Goal: Information Seeking & Learning: Learn about a topic

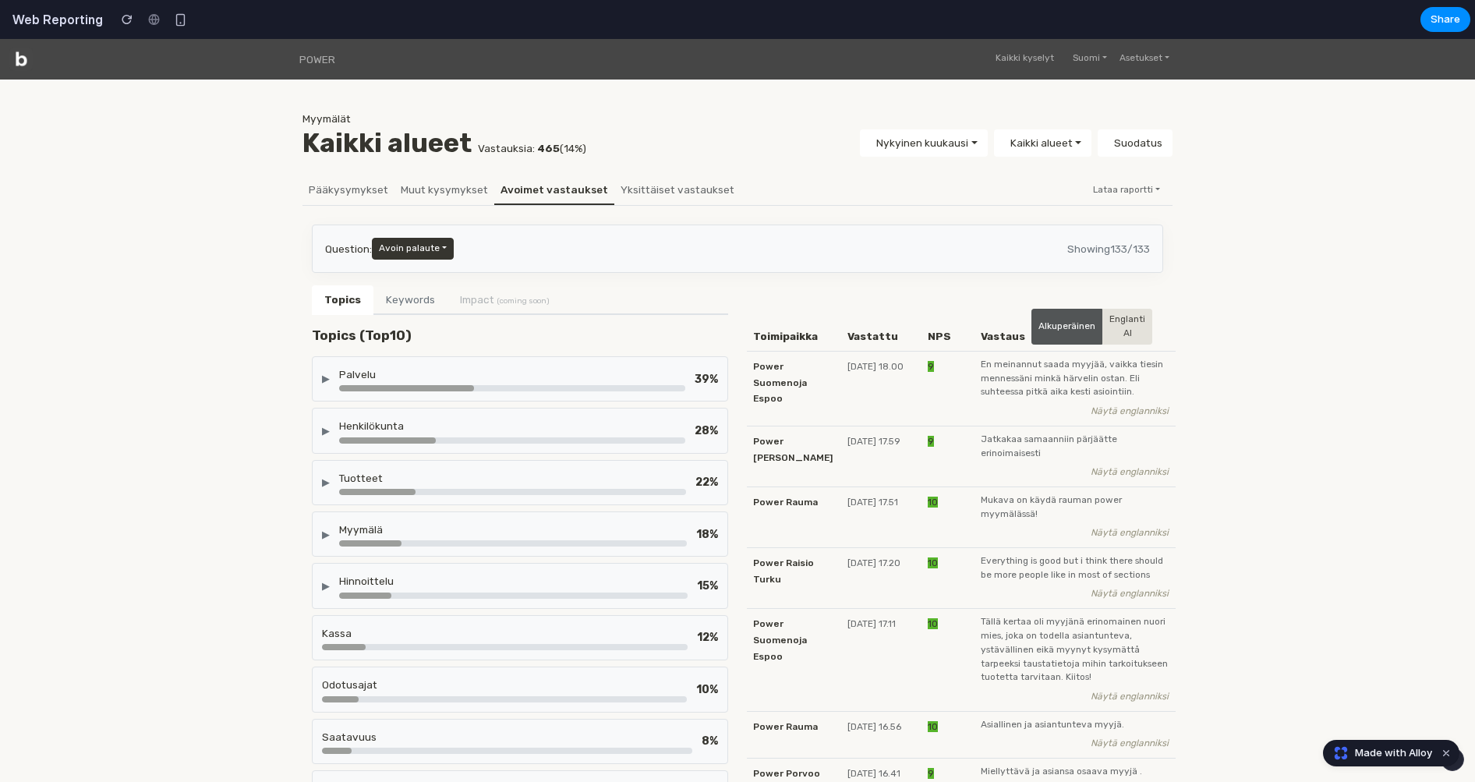
click at [324, 377] on div "▶" at bounding box center [326, 378] width 8 height 15
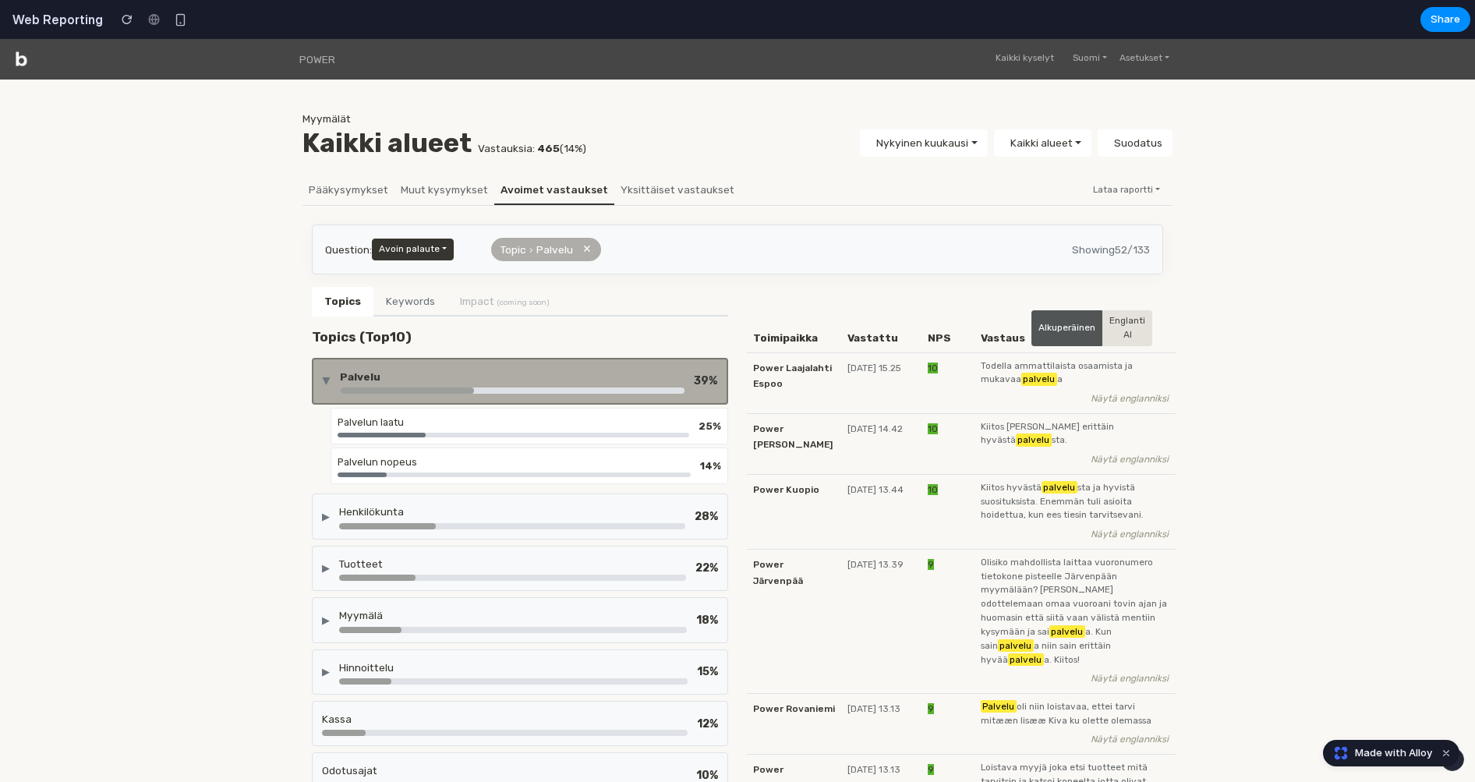
click at [324, 377] on div "▶" at bounding box center [326, 381] width 15 height 8
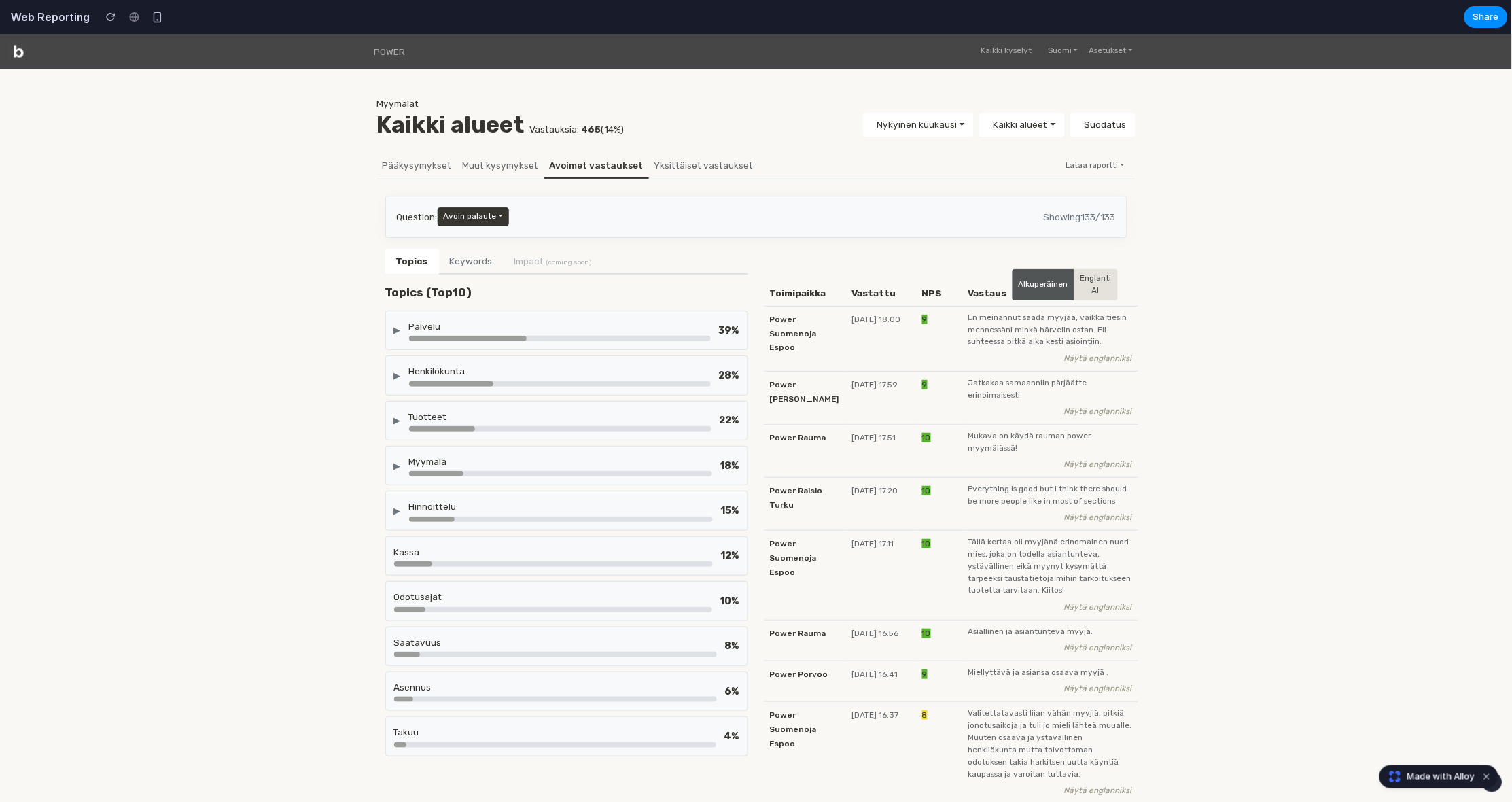
click at [393, 321] on div "▶ Palvelu 39 %" at bounding box center [566, 330] width 363 height 39
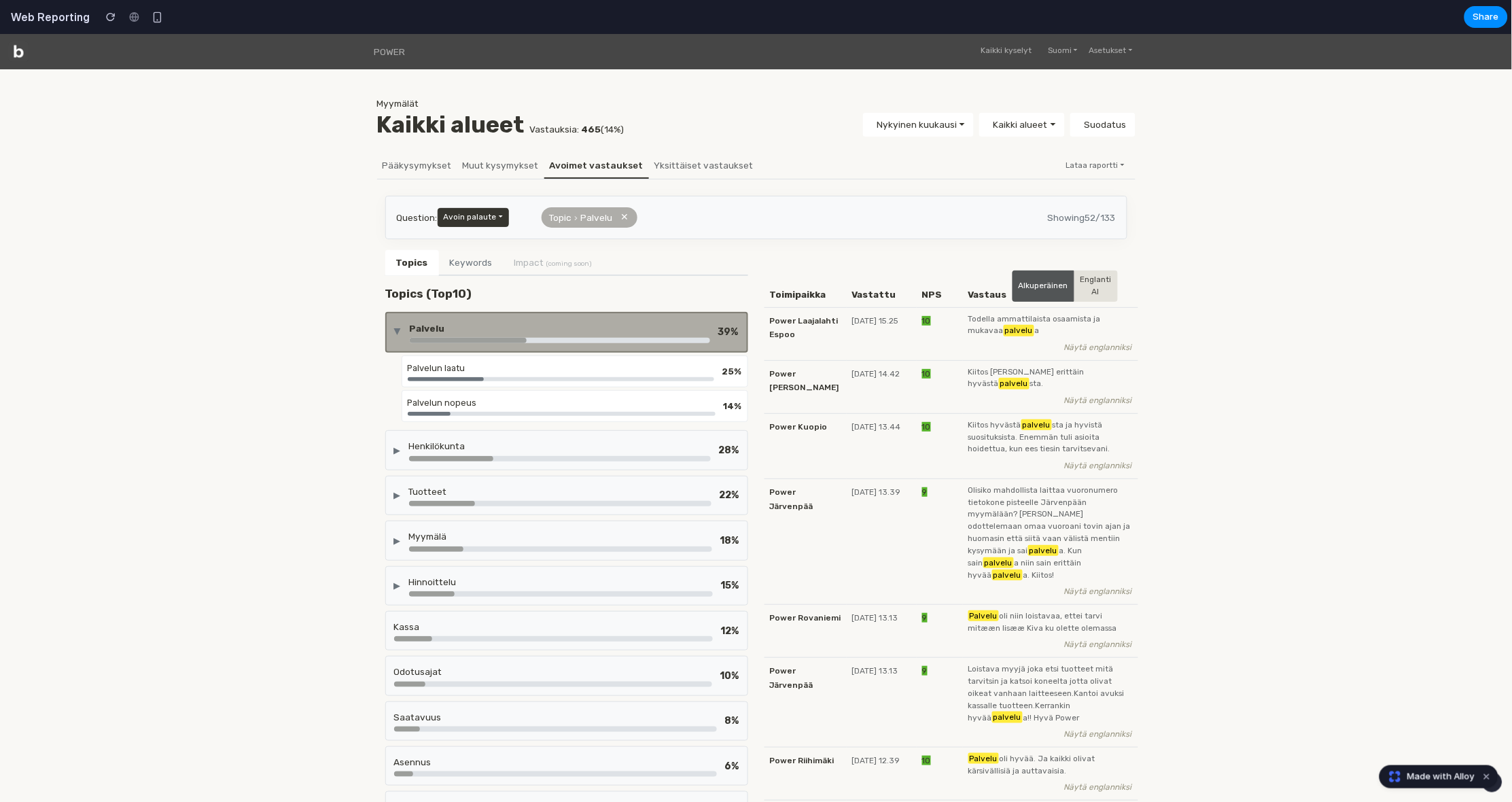
click at [395, 329] on div "▶" at bounding box center [397, 332] width 13 height 7
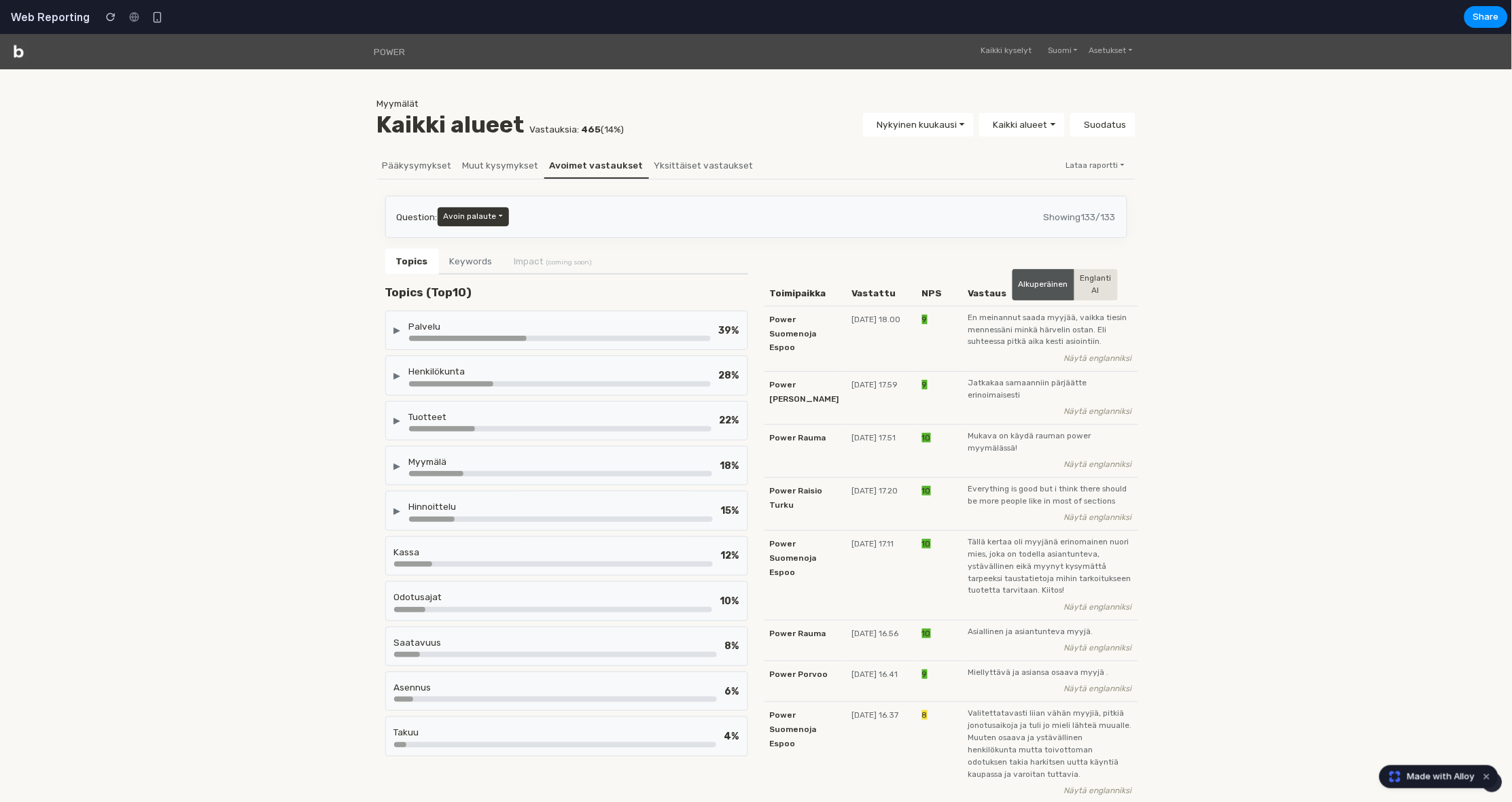
click at [392, 329] on div "▶ Palvelu 39 %" at bounding box center [566, 330] width 363 height 39
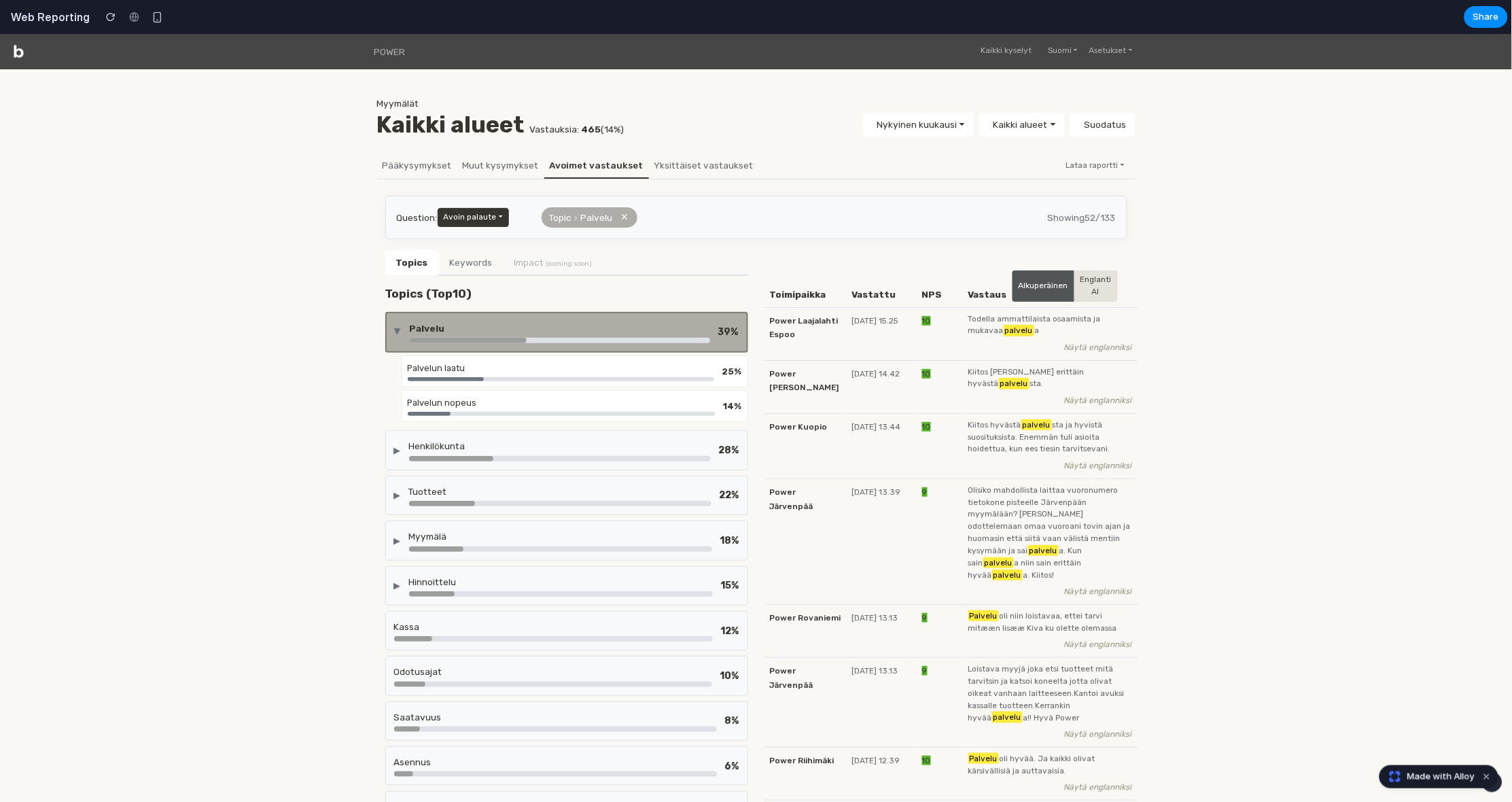
click at [392, 329] on div "▶" at bounding box center [397, 332] width 13 height 7
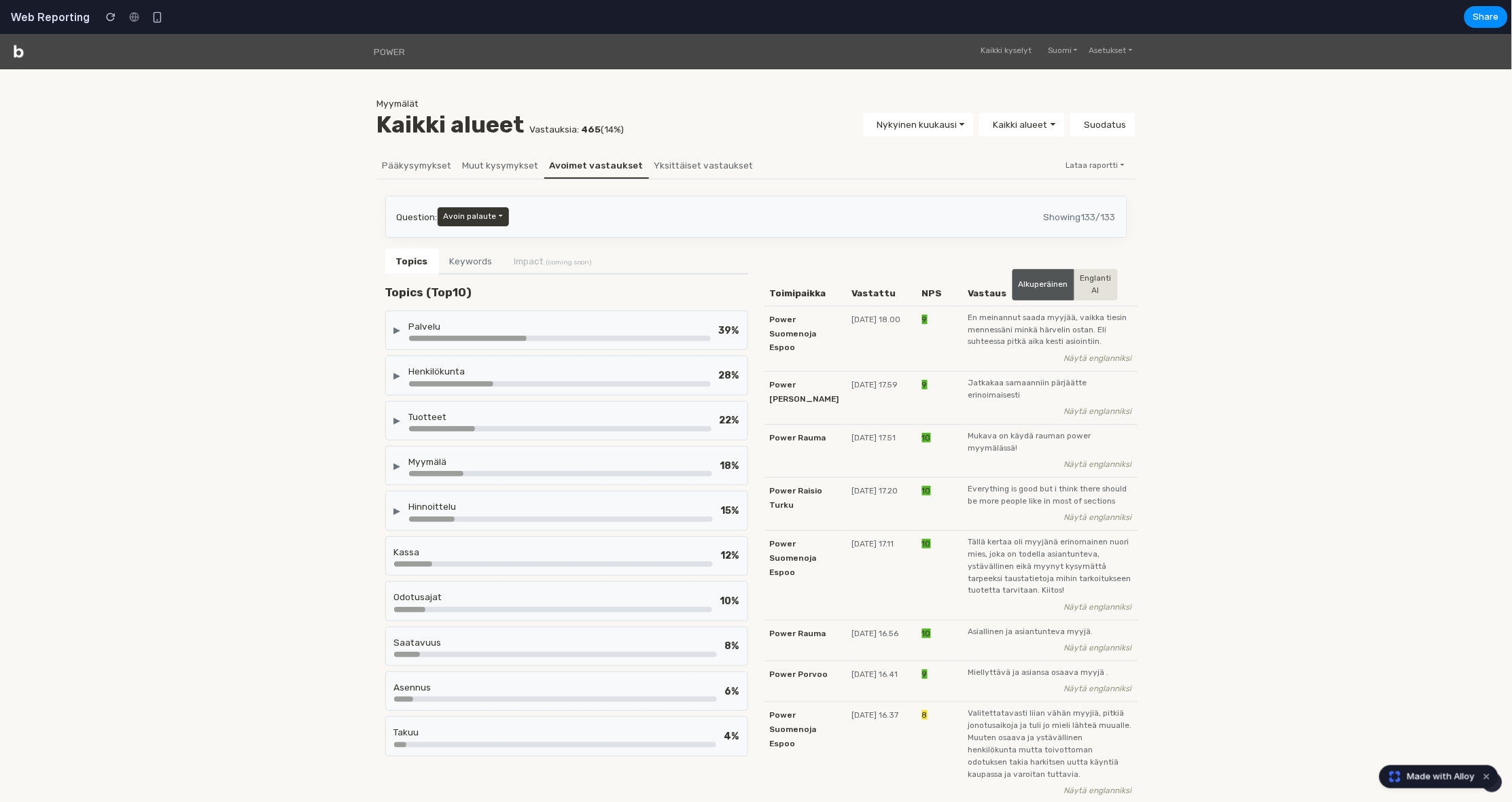
click at [392, 329] on div "▶ Palvelu 39 %" at bounding box center [566, 330] width 363 height 39
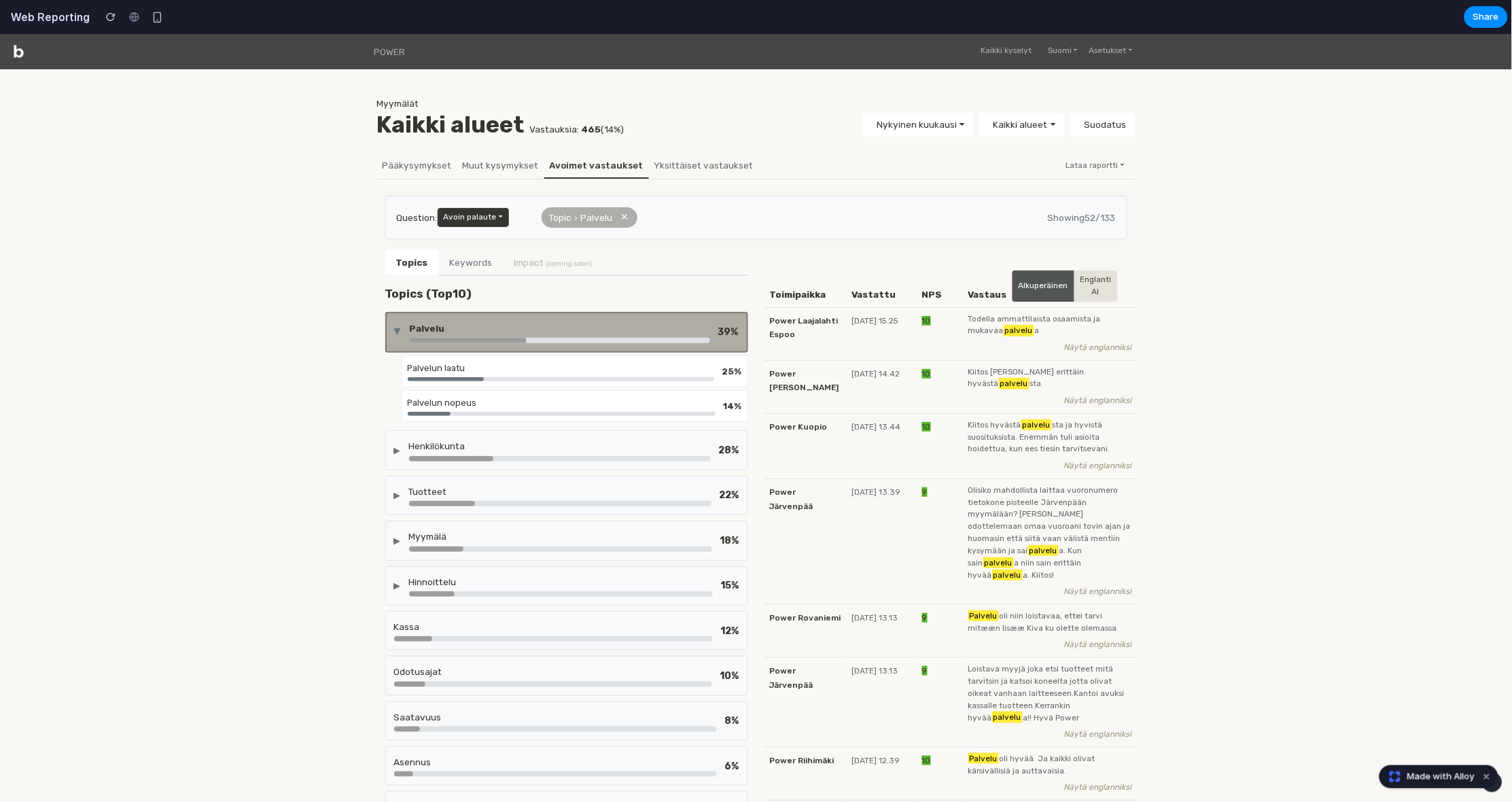
click at [392, 329] on div "▶" at bounding box center [397, 332] width 13 height 7
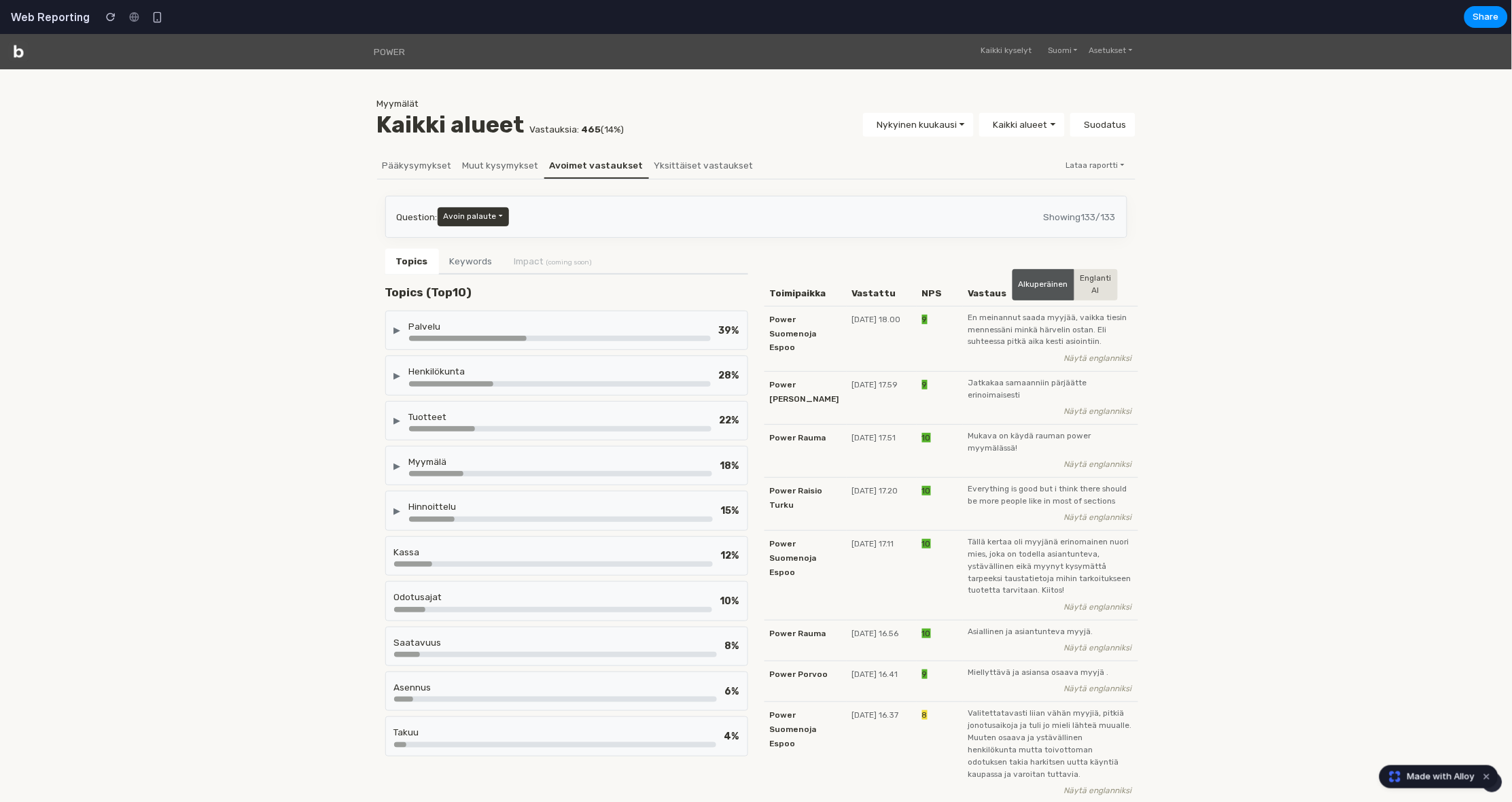
click at [395, 371] on div "▶" at bounding box center [397, 375] width 7 height 13
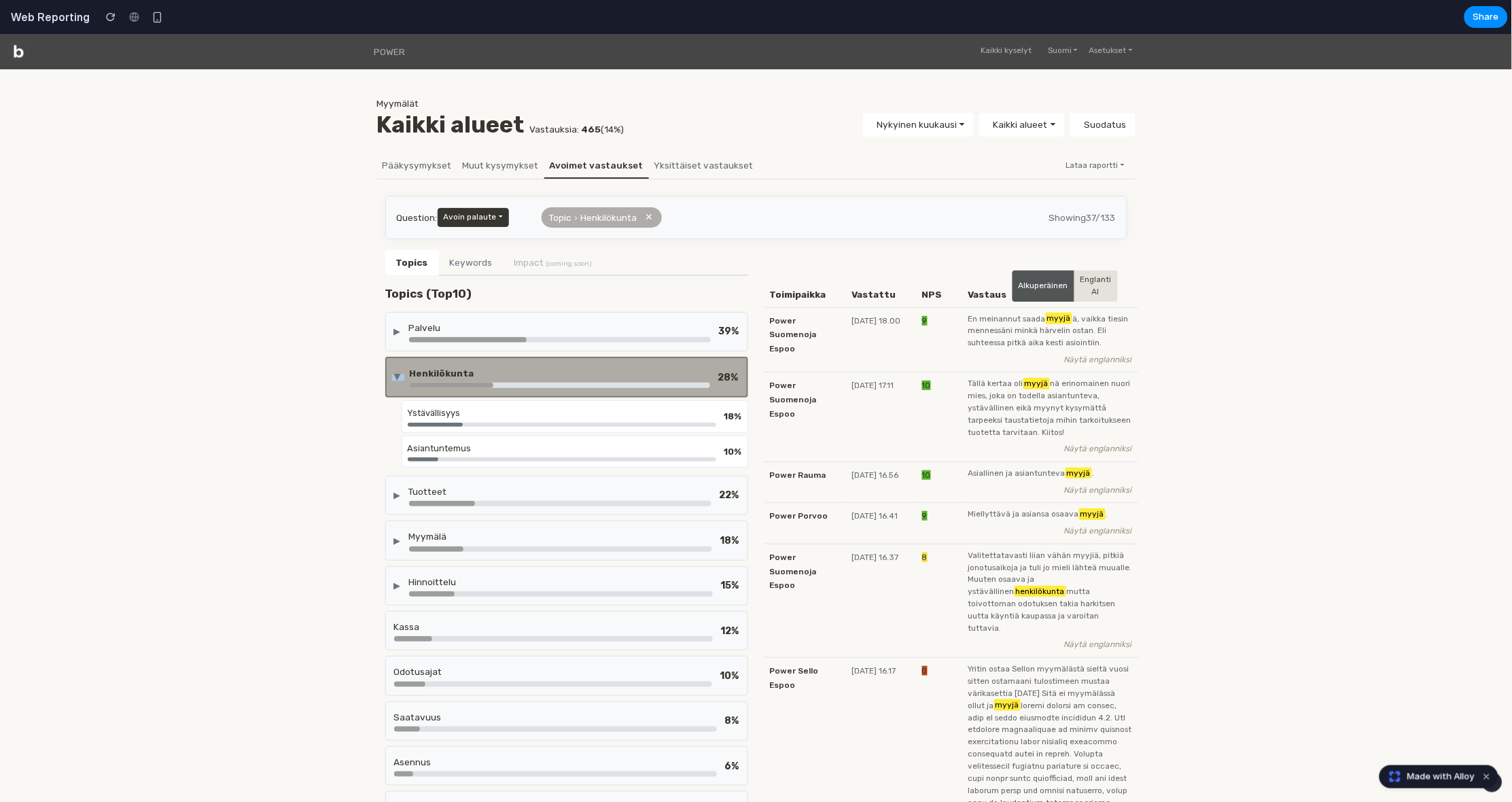
click at [395, 373] on div "▶" at bounding box center [397, 377] width 13 height 7
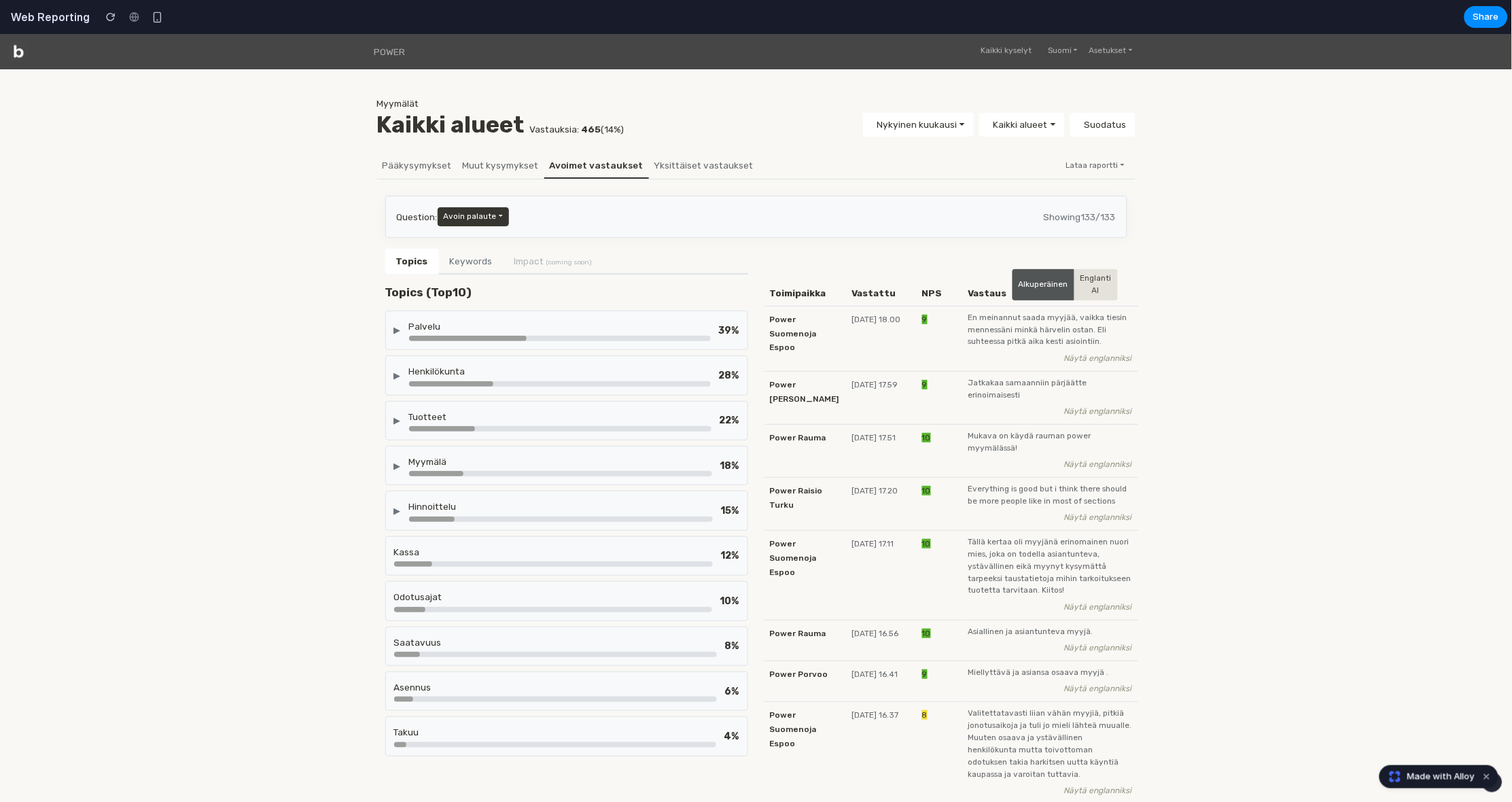
click at [390, 329] on div "▶ Palvelu 39 %" at bounding box center [566, 330] width 363 height 39
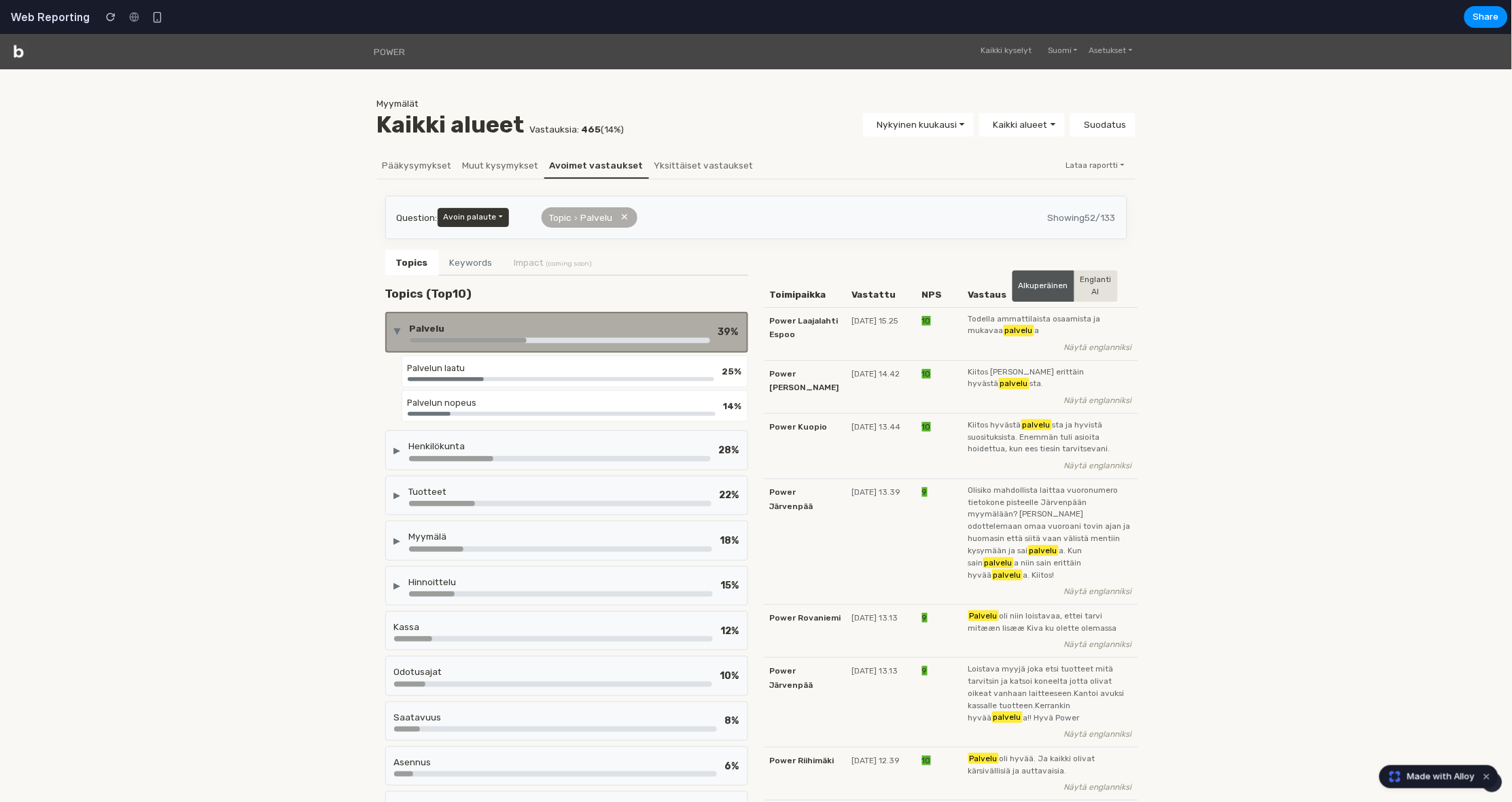
click at [444, 370] on div "Palvelun laatu" at bounding box center [561, 370] width 307 height 20
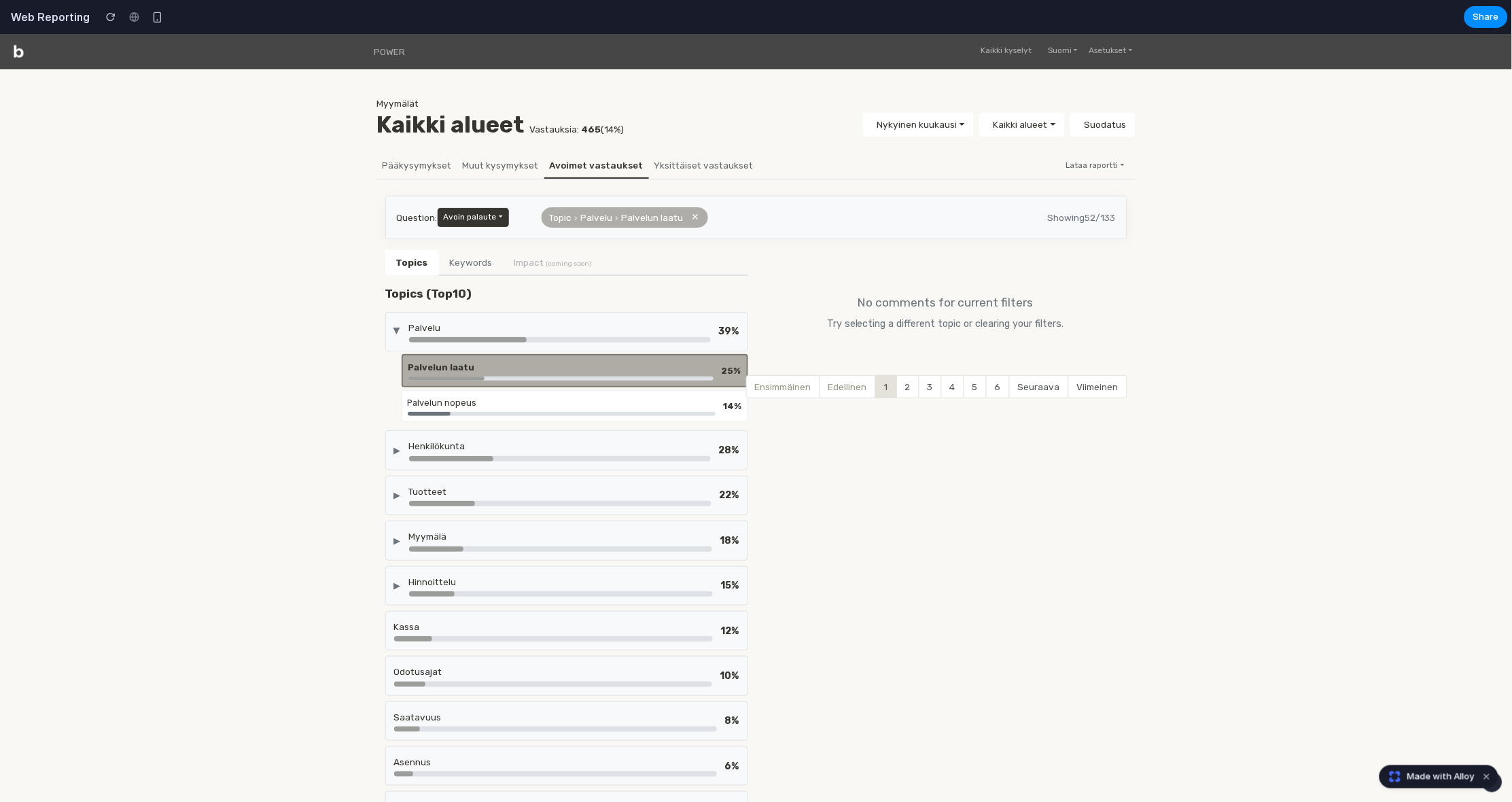
click at [453, 398] on div "Palvelun nopeus" at bounding box center [561, 402] width 308 height 13
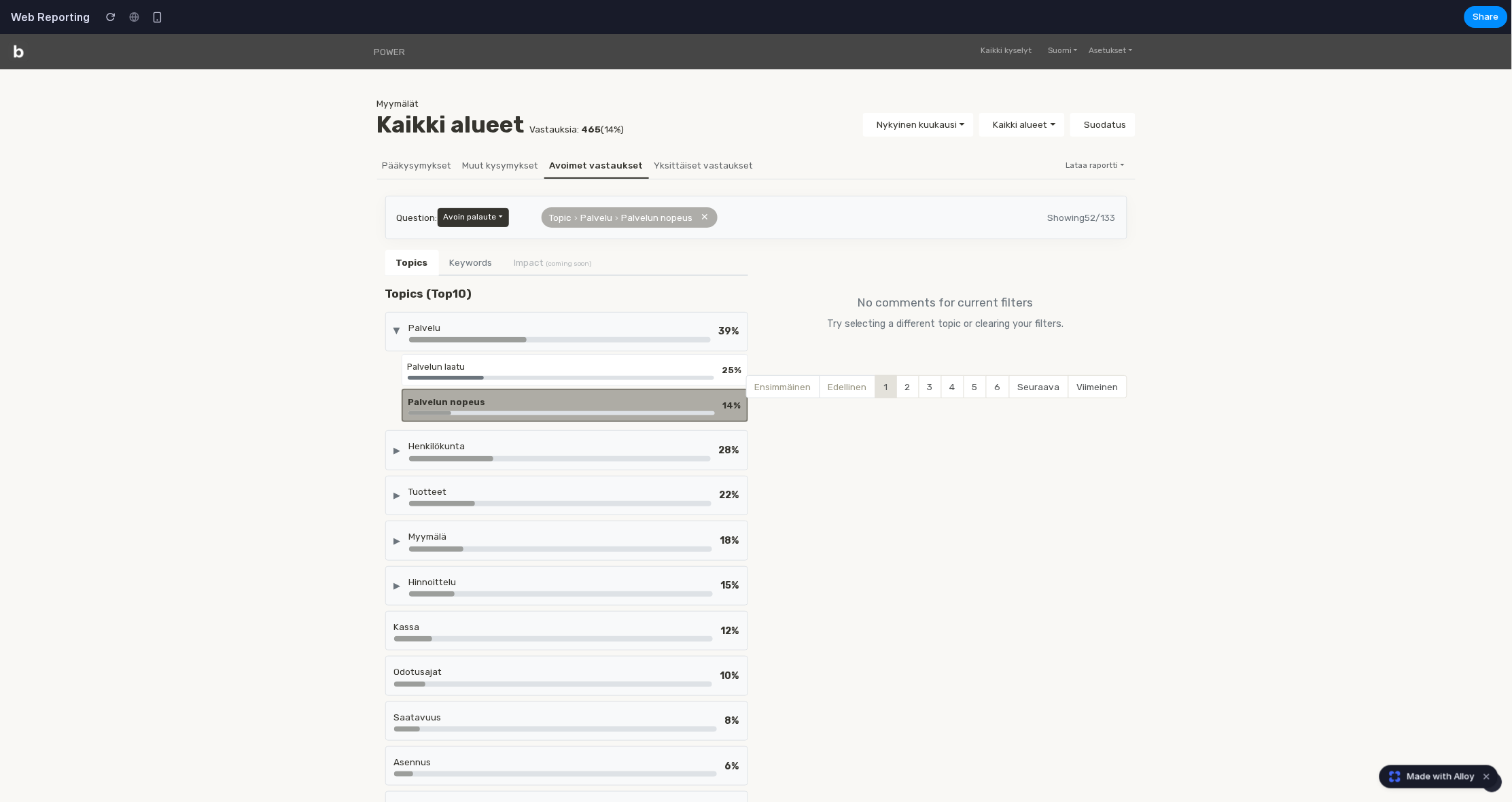
click at [451, 353] on div "Palvelun laatu 25 %" at bounding box center [575, 369] width 347 height 32
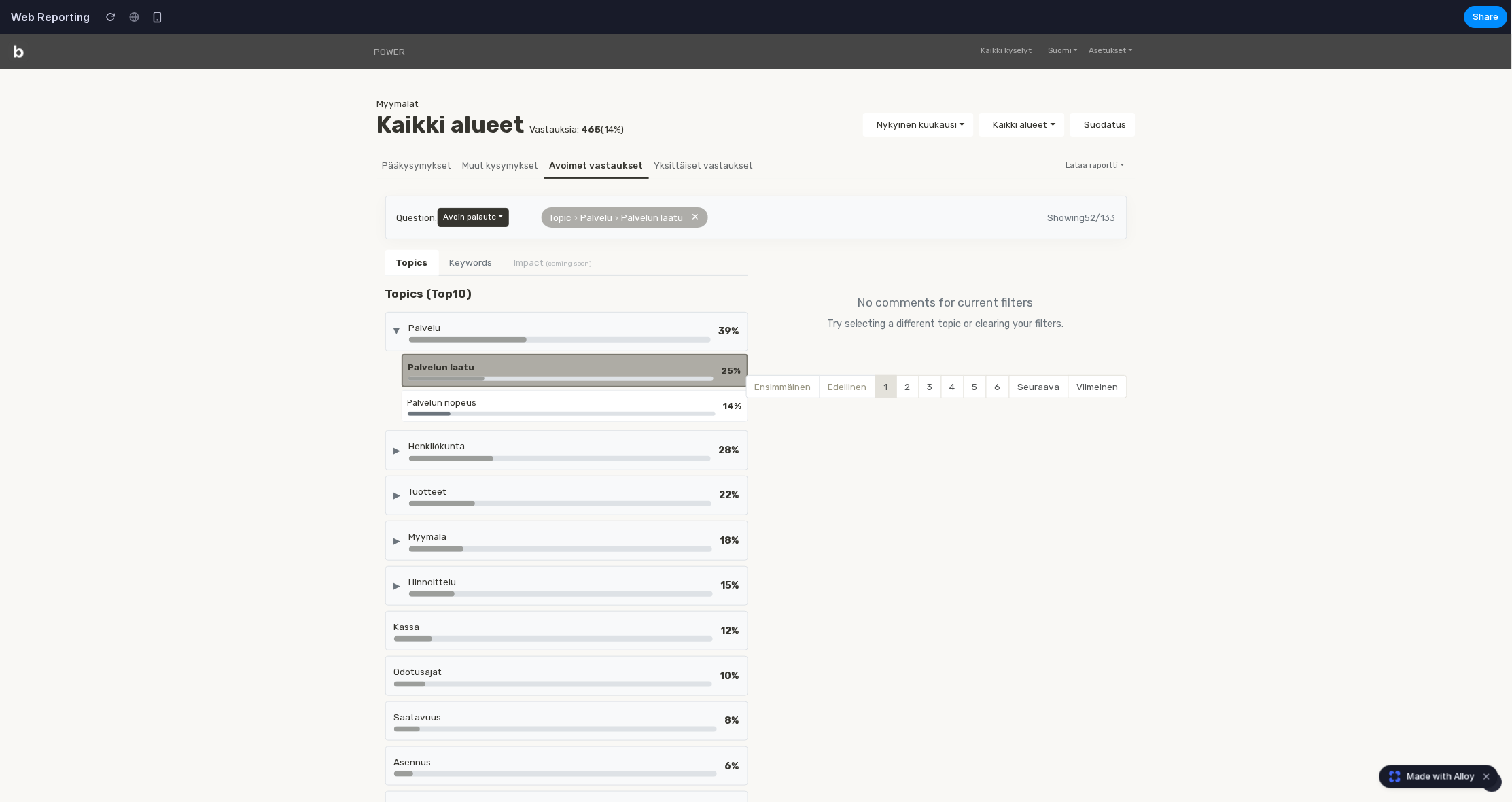
click at [451, 336] on div at bounding box center [467, 339] width 118 height 5
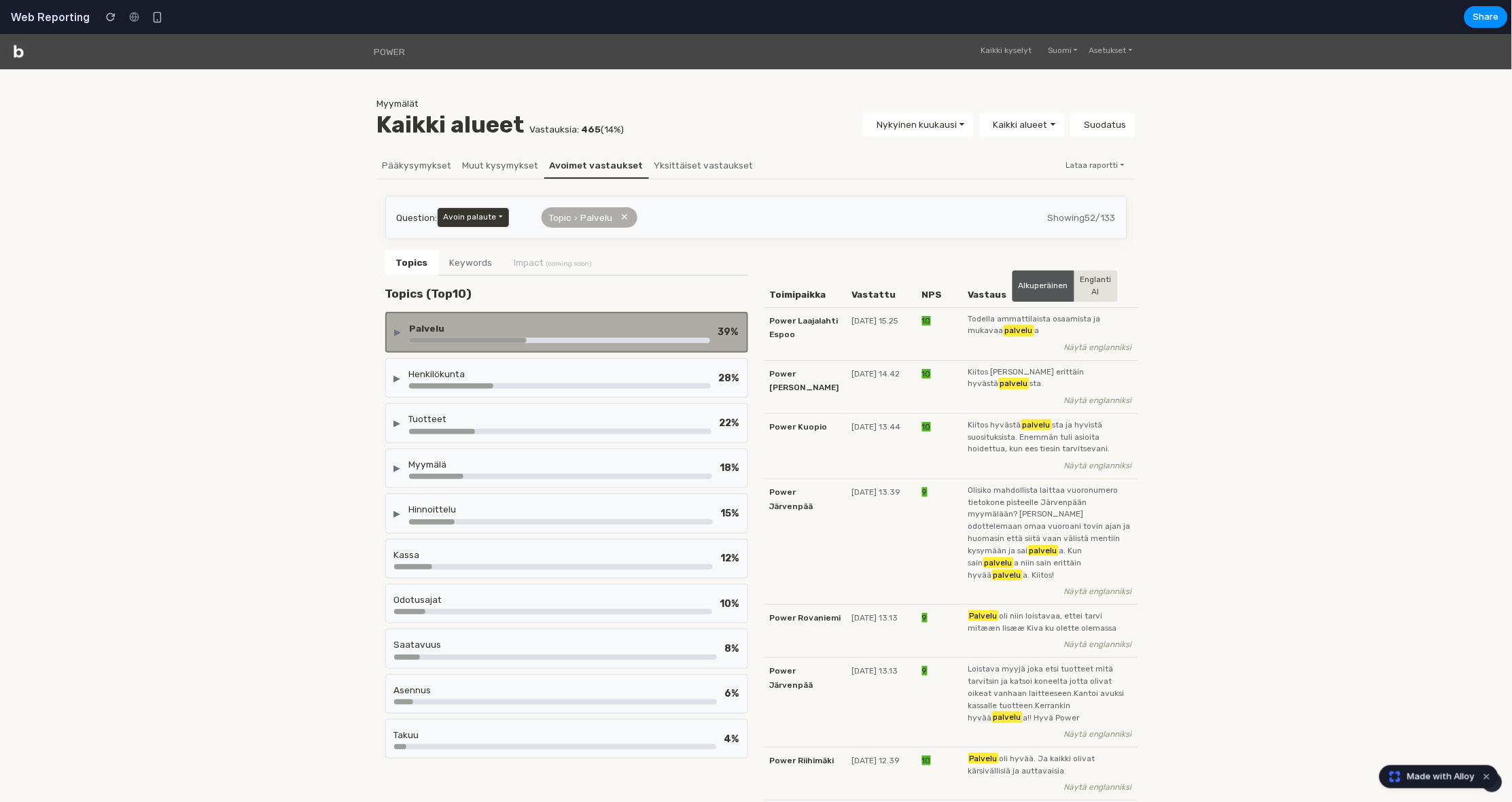
click at [623, 217] on button "✕" at bounding box center [625, 216] width 8 height 15
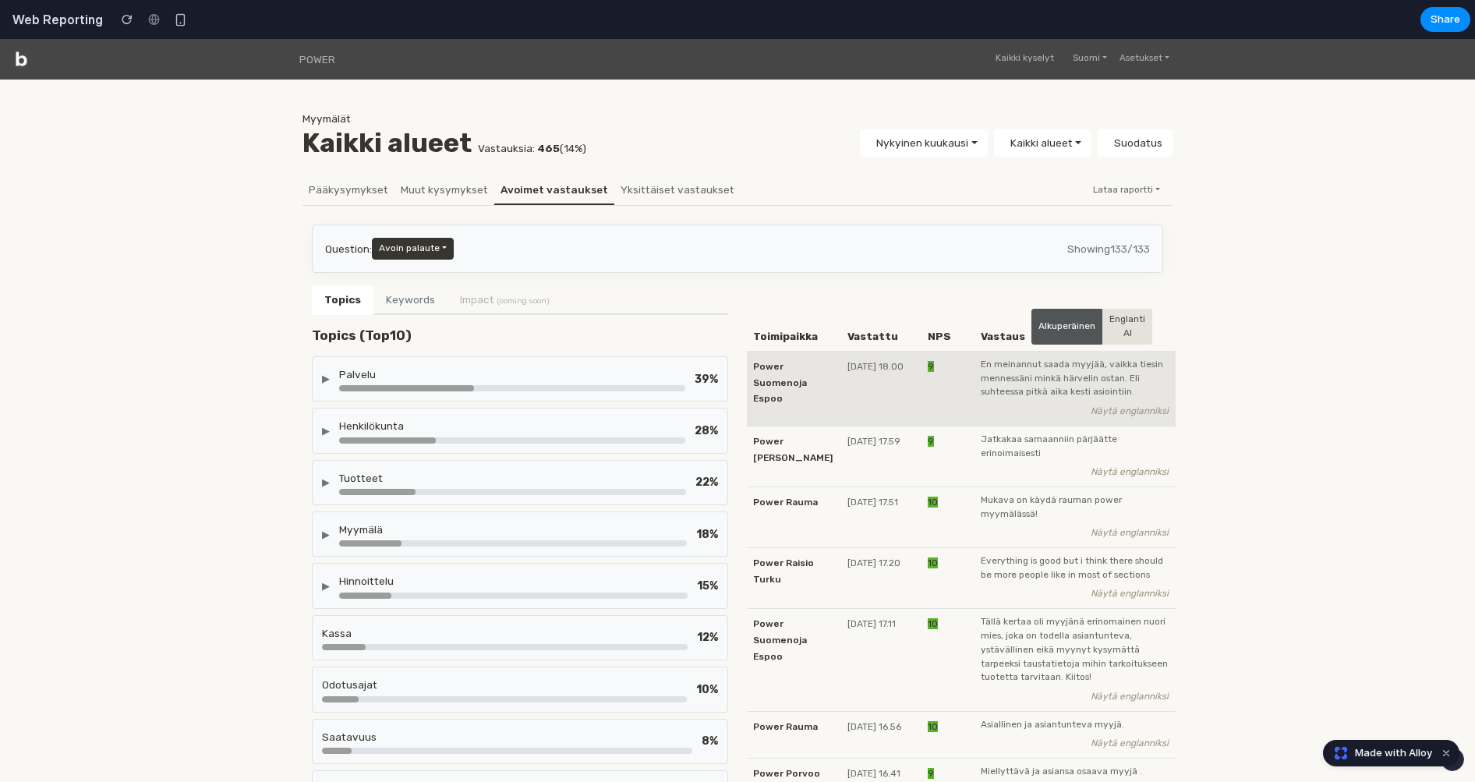
click at [1014, 393] on span "En meinannut saada myyjää, vaikka tiesin mennessäni minkä härvelin ostan. Eli s…" at bounding box center [1075, 379] width 189 height 42
click at [1127, 405] on icon "Näytä englanniksi" at bounding box center [1130, 410] width 78 height 11
click at [1124, 409] on icon "Näytä englanniksi" at bounding box center [1130, 410] width 78 height 11
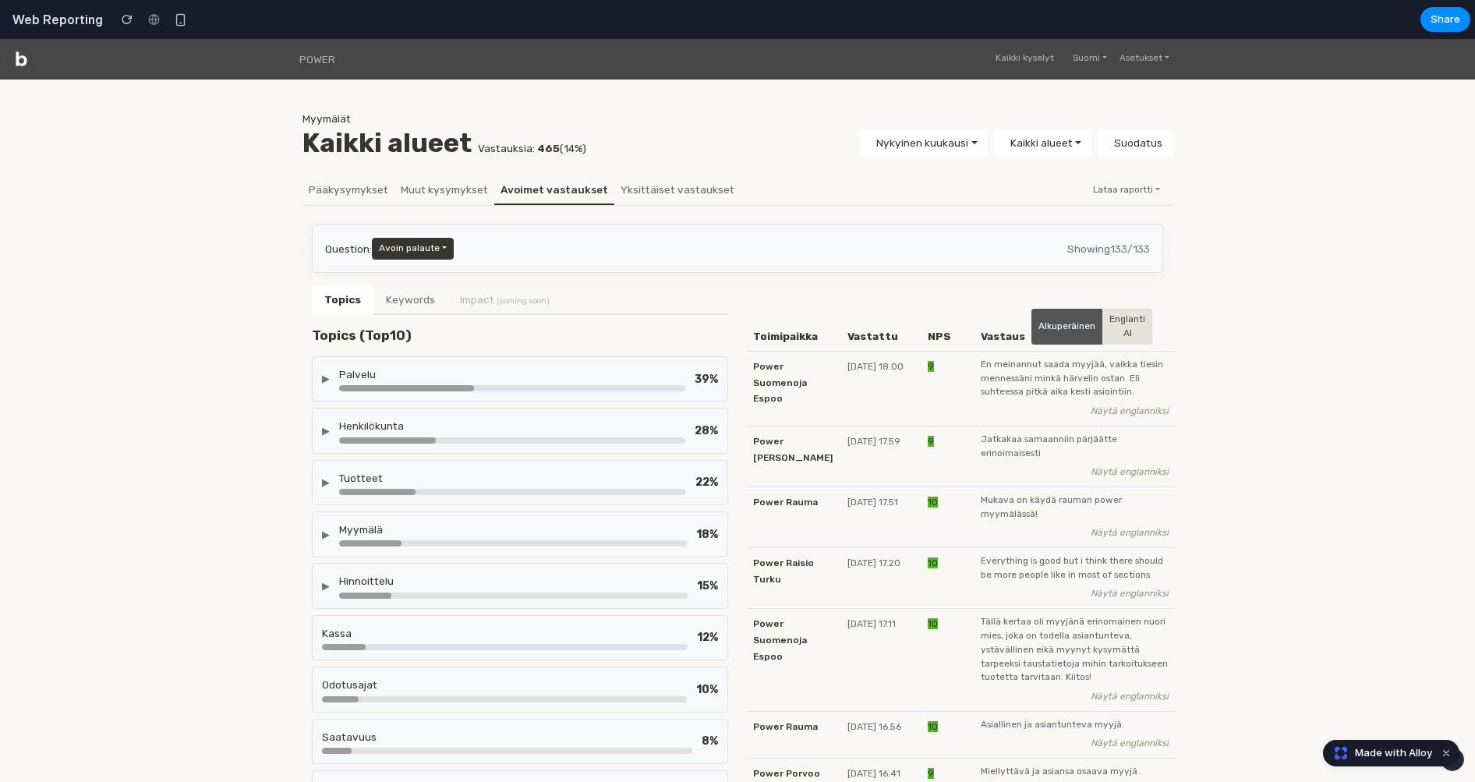
click at [337, 361] on div "▶ Palvelu 39 %" at bounding box center [520, 378] width 416 height 45
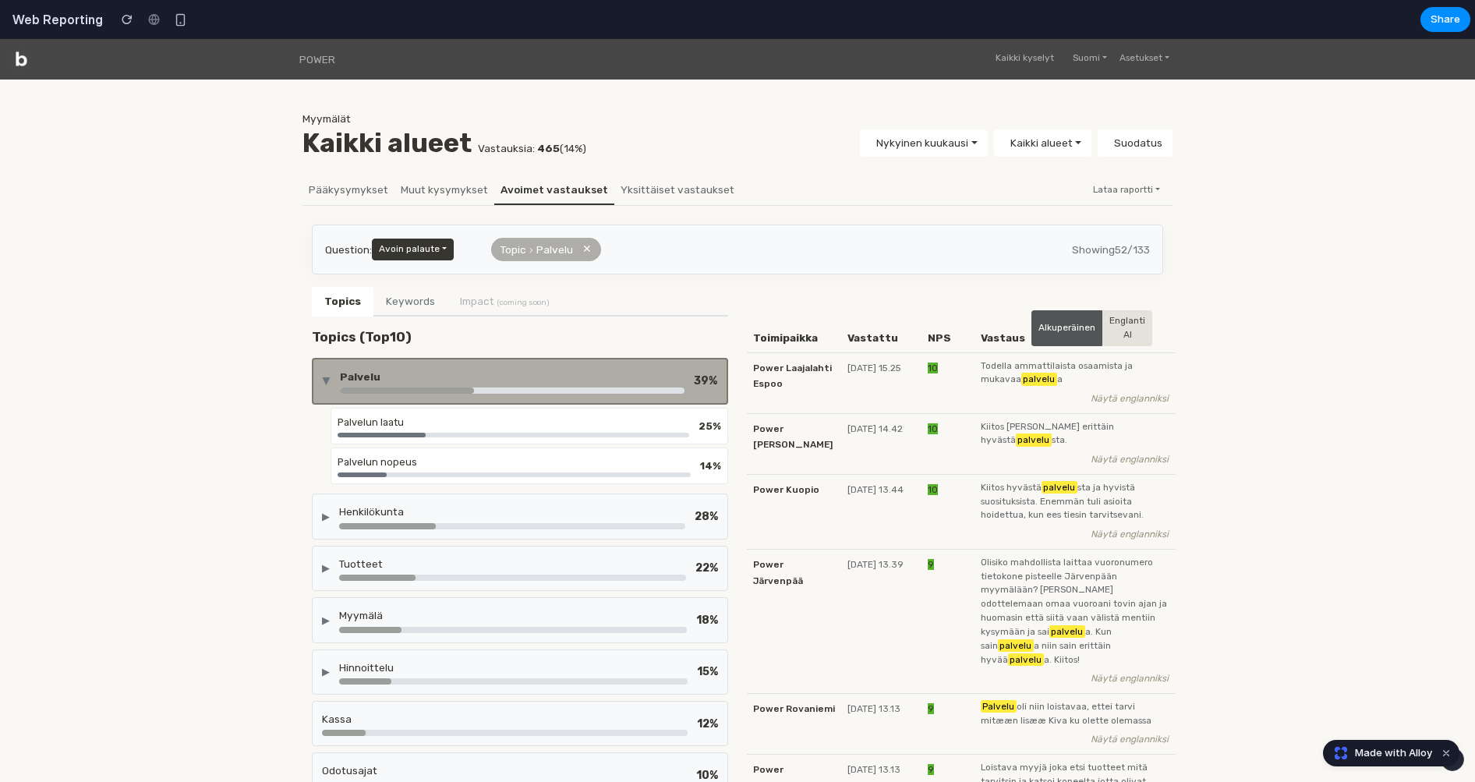
click at [480, 419] on div "Palvelun laatu" at bounding box center [514, 422] width 352 height 15
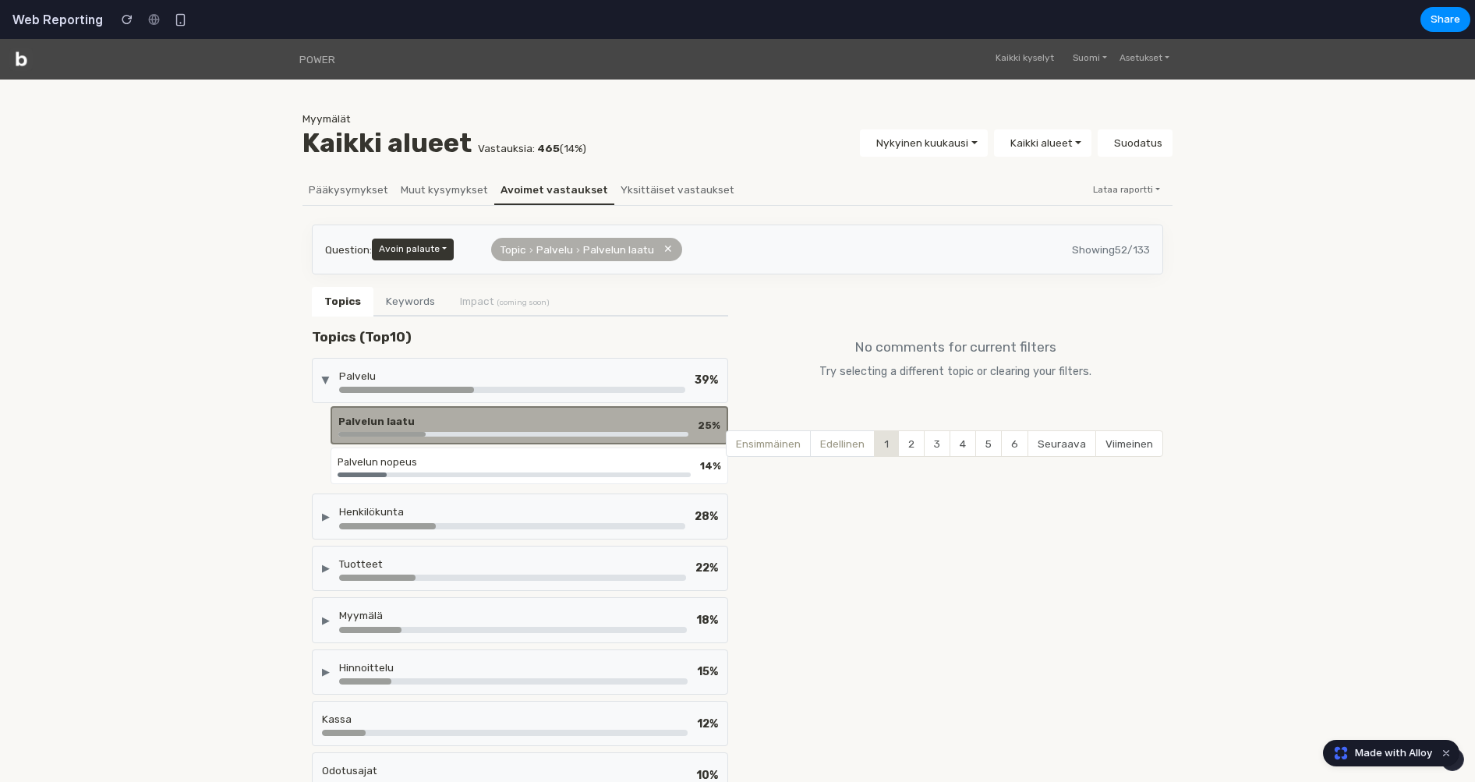
click at [462, 377] on div "Palvelu" at bounding box center [512, 376] width 346 height 16
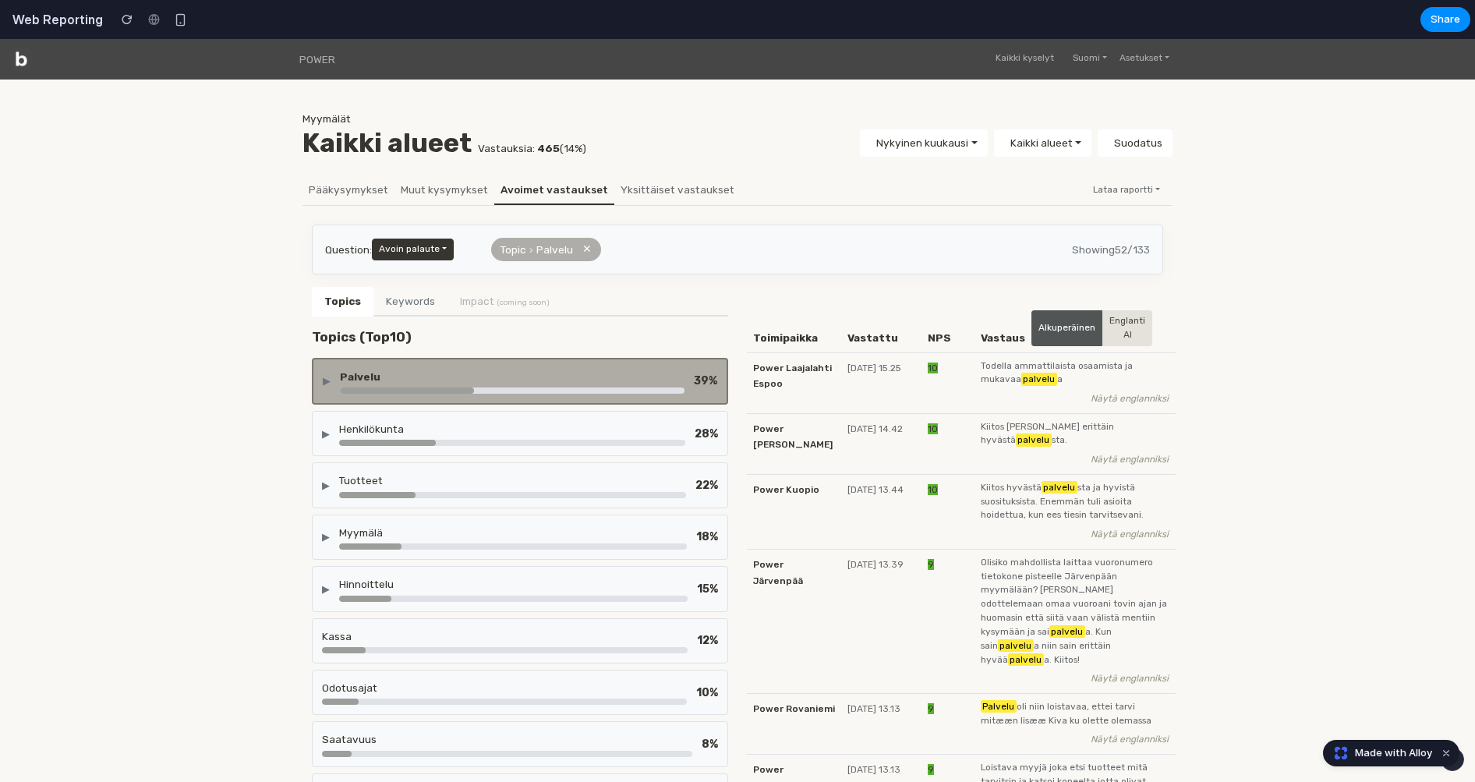
click at [414, 303] on button "Keywords" at bounding box center [410, 302] width 74 height 30
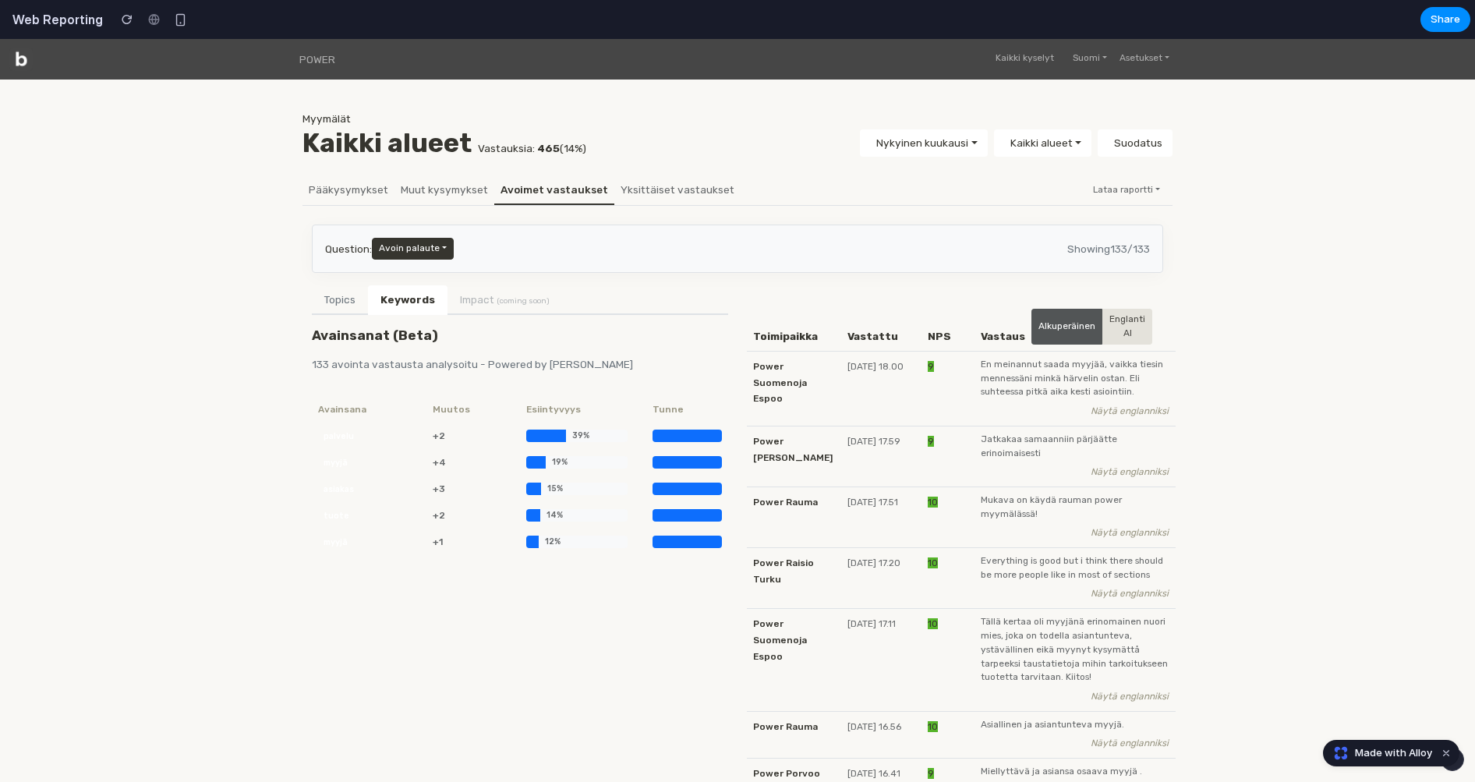
click at [355, 310] on button "Topics" at bounding box center [340, 300] width 56 height 30
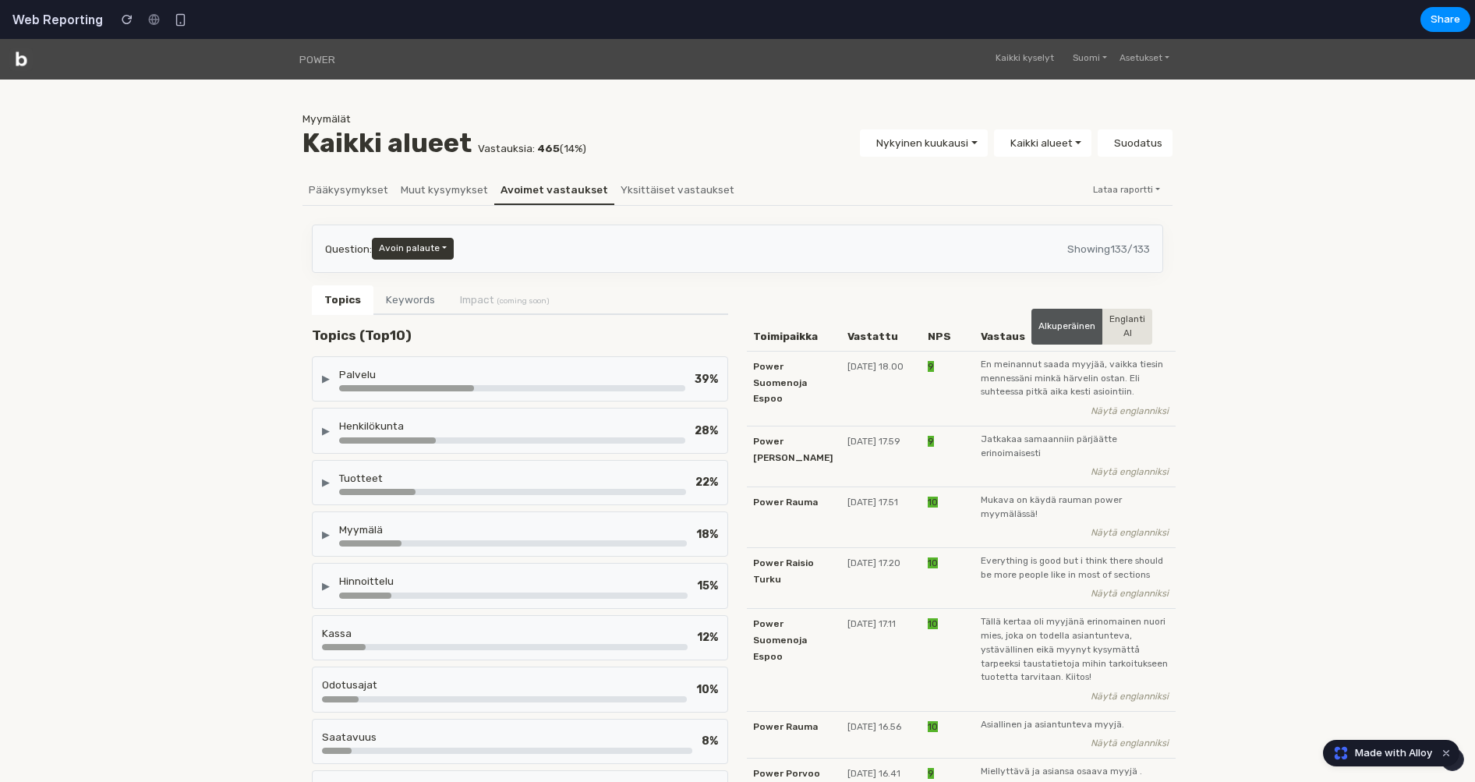
click at [366, 460] on div "▶ Tuotteet 22 %" at bounding box center [520, 482] width 416 height 45
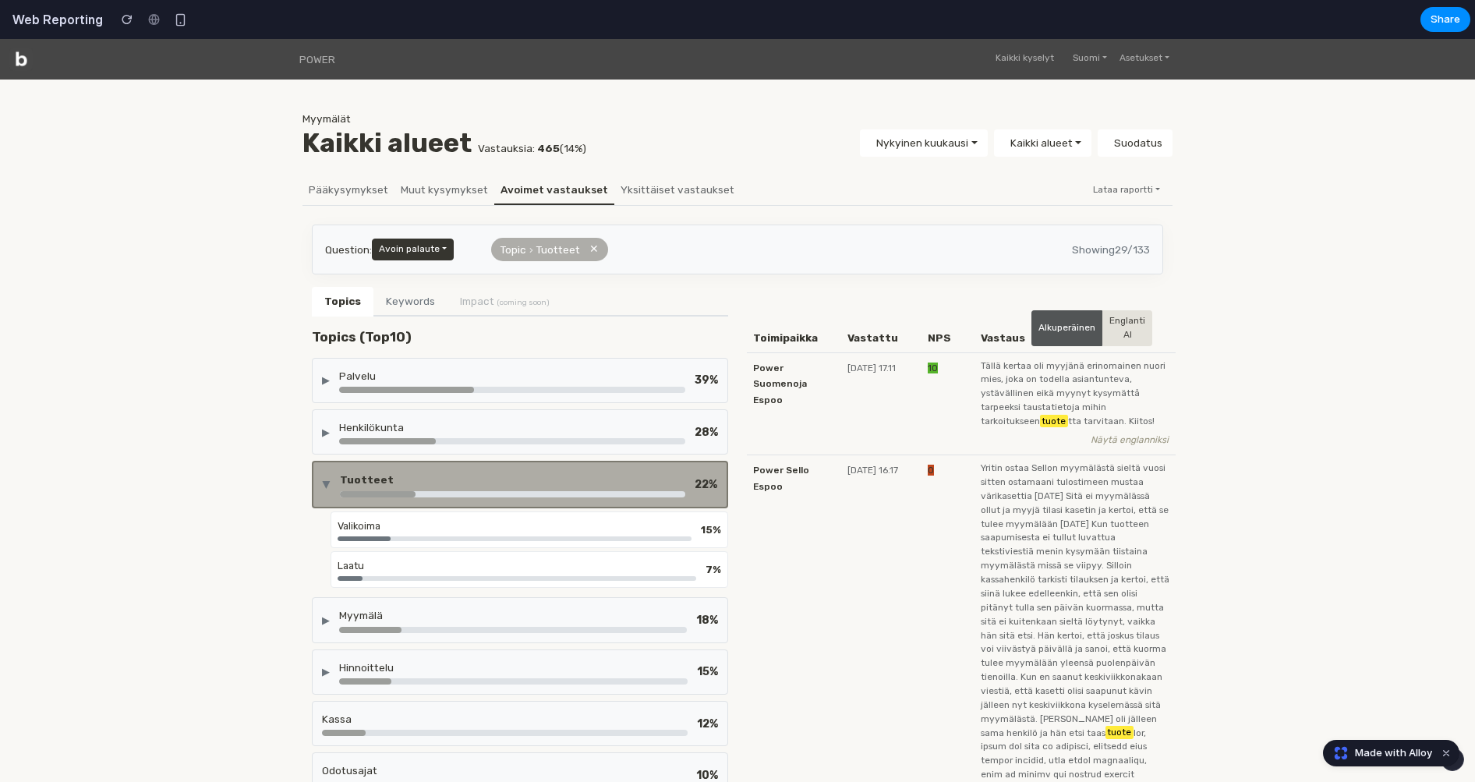
click at [366, 487] on div "Tuotteet" at bounding box center [512, 484] width 345 height 25
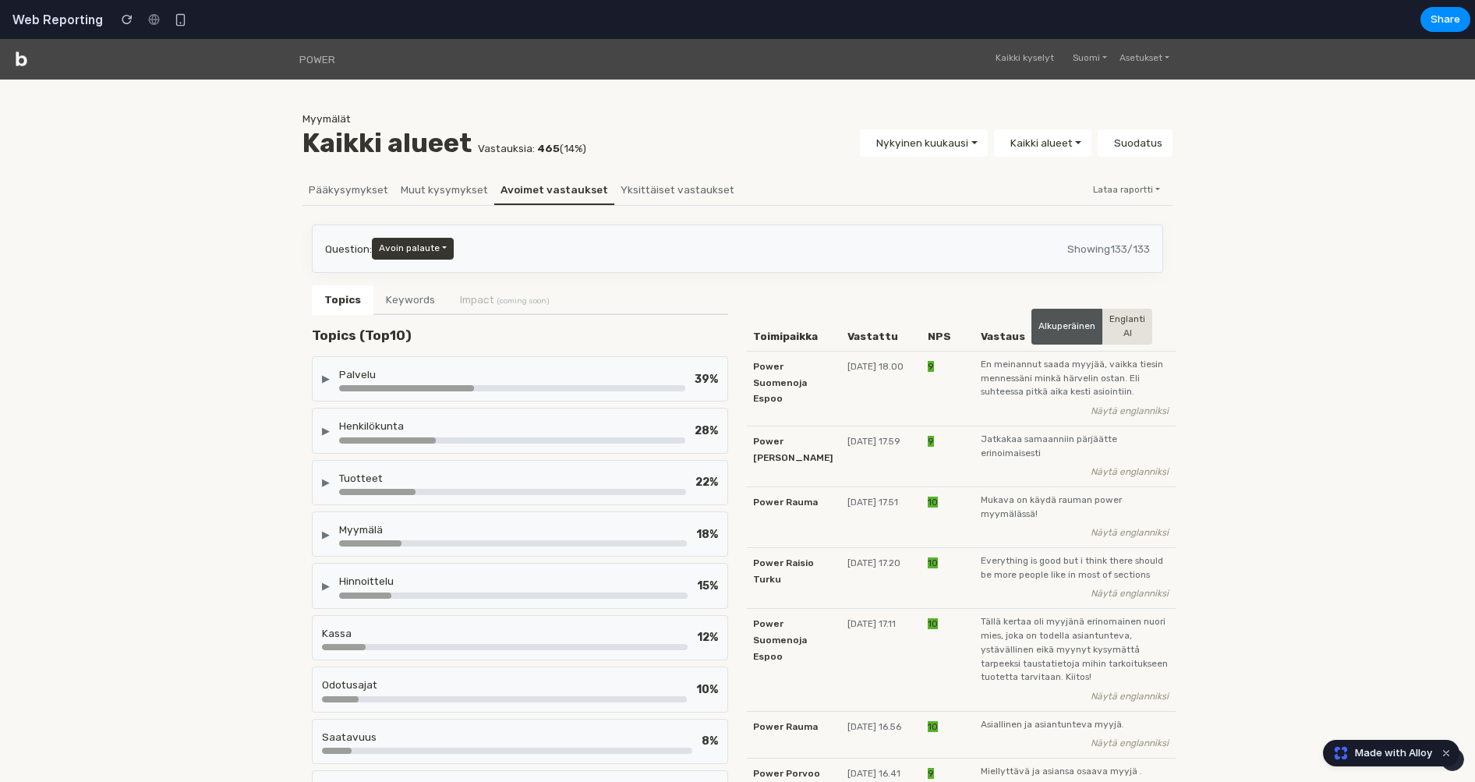
click at [366, 489] on div at bounding box center [377, 492] width 76 height 6
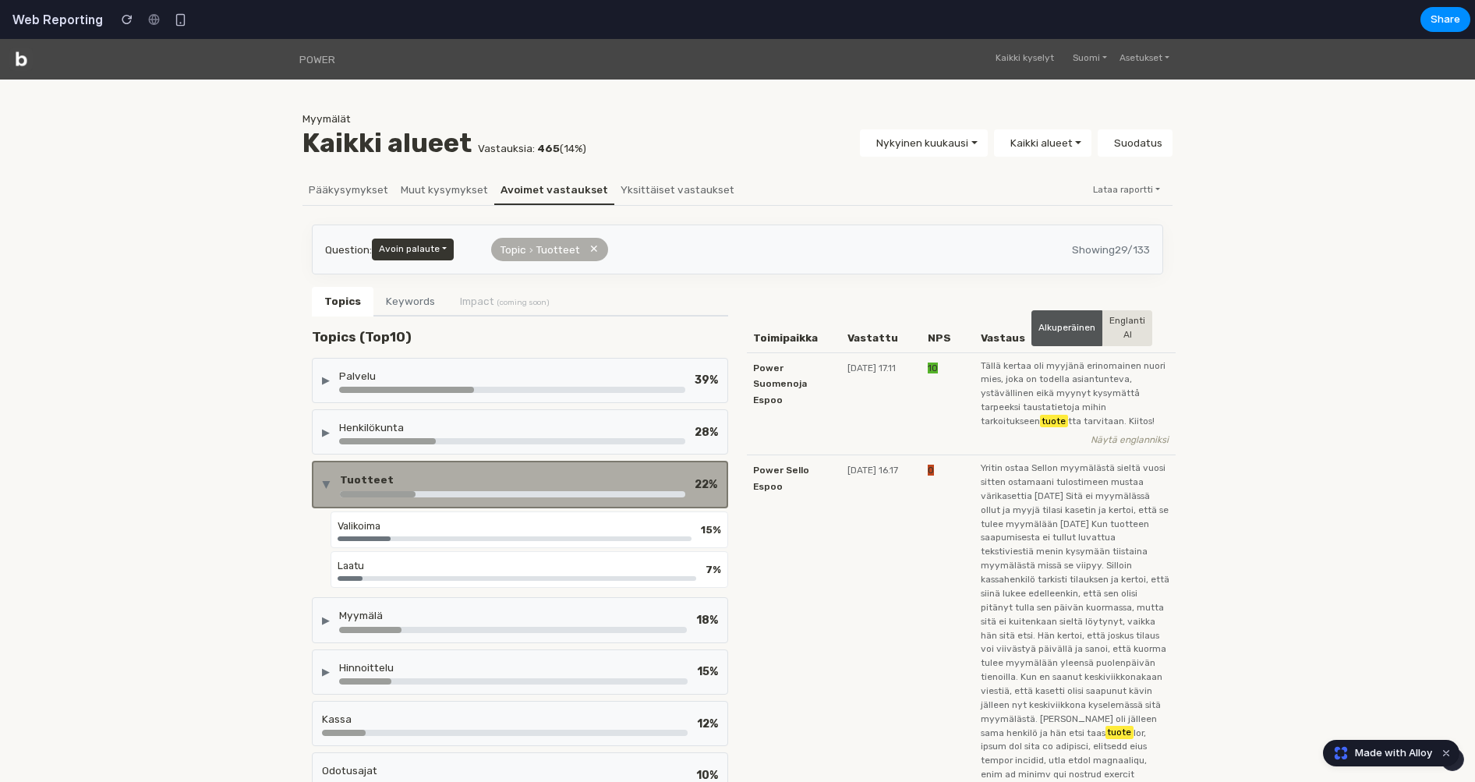
click at [418, 468] on div "▶ Tuotteet 22 %" at bounding box center [520, 484] width 416 height 47
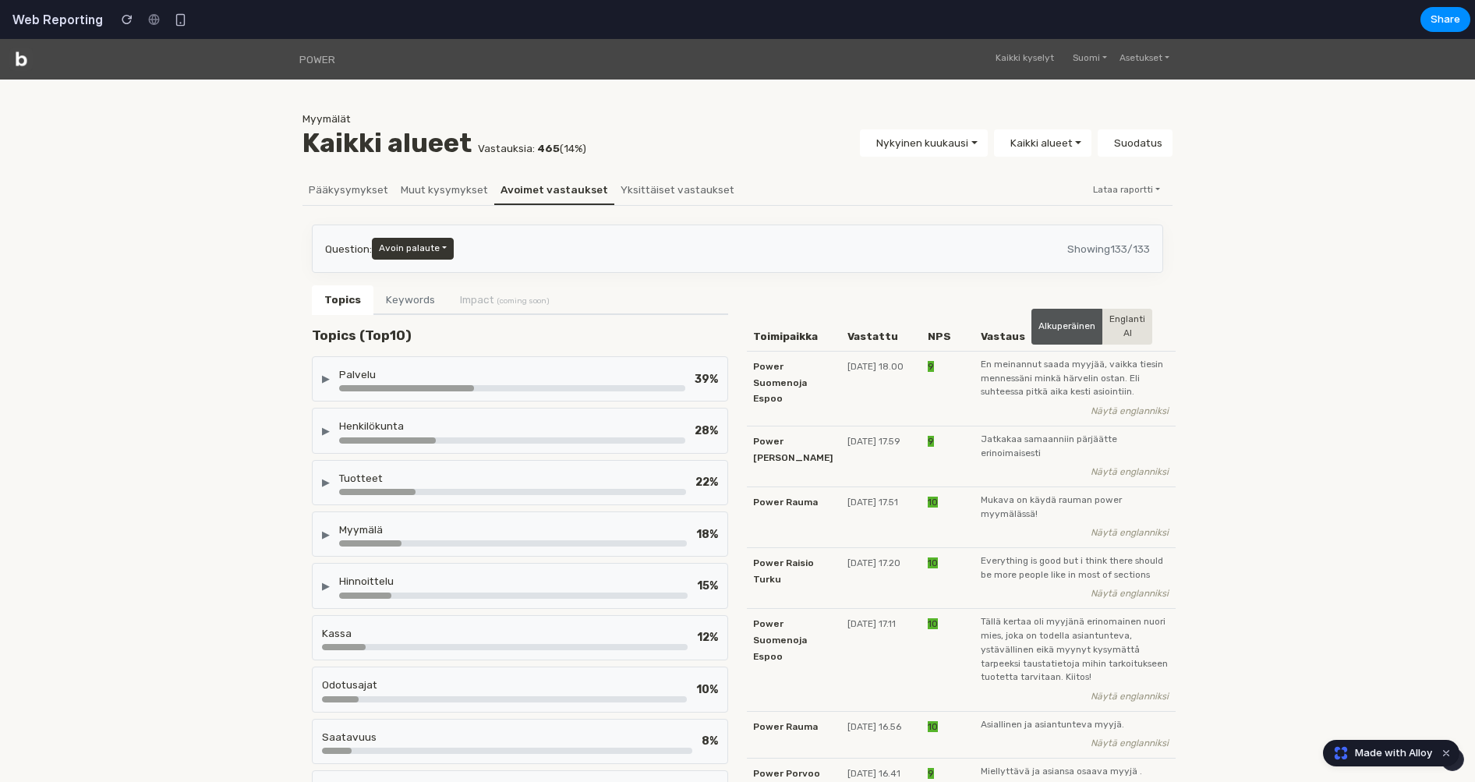
click at [412, 523] on div "Myymälä" at bounding box center [513, 530] width 348 height 16
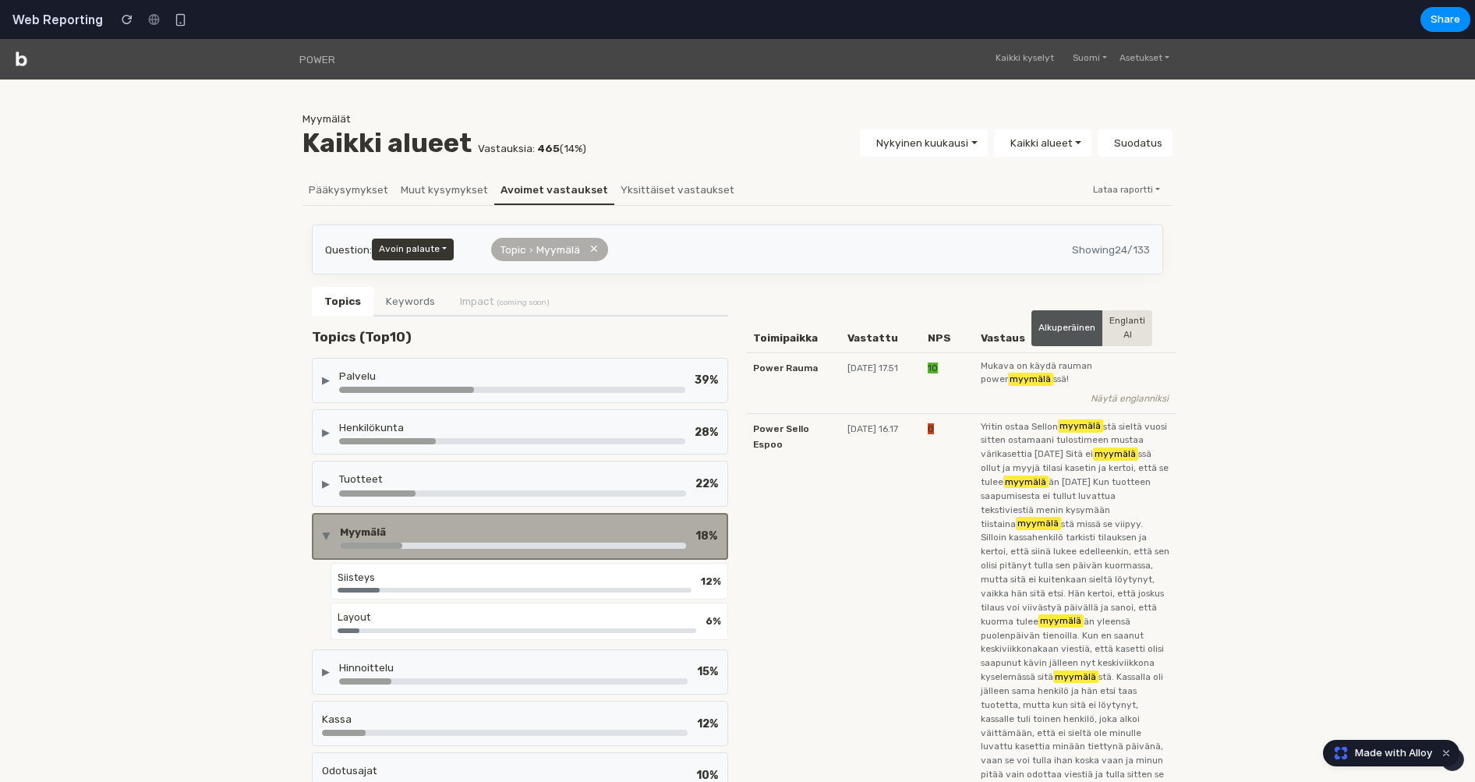
click at [412, 524] on div "Myymälä" at bounding box center [513, 532] width 346 height 16
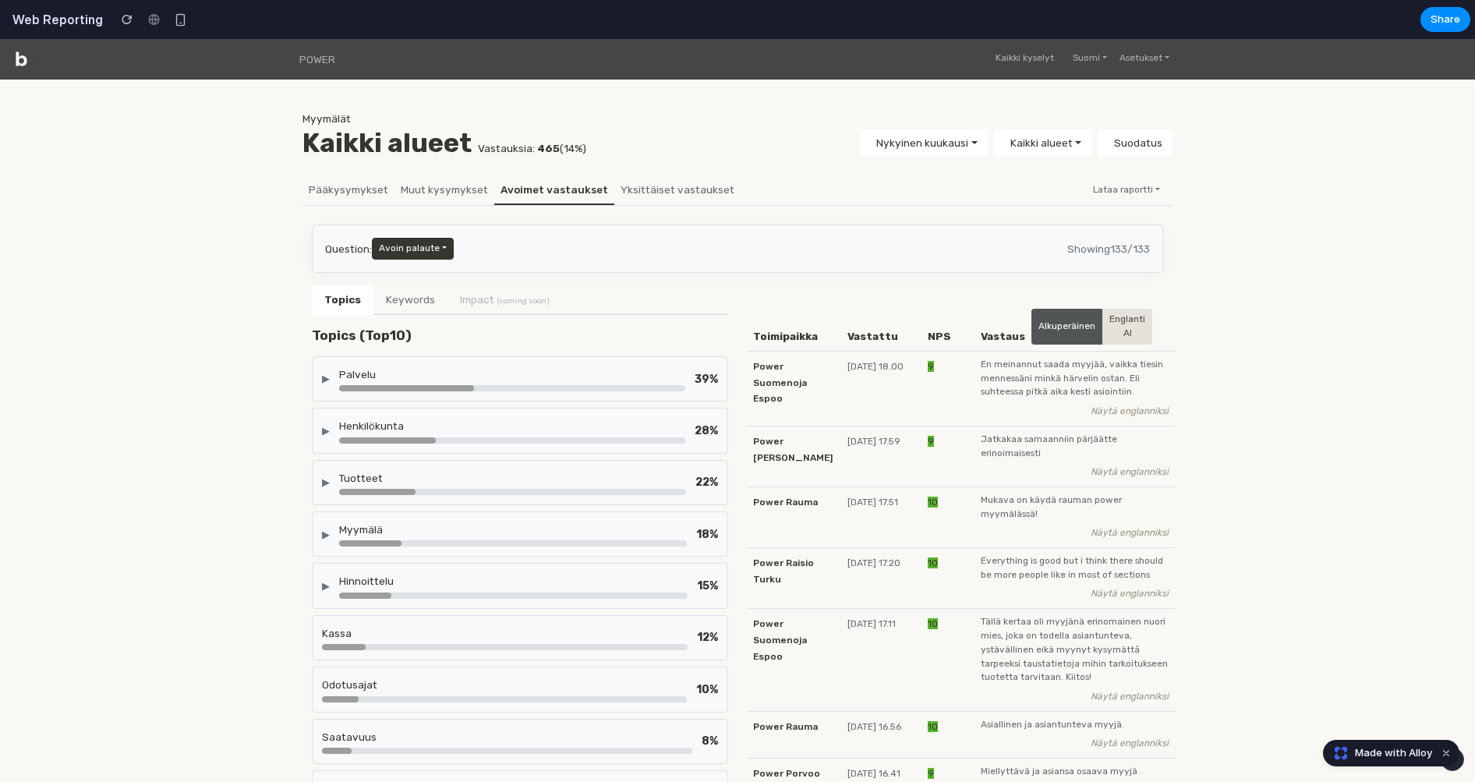
click at [407, 593] on div at bounding box center [513, 596] width 349 height 6
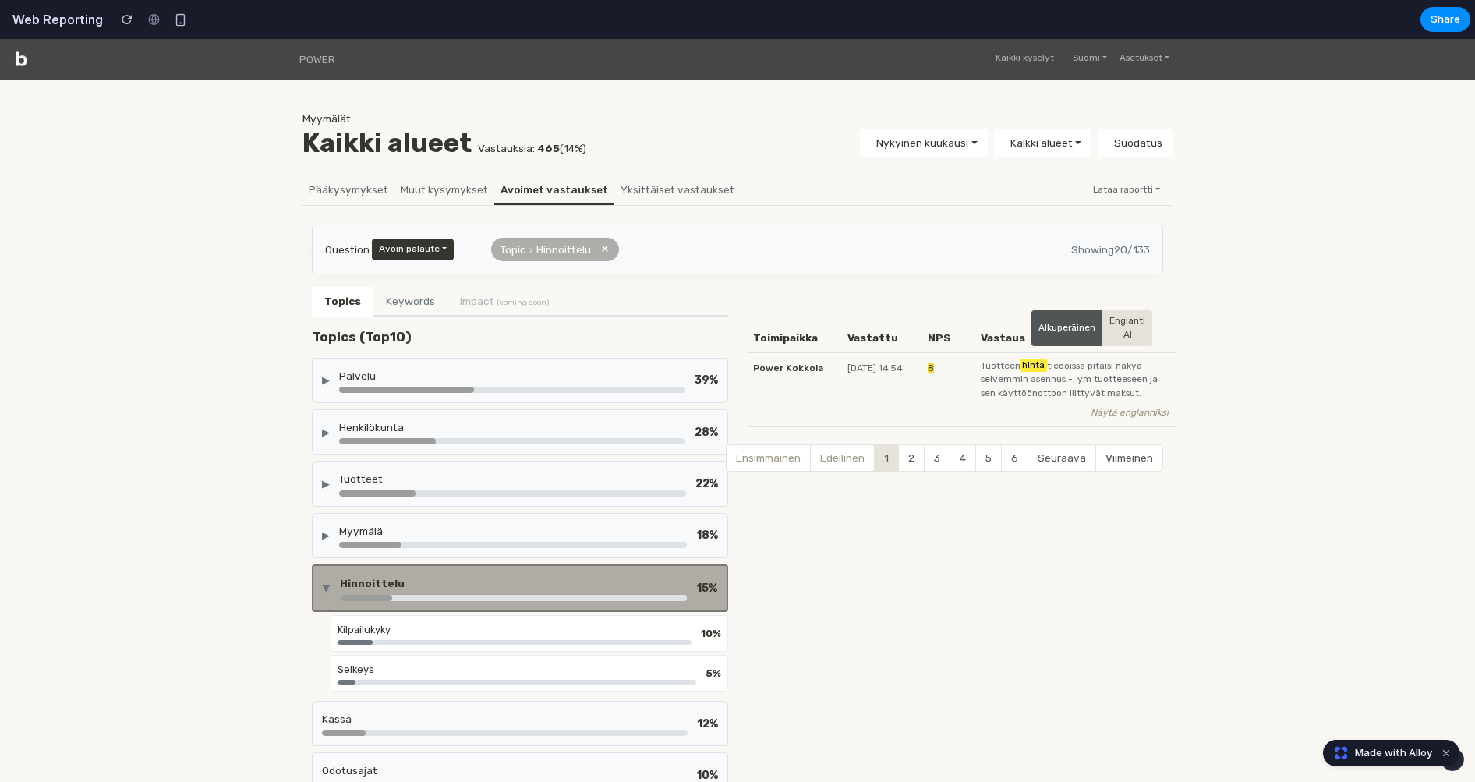
click at [407, 595] on div at bounding box center [513, 598] width 347 height 6
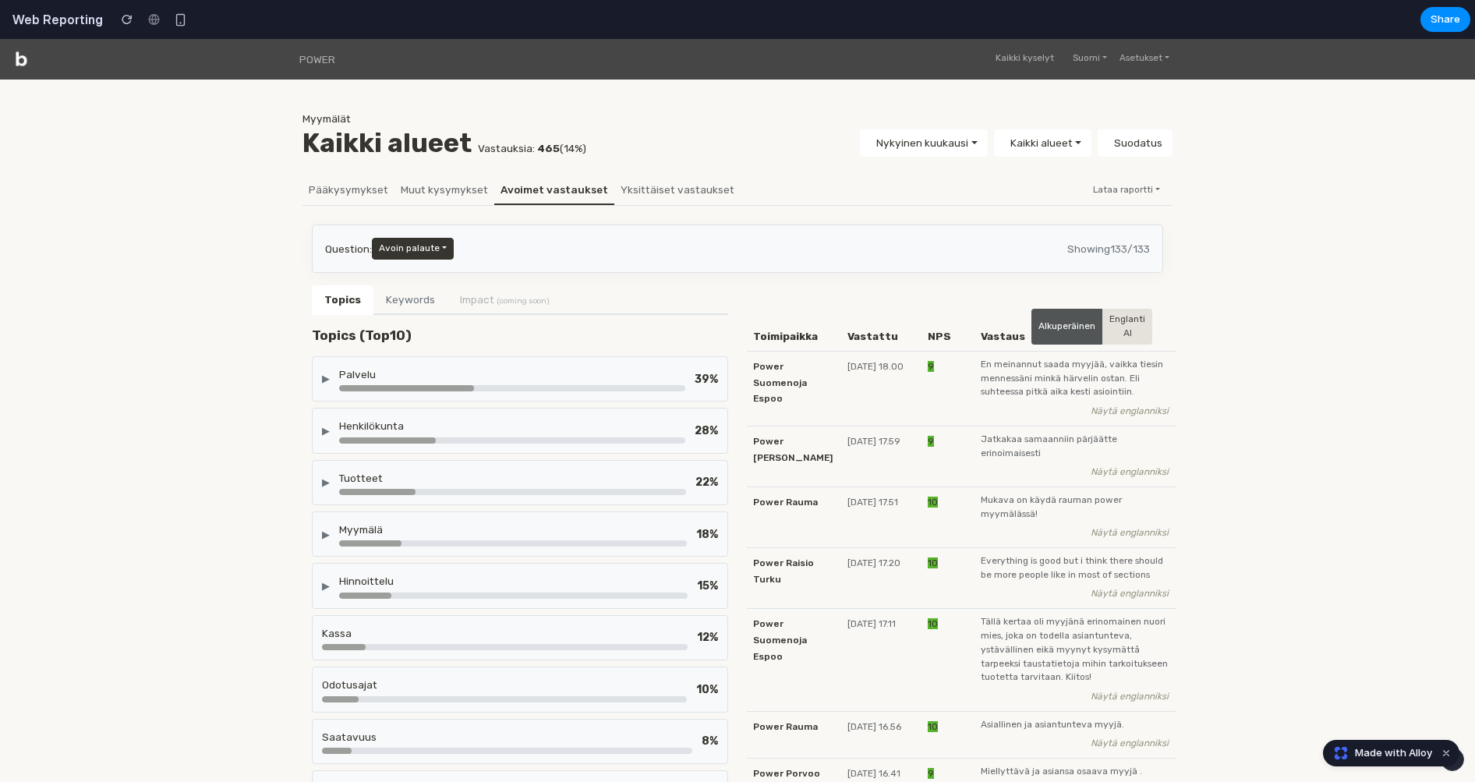
click at [418, 461] on div "▶ Tuotteet 22 %" at bounding box center [520, 482] width 416 height 45
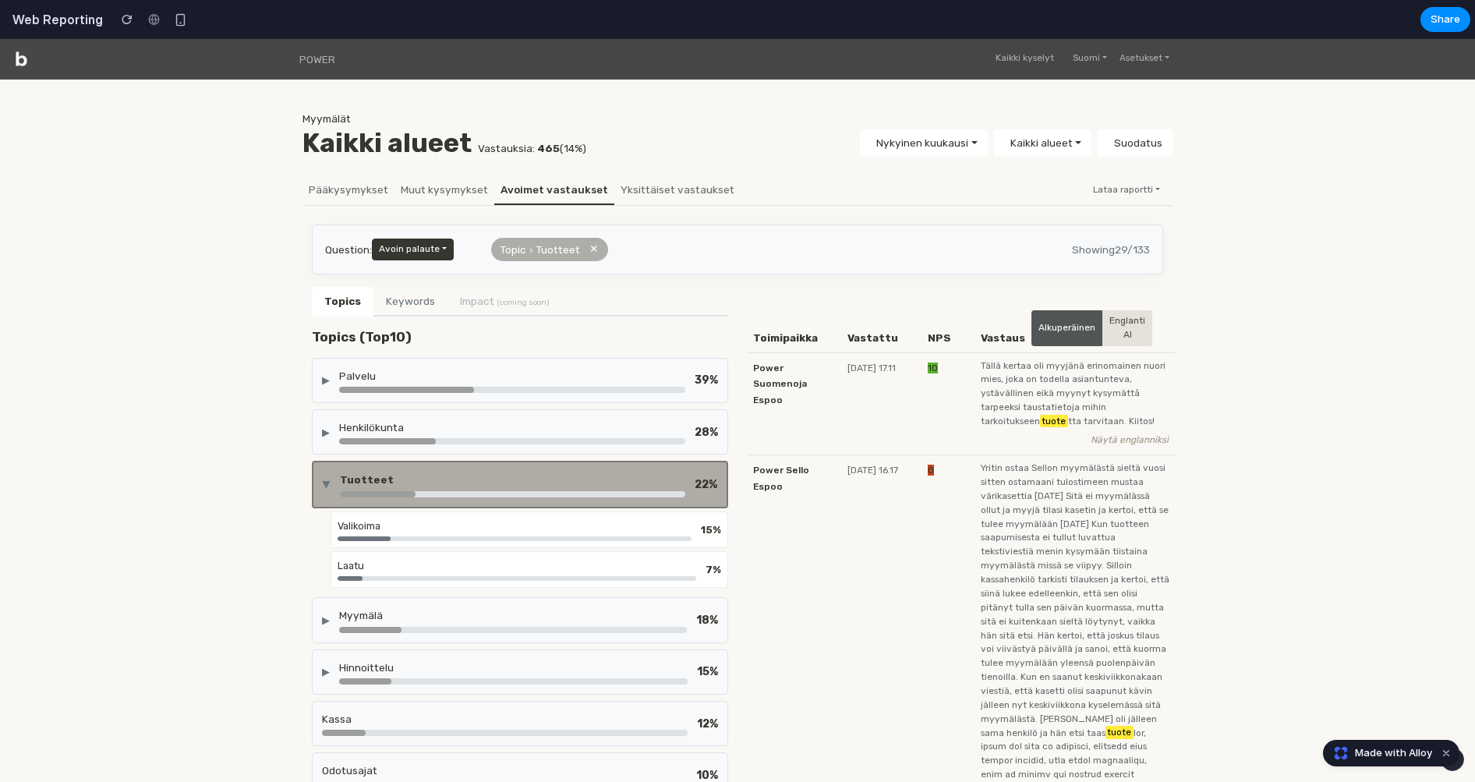
click at [418, 461] on div "▶ Tuotteet 22 %" at bounding box center [520, 484] width 416 height 47
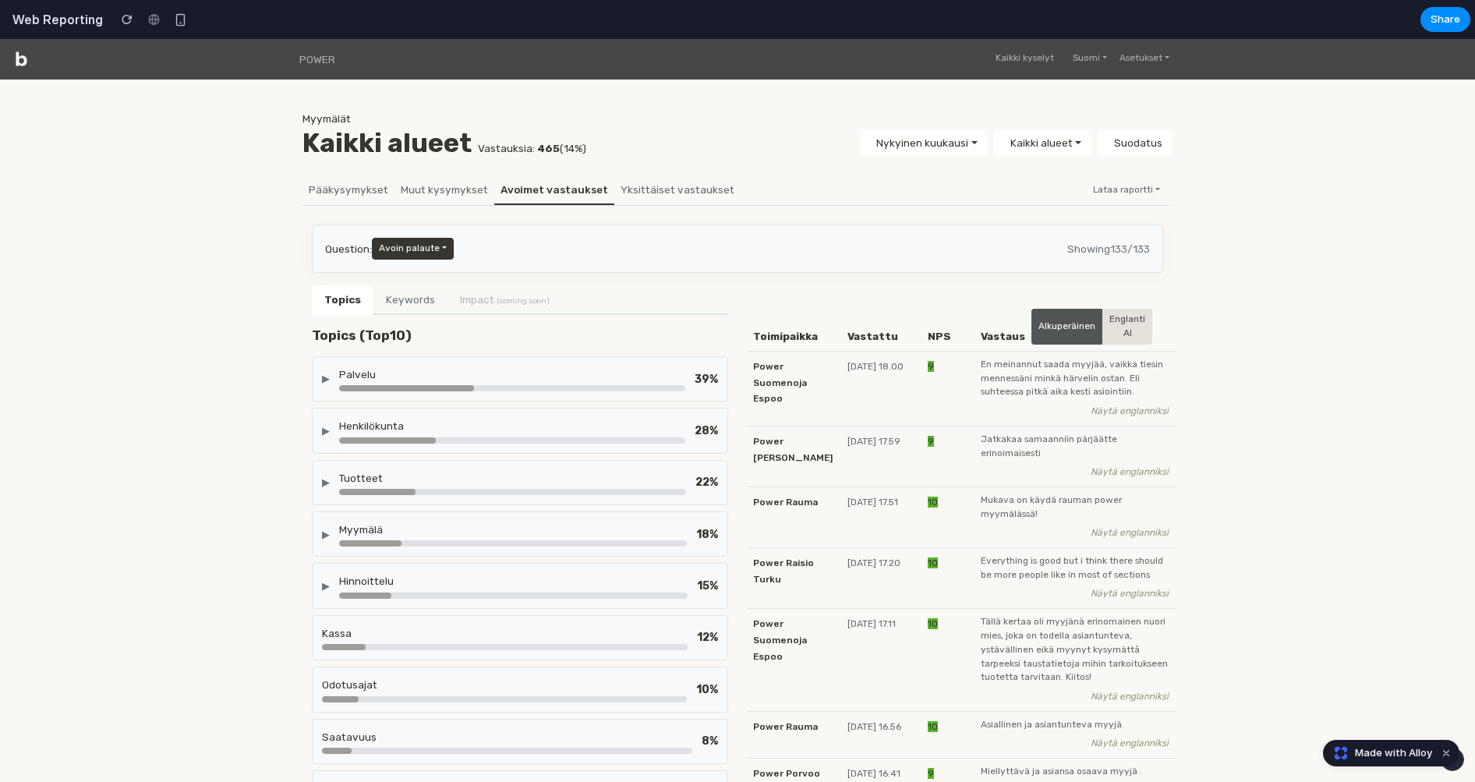
click at [418, 433] on div "Henkilökunta" at bounding box center [512, 430] width 346 height 25
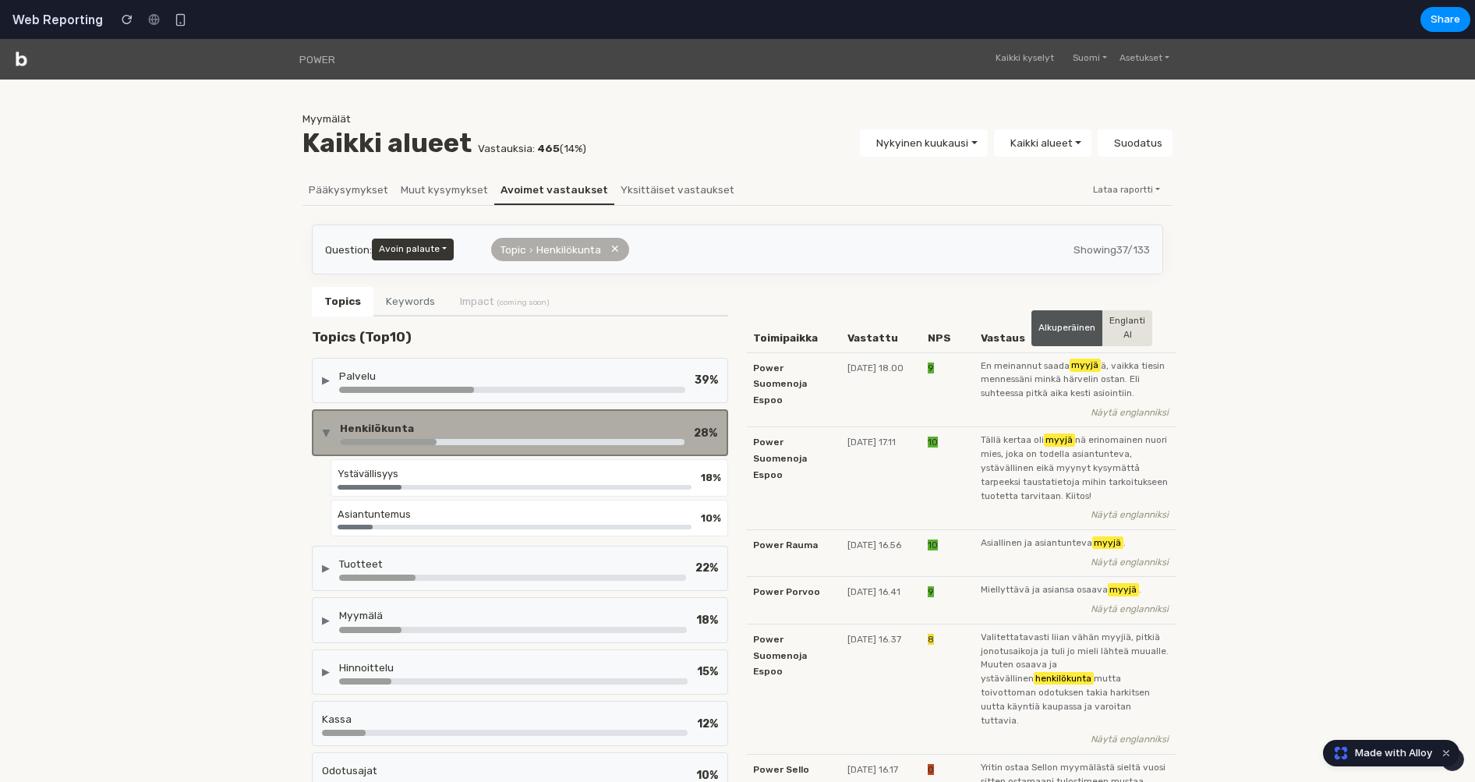
click at [418, 433] on div "Henkilökunta" at bounding box center [512, 428] width 345 height 16
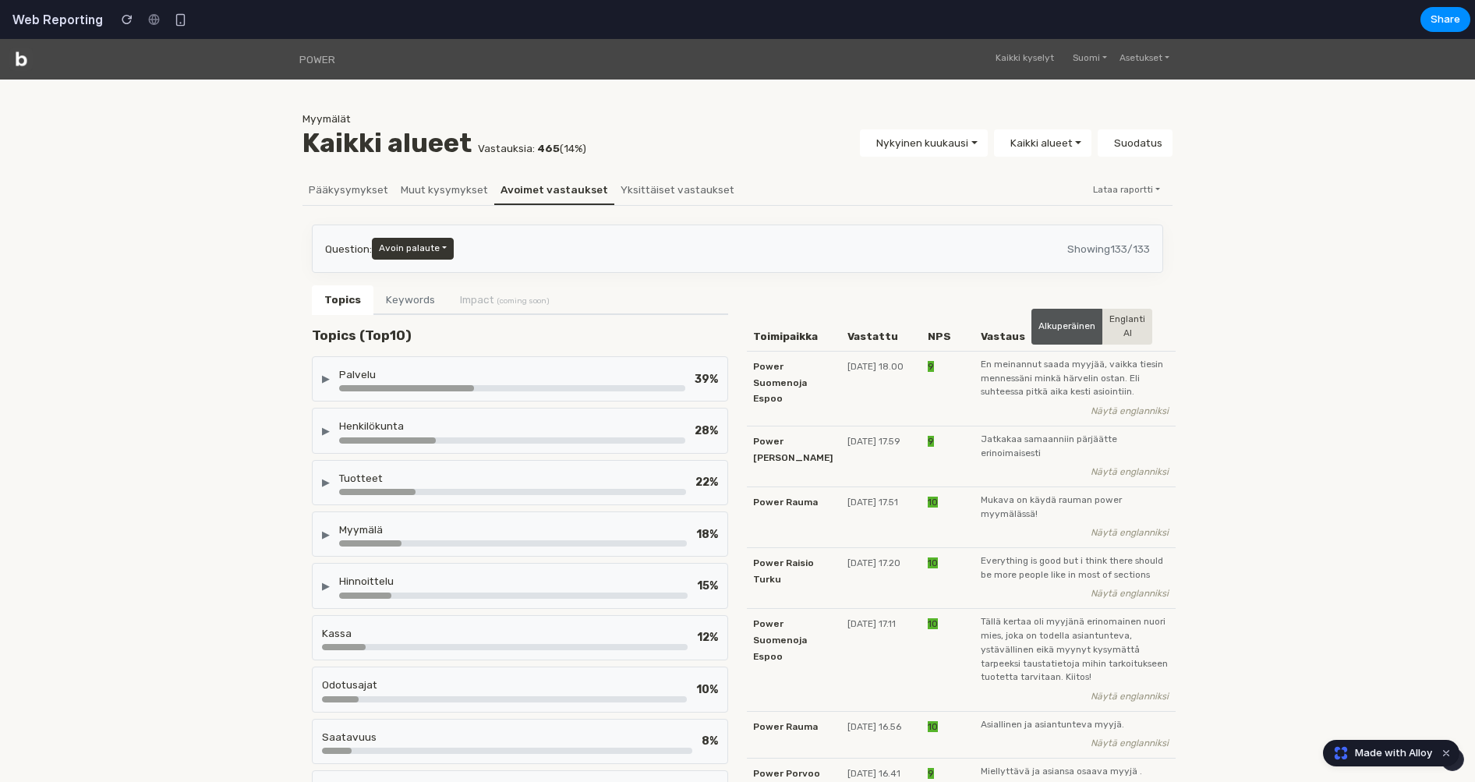
click at [418, 385] on div at bounding box center [406, 388] width 135 height 6
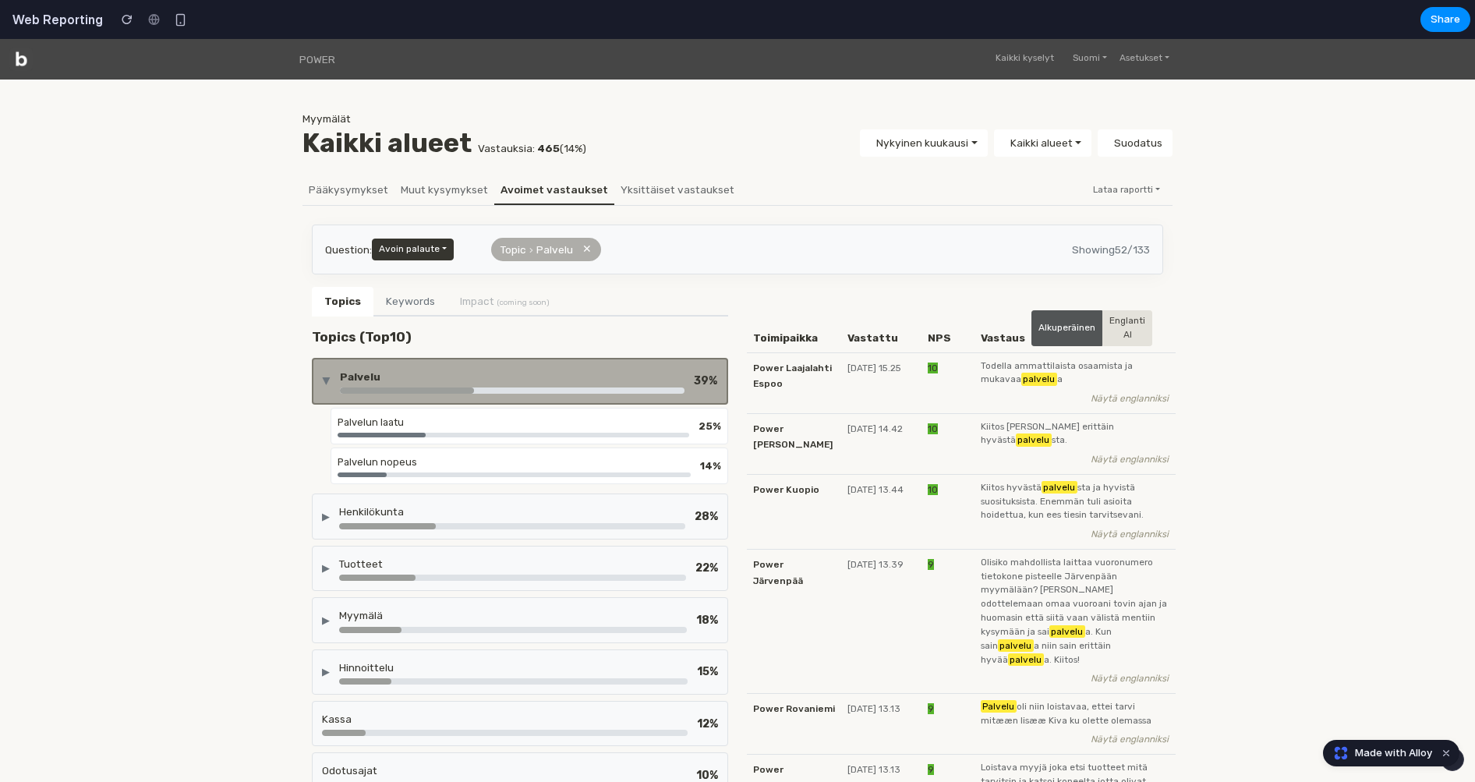
click at [418, 384] on div "Palvelu" at bounding box center [512, 381] width 345 height 25
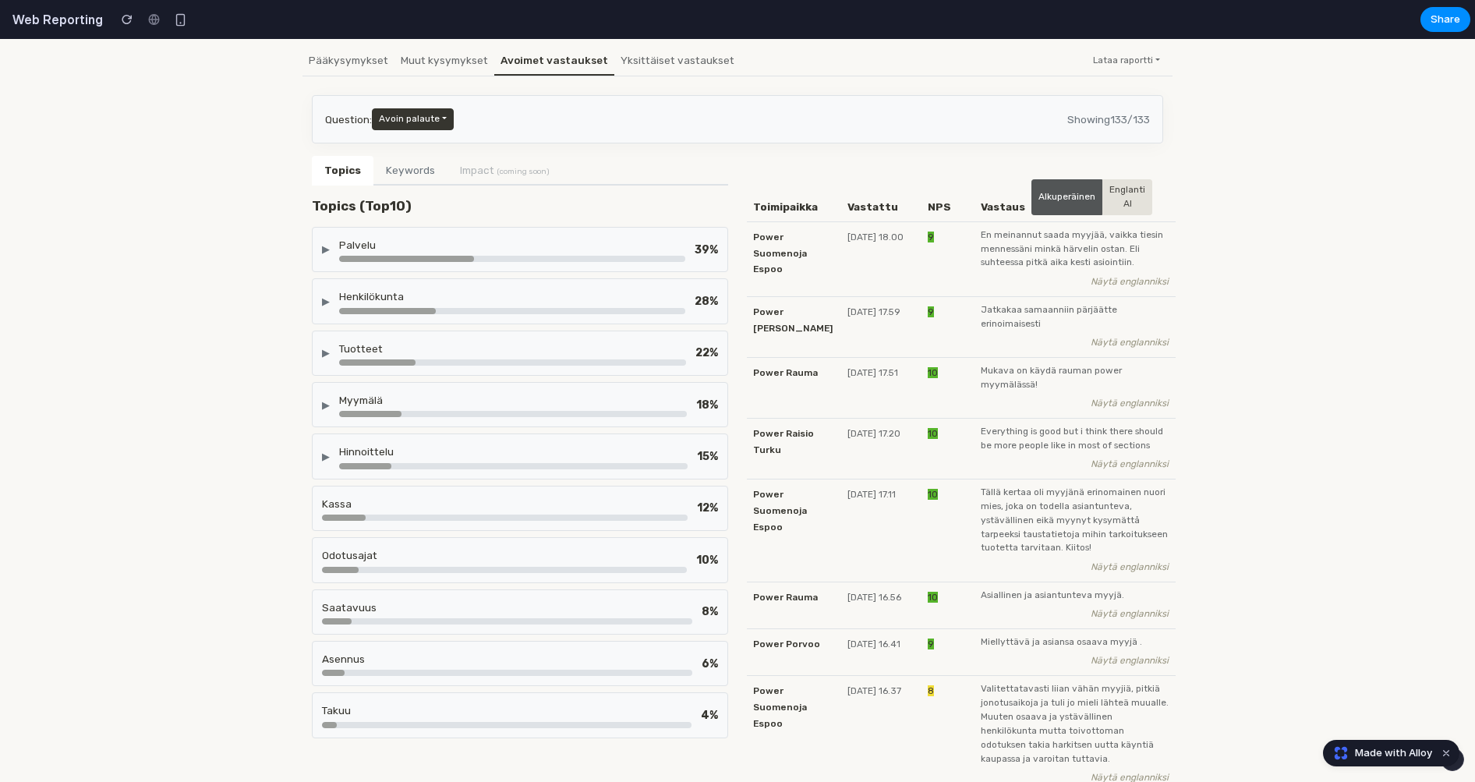
scroll to position [178, 0]
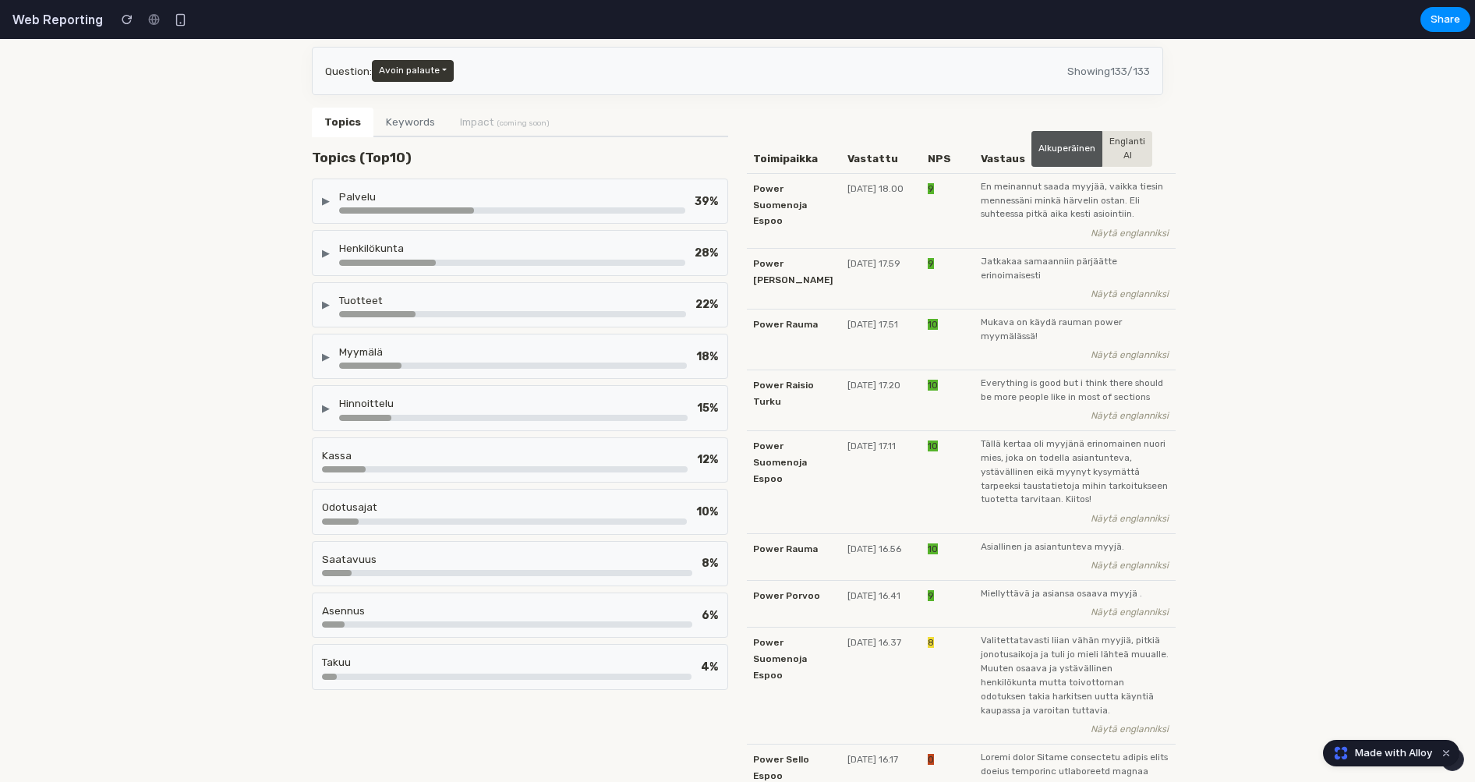
click at [403, 191] on div "Palvelu" at bounding box center [512, 197] width 346 height 16
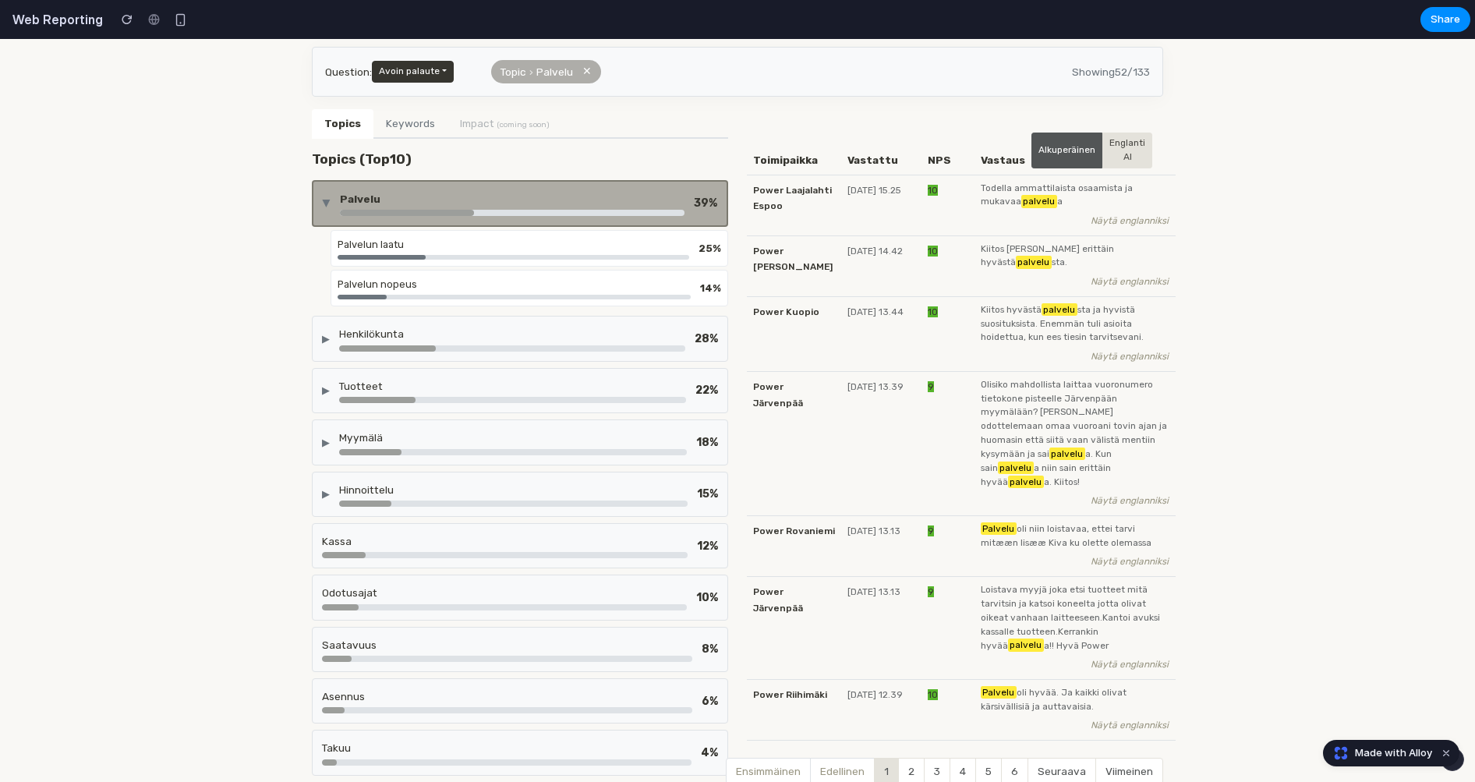
click at [625, 191] on div "Palvelu" at bounding box center [512, 199] width 345 height 16
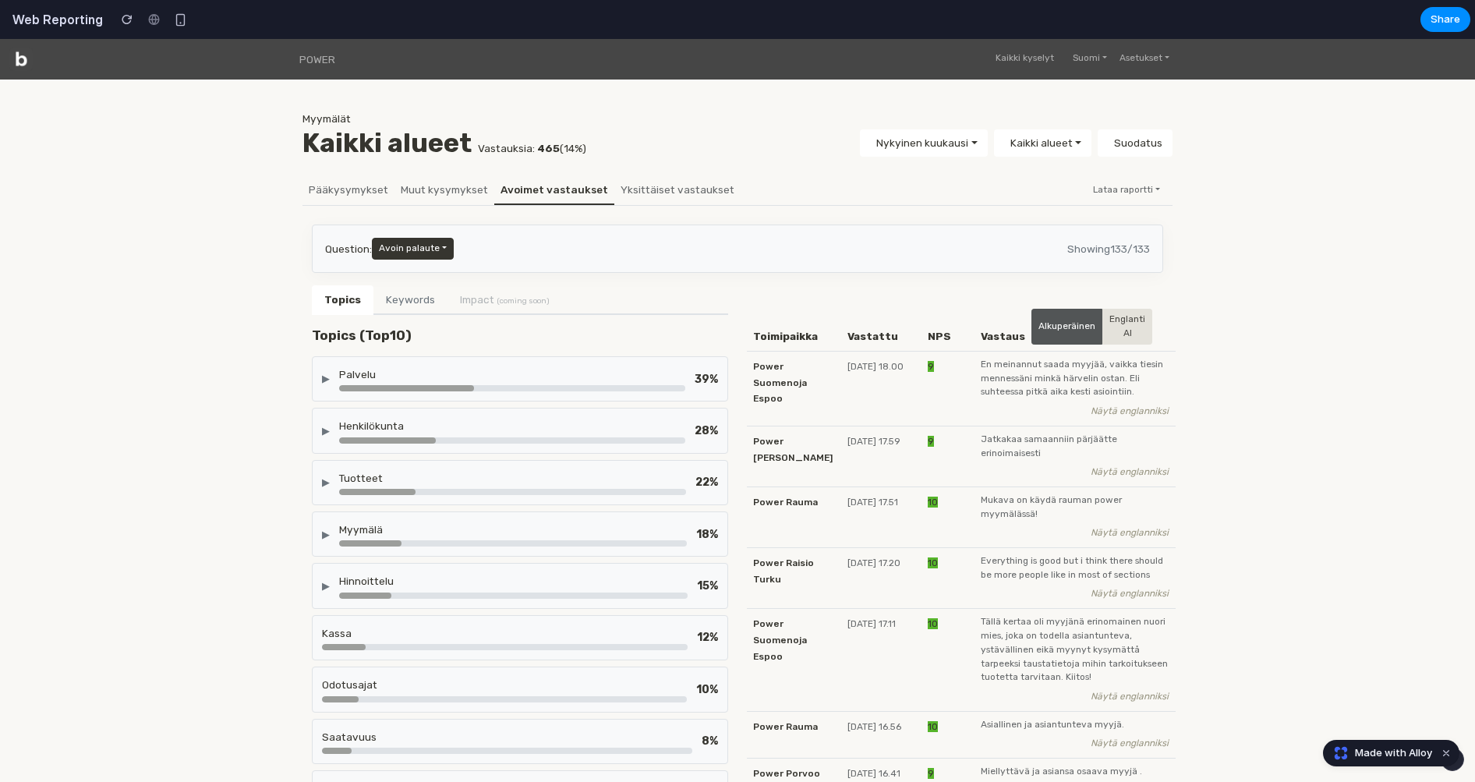
scroll to position [0, 0]
click at [577, 380] on div "Palvelu" at bounding box center [512, 378] width 346 height 25
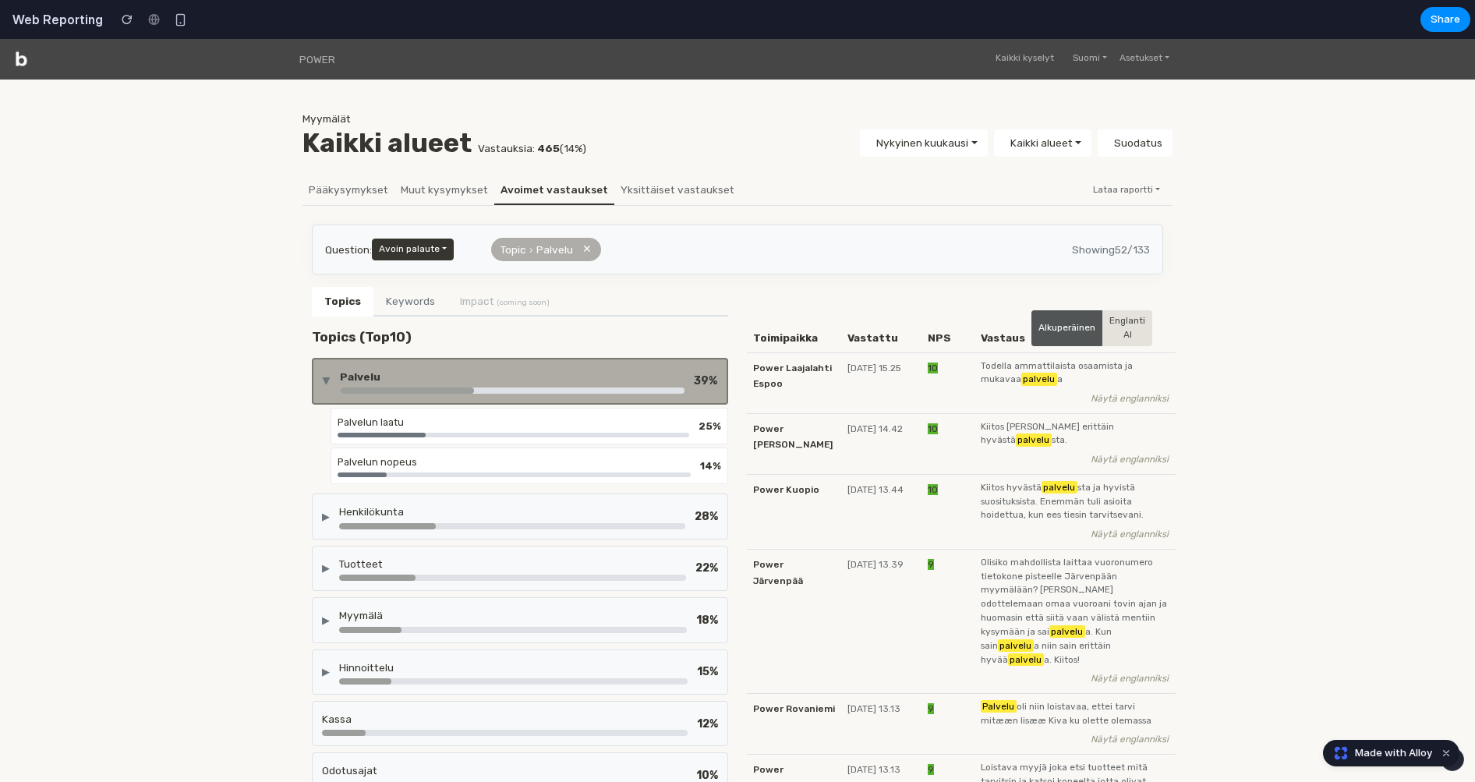
click at [534, 433] on div at bounding box center [514, 435] width 352 height 5
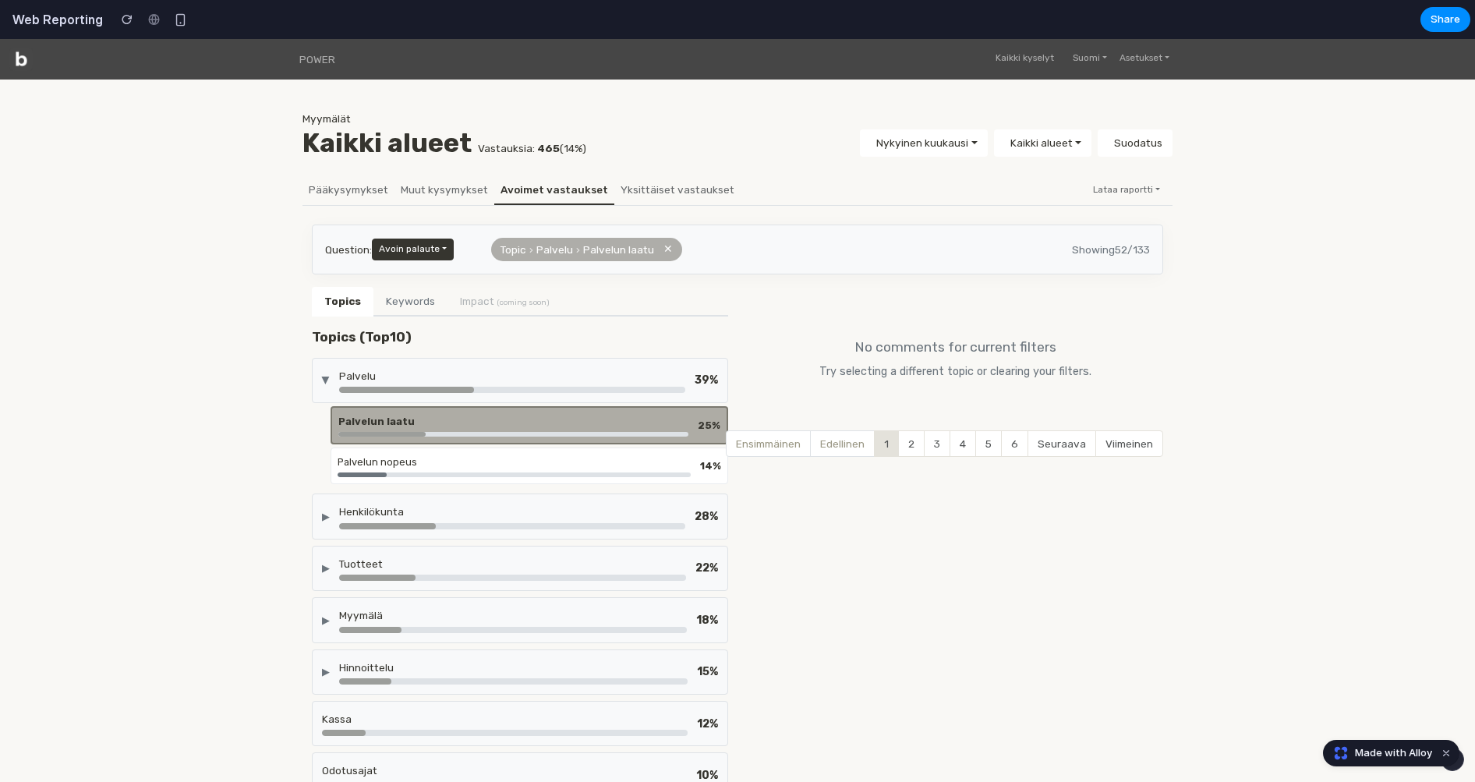
click at [526, 465] on div "Palvelun nopeus" at bounding box center [514, 462] width 353 height 15
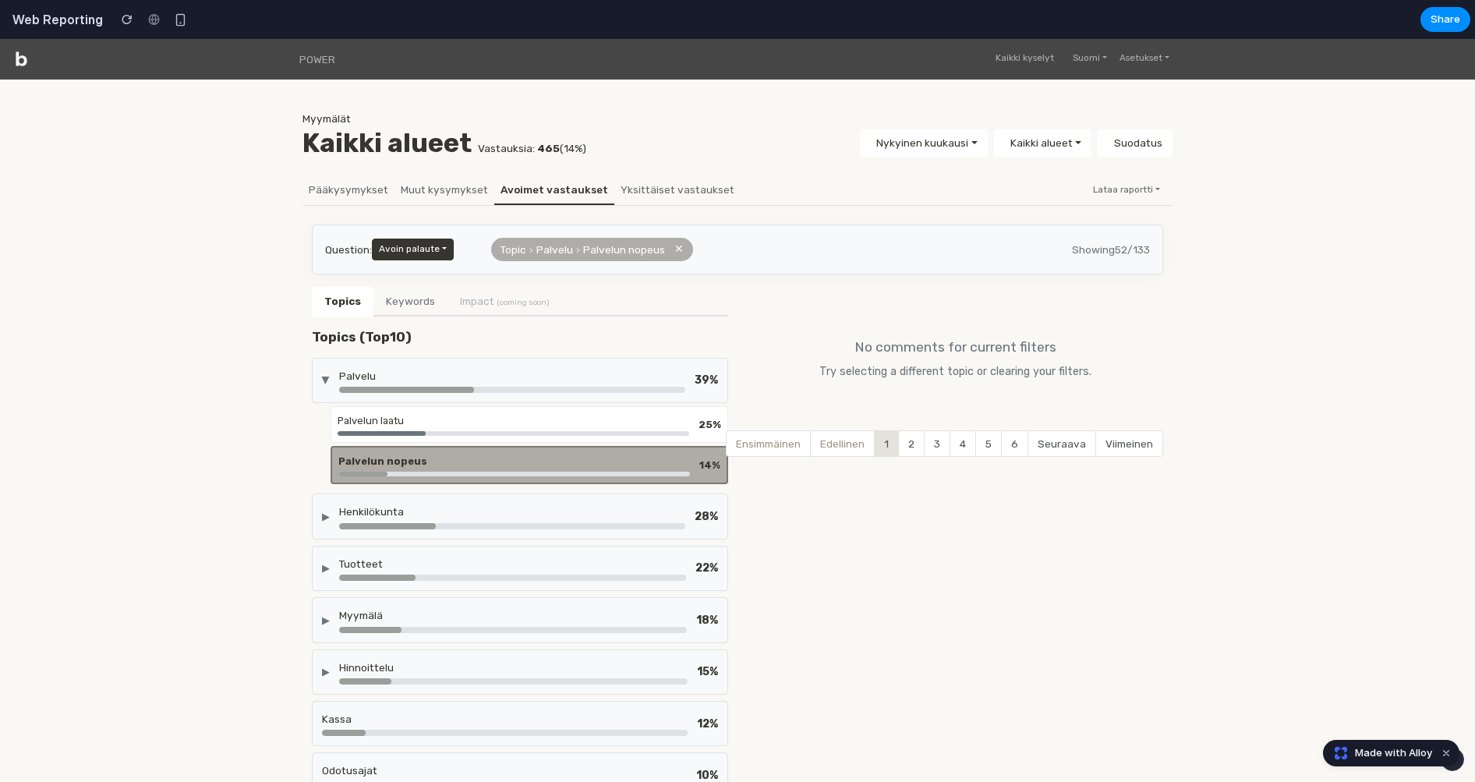
click at [521, 511] on div "Henkilökunta" at bounding box center [512, 512] width 346 height 16
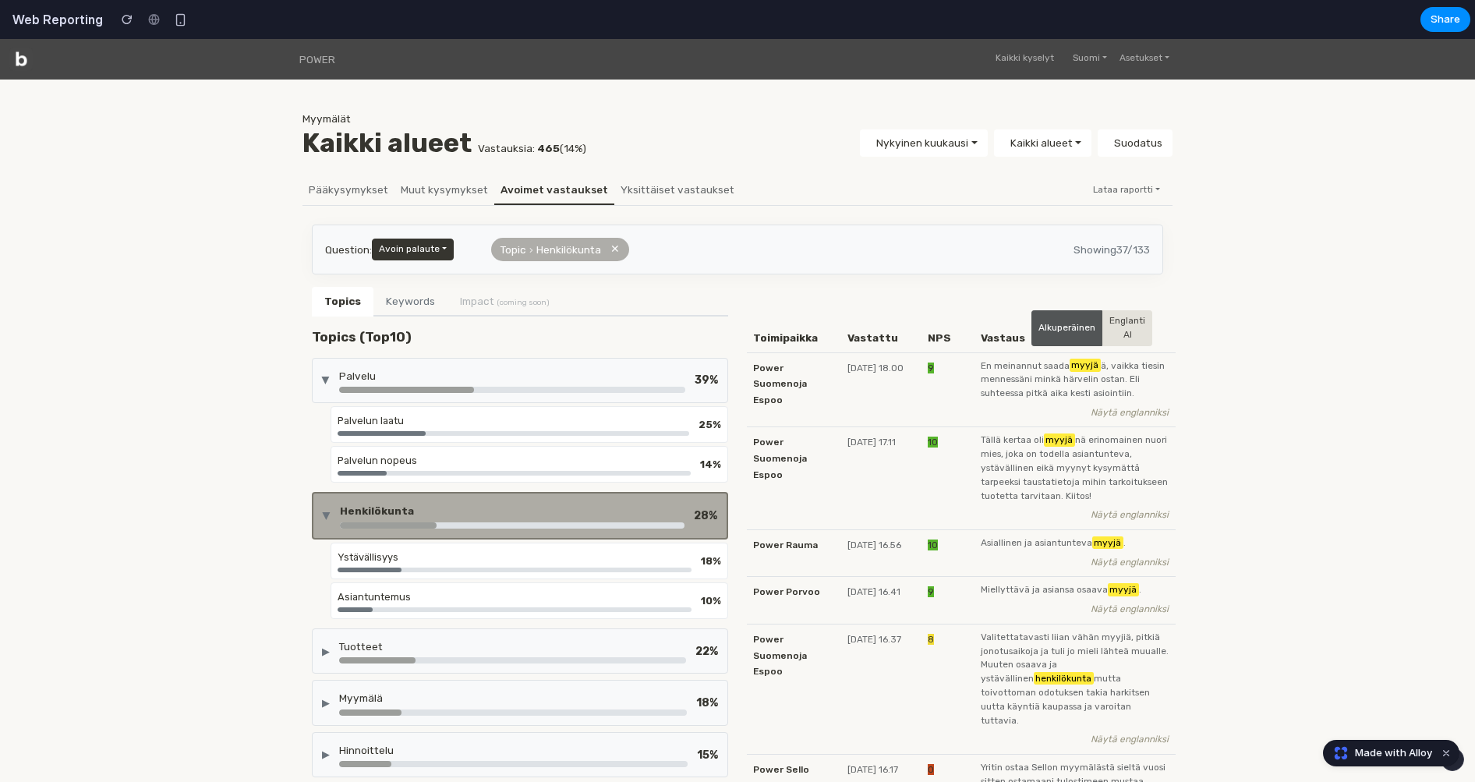
click at [508, 578] on div "Ystävällisyys 18 % Asiantuntemus 10 %" at bounding box center [530, 581] width 398 height 76
click at [514, 543] on div "Ystävällisyys 18 %" at bounding box center [530, 561] width 398 height 37
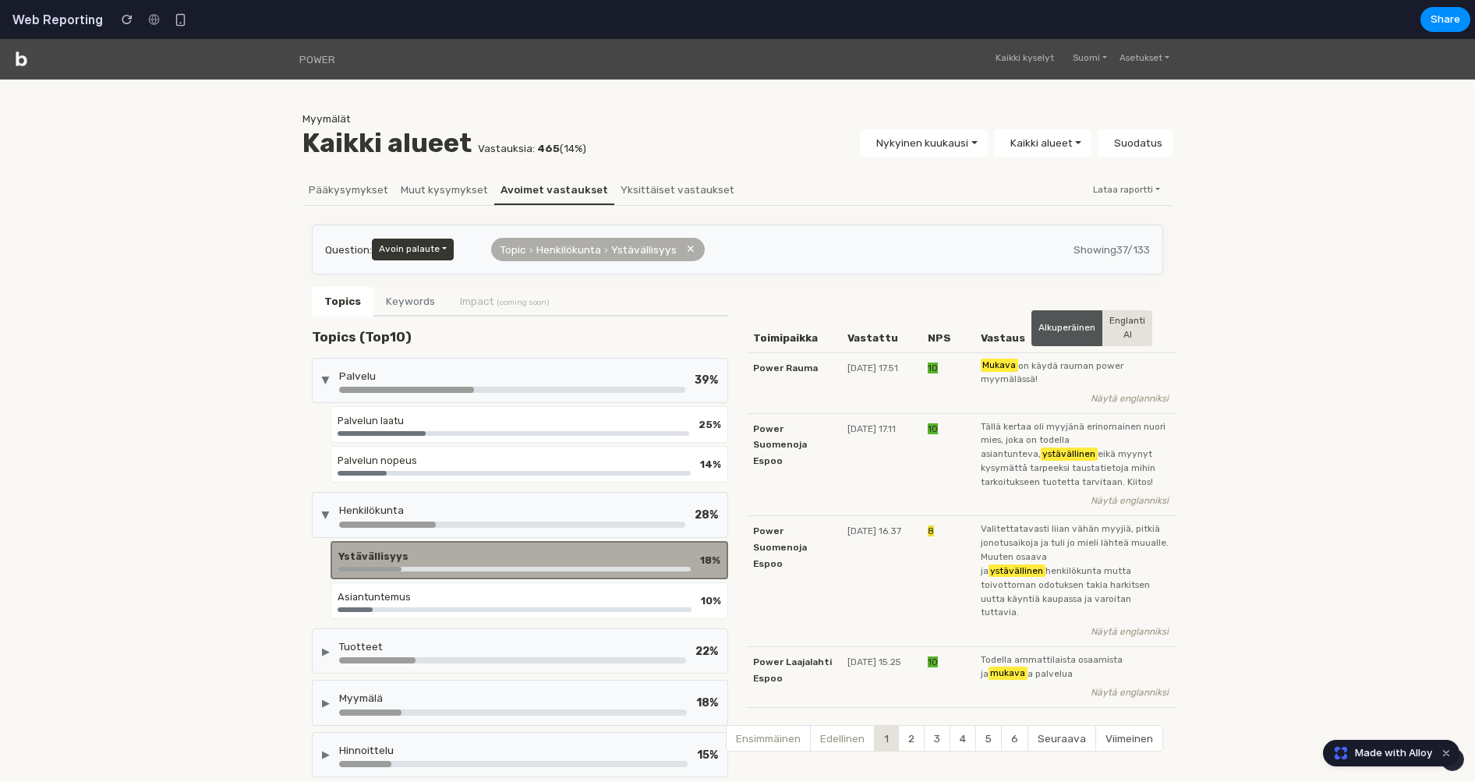
click at [495, 610] on div "Asiantuntemus 10 %" at bounding box center [530, 600] width 398 height 37
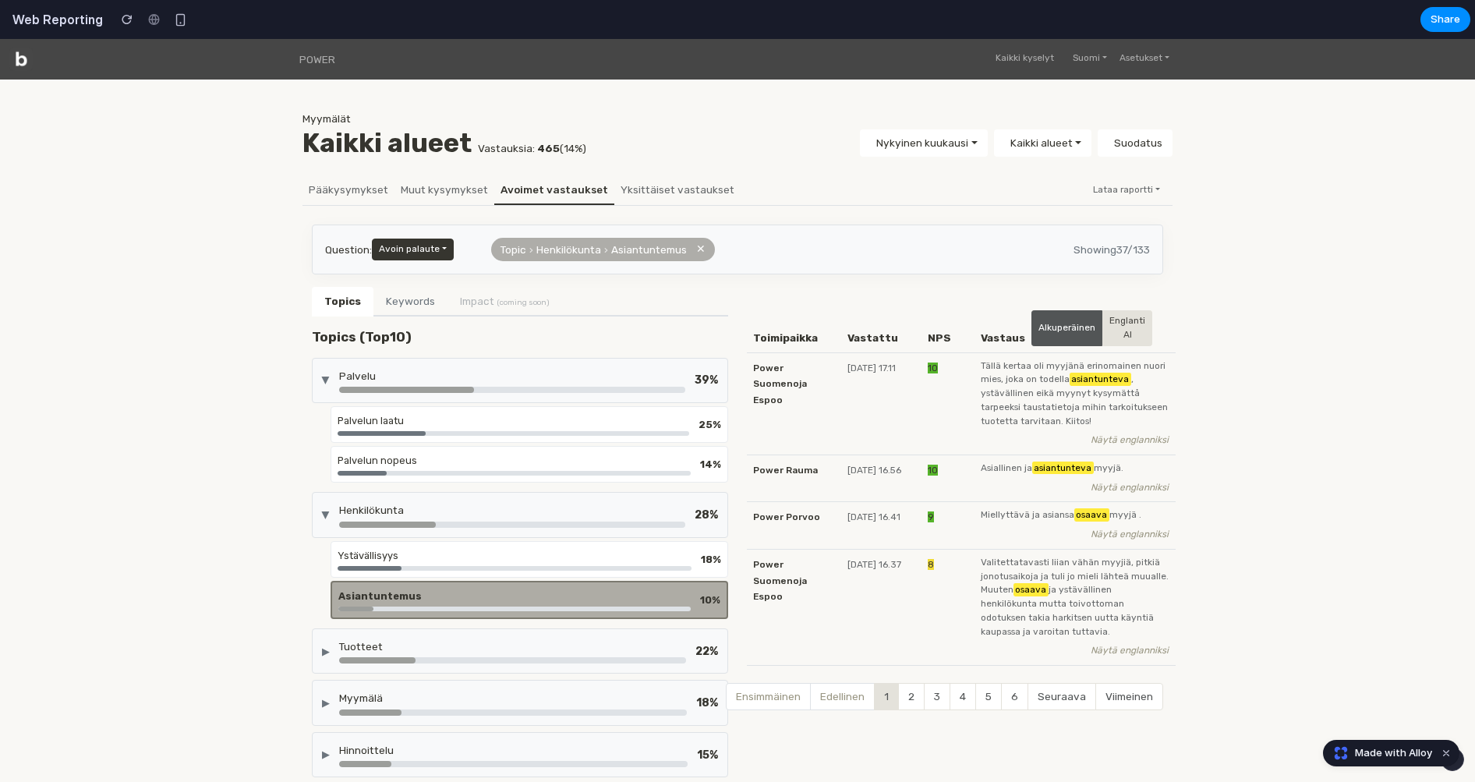
click at [490, 646] on div "Tuotteet" at bounding box center [512, 647] width 347 height 16
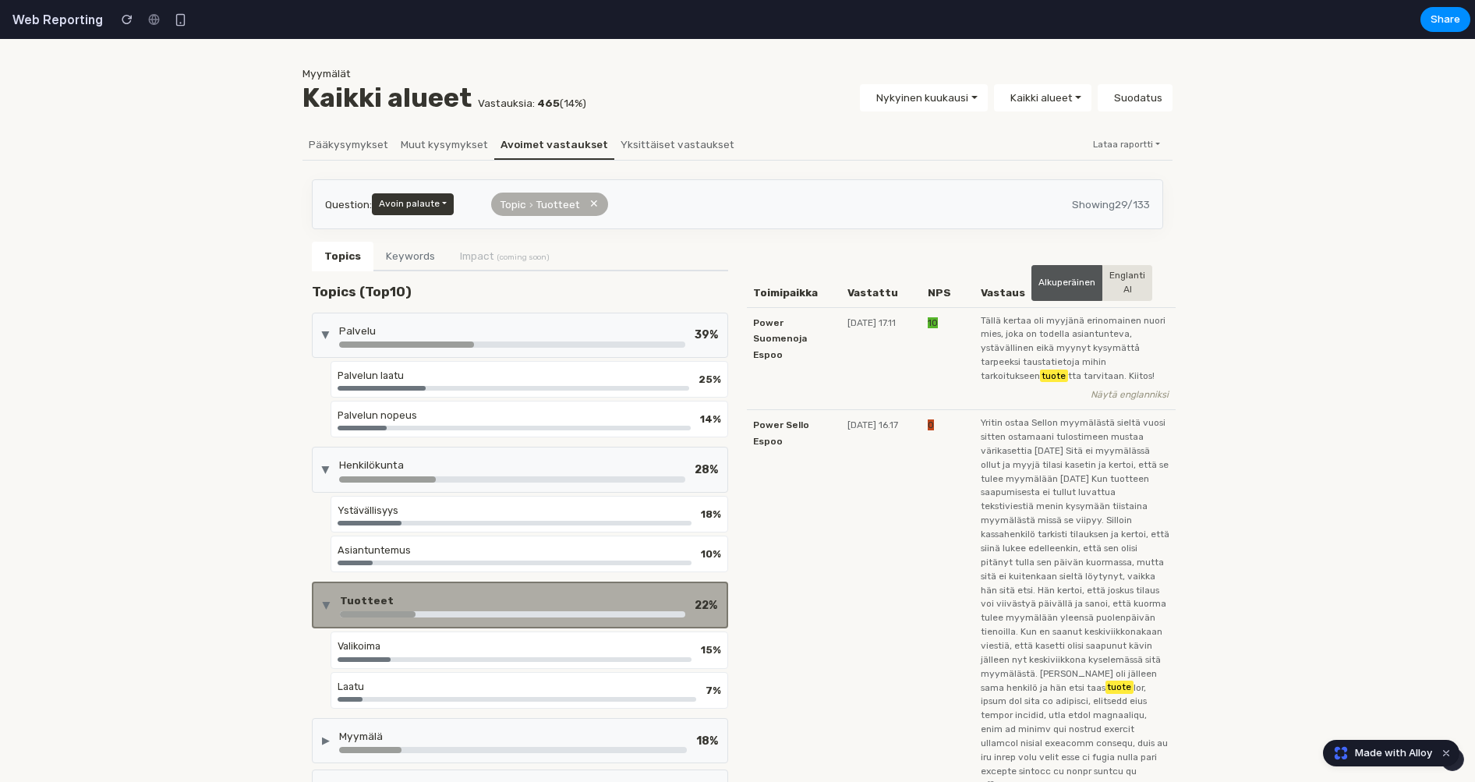
scroll to position [62, 0]
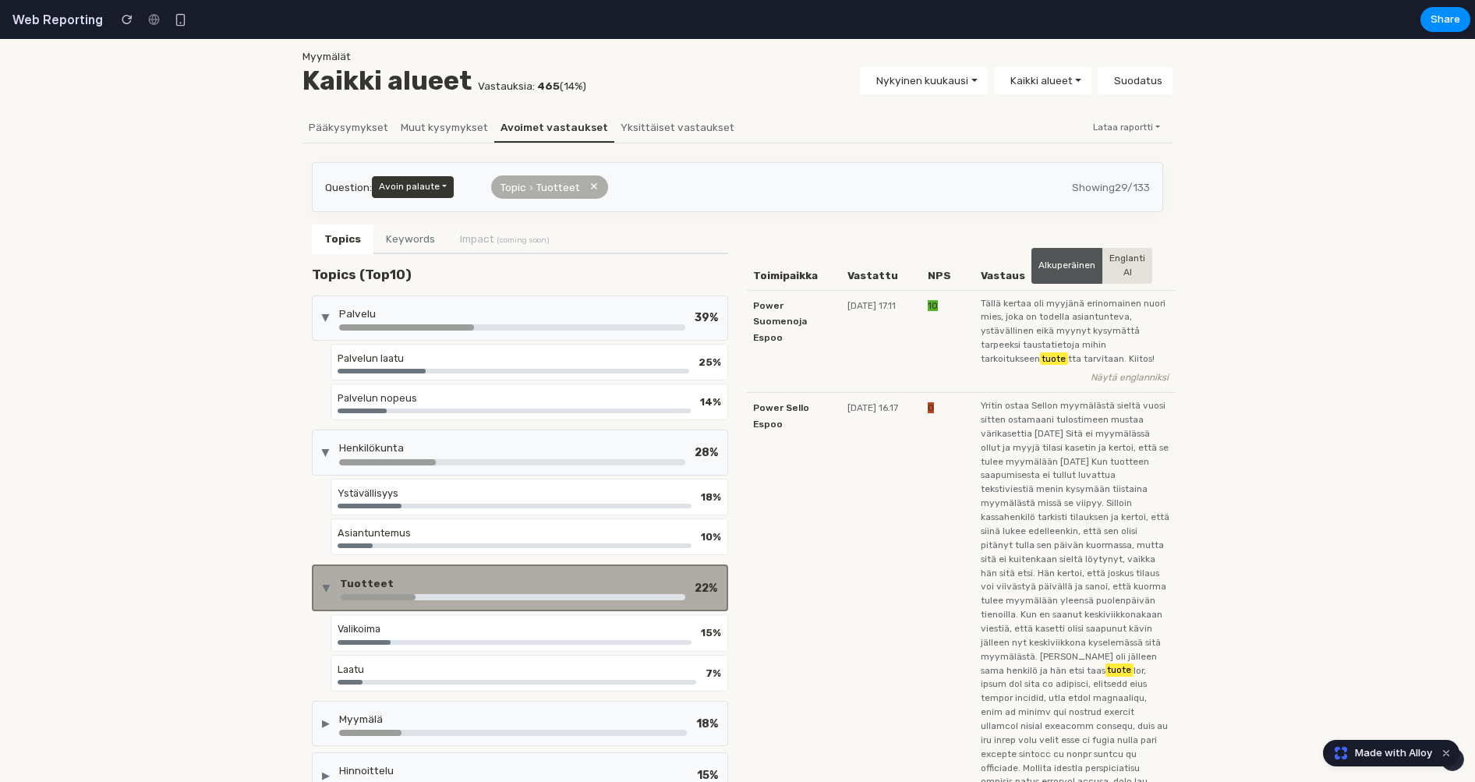
click at [490, 640] on div at bounding box center [515, 642] width 354 height 5
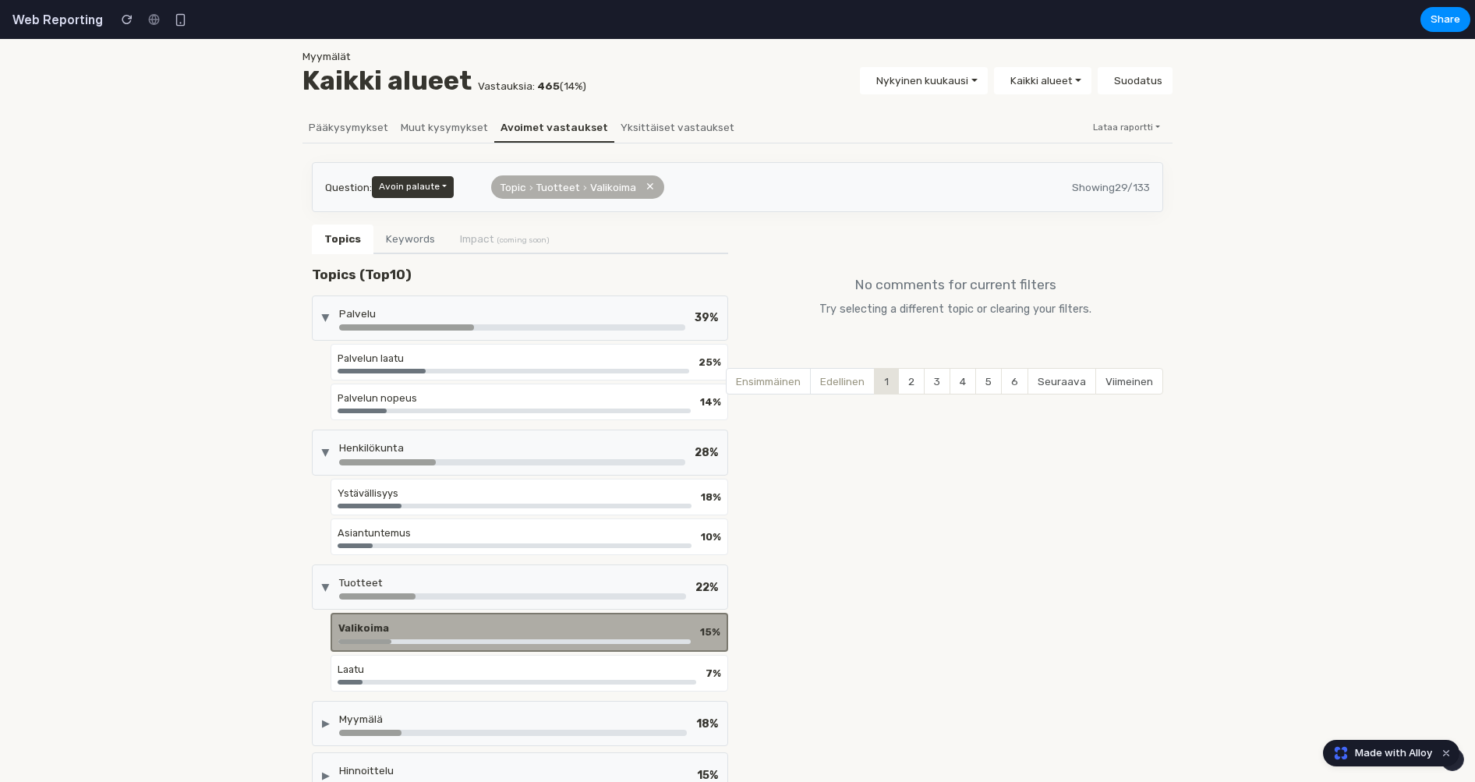
click at [485, 583] on div "Tuotteet" at bounding box center [512, 583] width 347 height 16
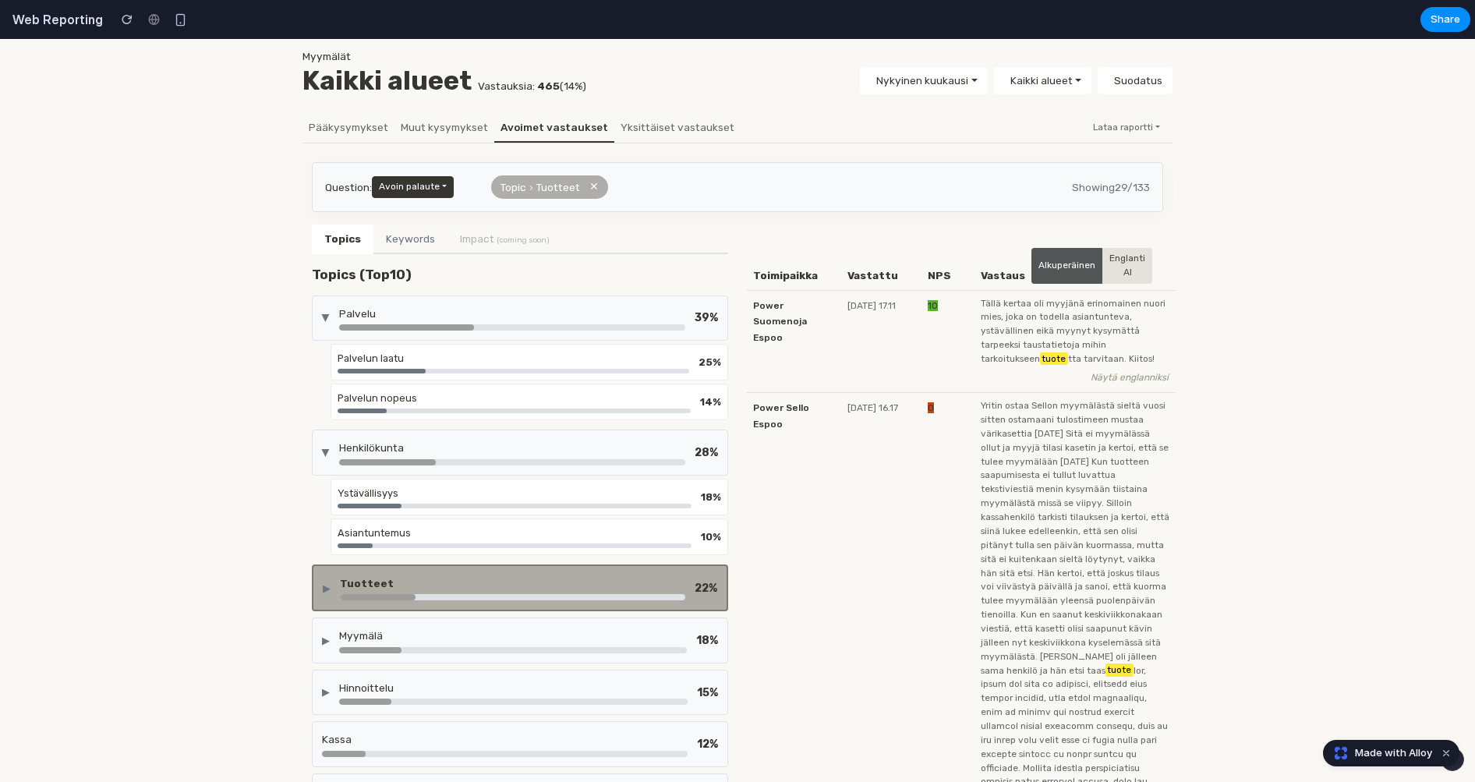
click at [483, 471] on div "▶ Henkilökunta 28 %" at bounding box center [520, 452] width 416 height 45
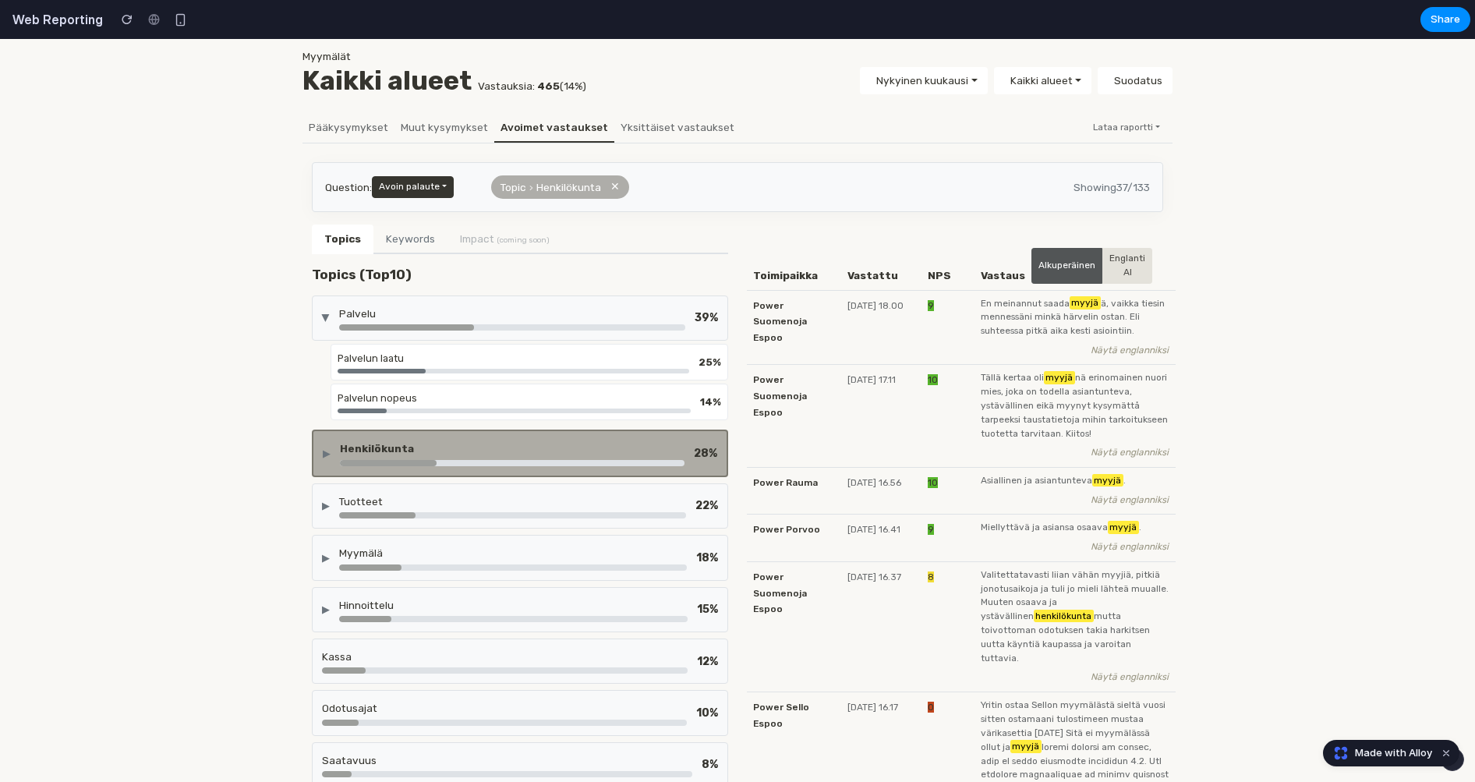
click at [483, 302] on div "▶ Palvelu 39 %" at bounding box center [520, 317] width 416 height 45
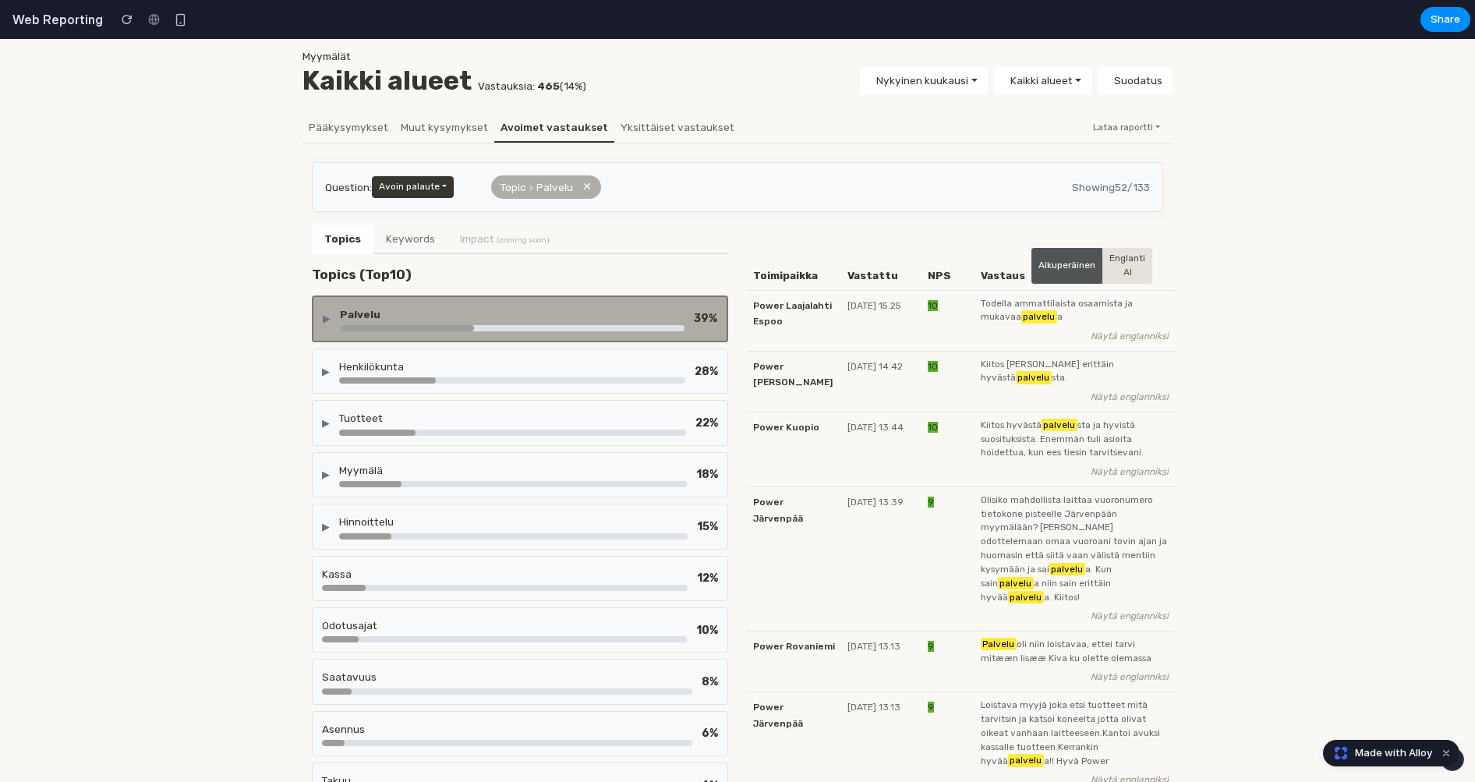
click at [412, 235] on button "Keywords" at bounding box center [410, 240] width 74 height 30
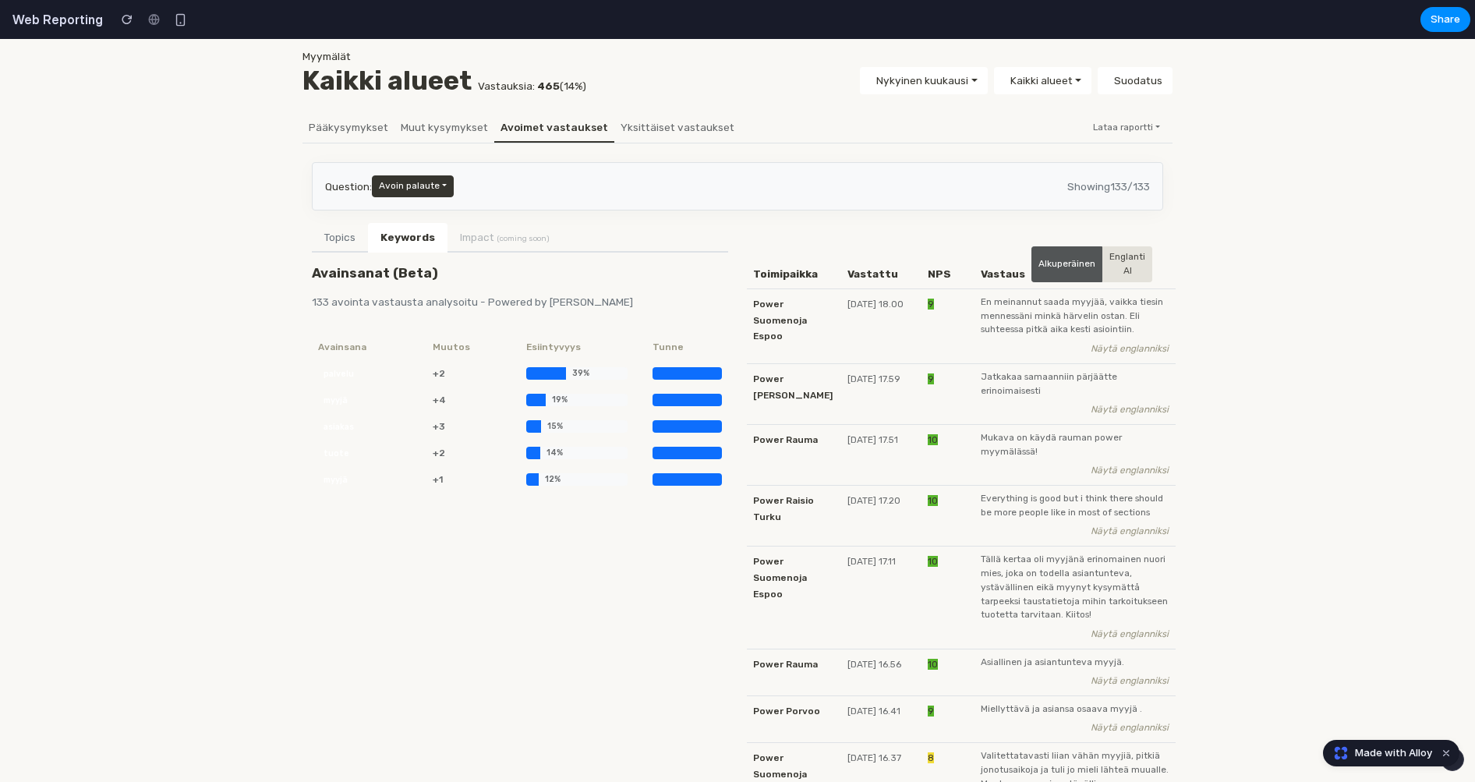
click at [331, 236] on button "Topics" at bounding box center [340, 238] width 56 height 30
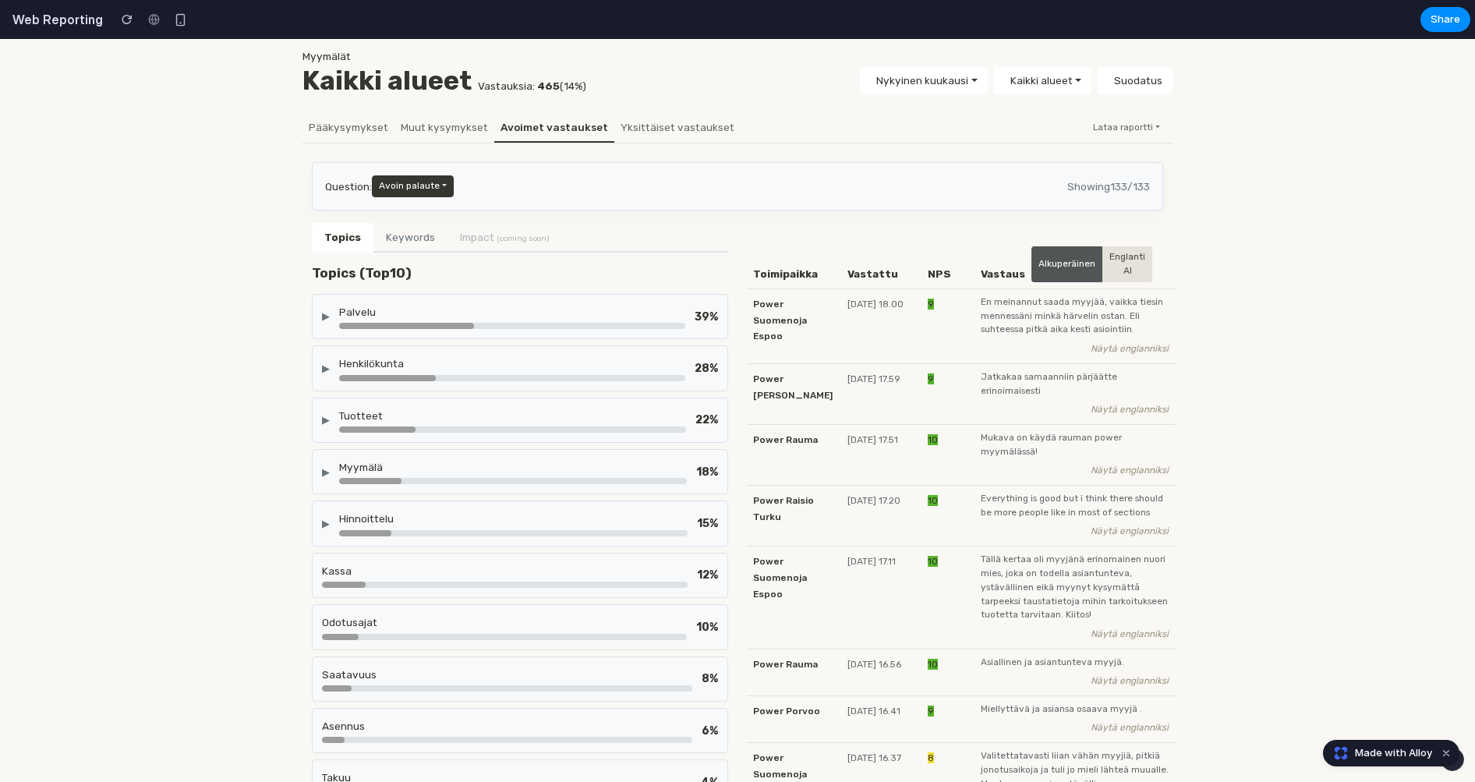
click at [427, 229] on button "Keywords" at bounding box center [410, 238] width 74 height 30
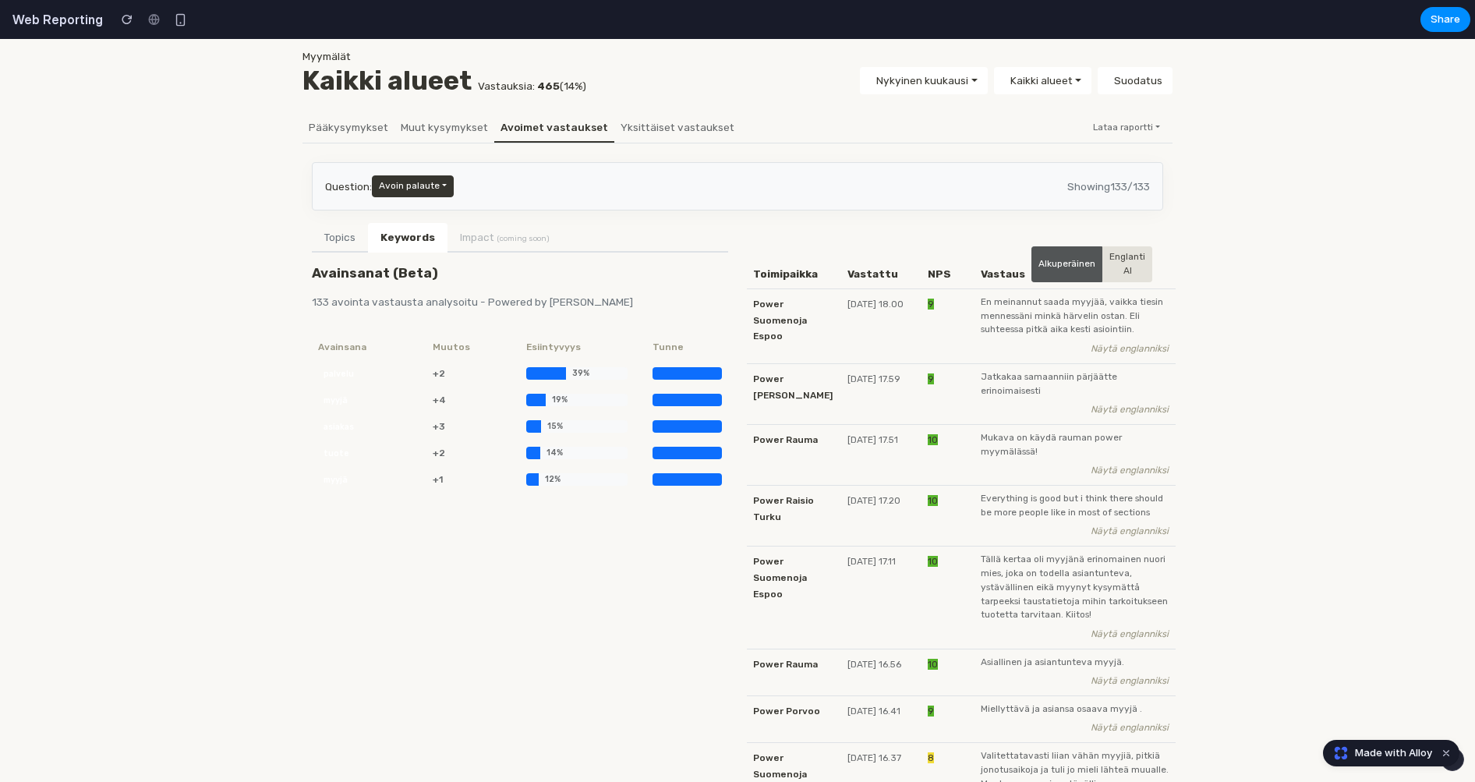
click at [324, 230] on button "Topics" at bounding box center [340, 238] width 56 height 30
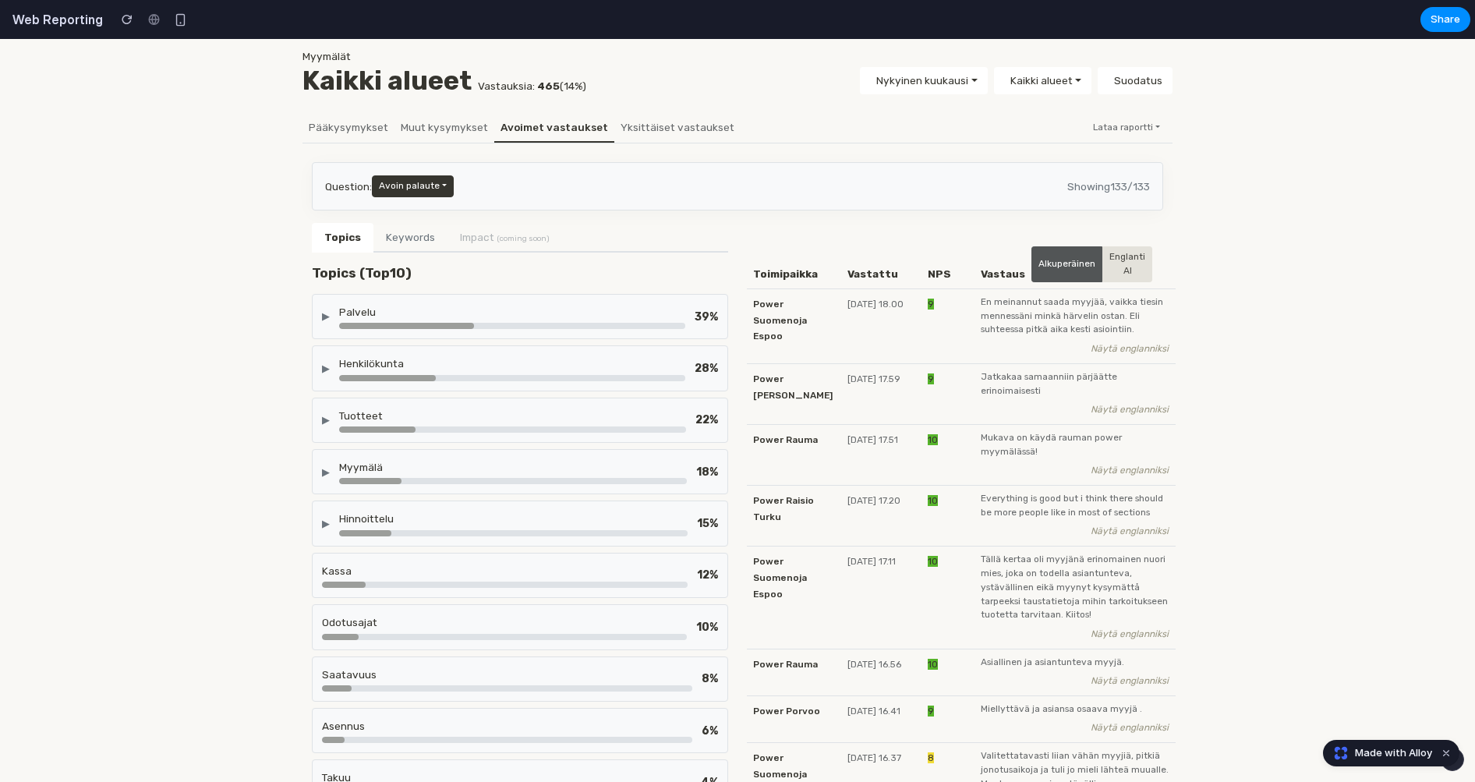
click at [411, 241] on button "Keywords" at bounding box center [410, 238] width 74 height 30
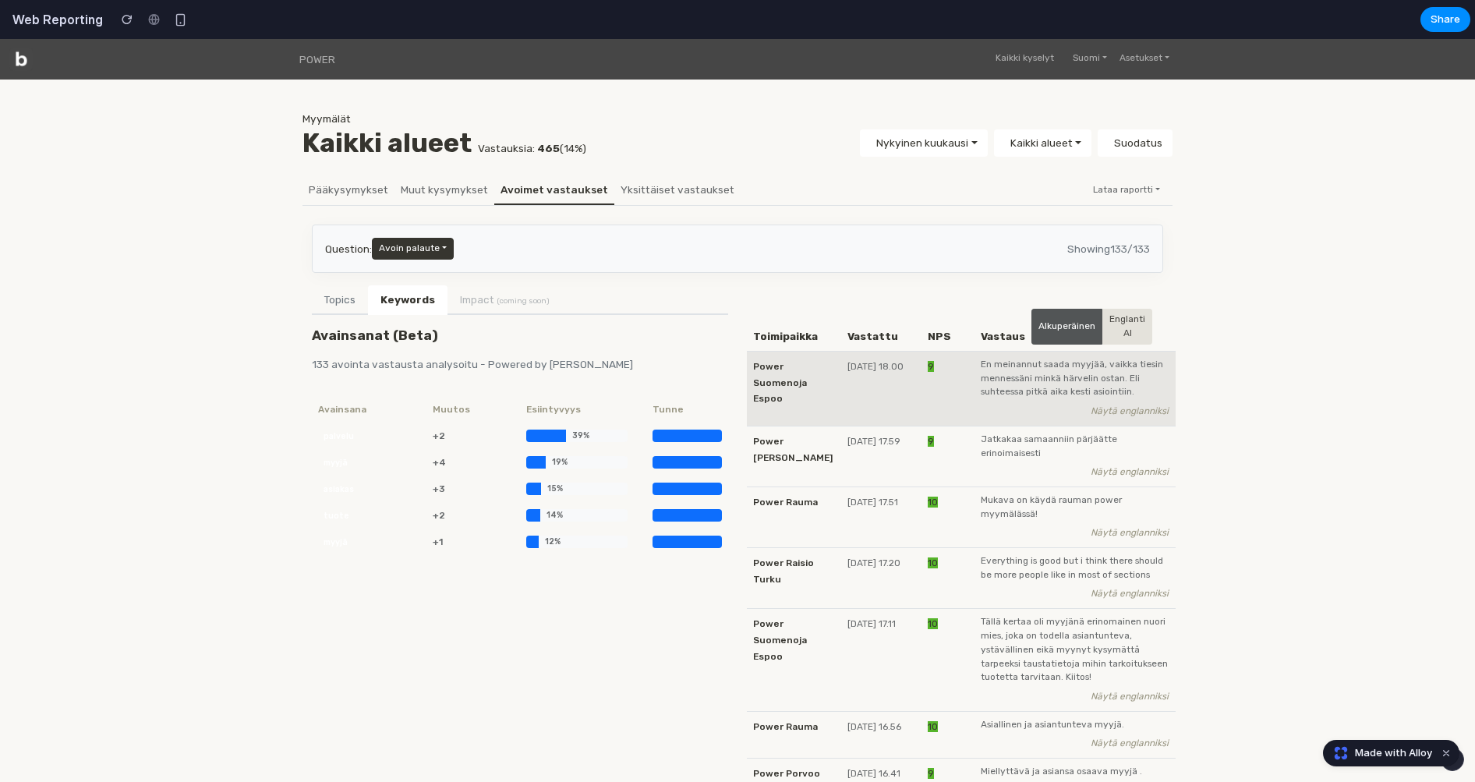
scroll to position [0, 0]
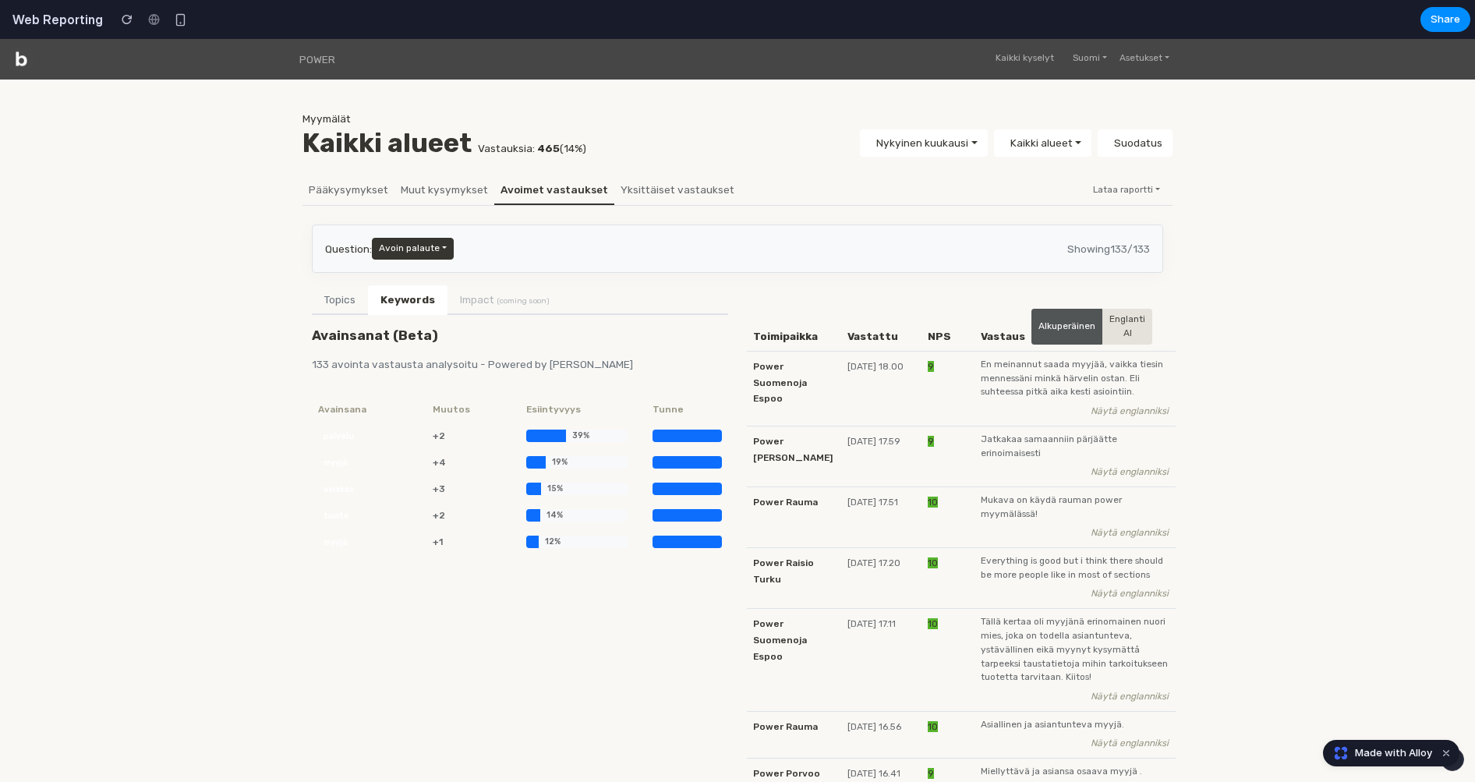
click at [475, 298] on li "Impact (coming soon)" at bounding box center [505, 299] width 115 height 28
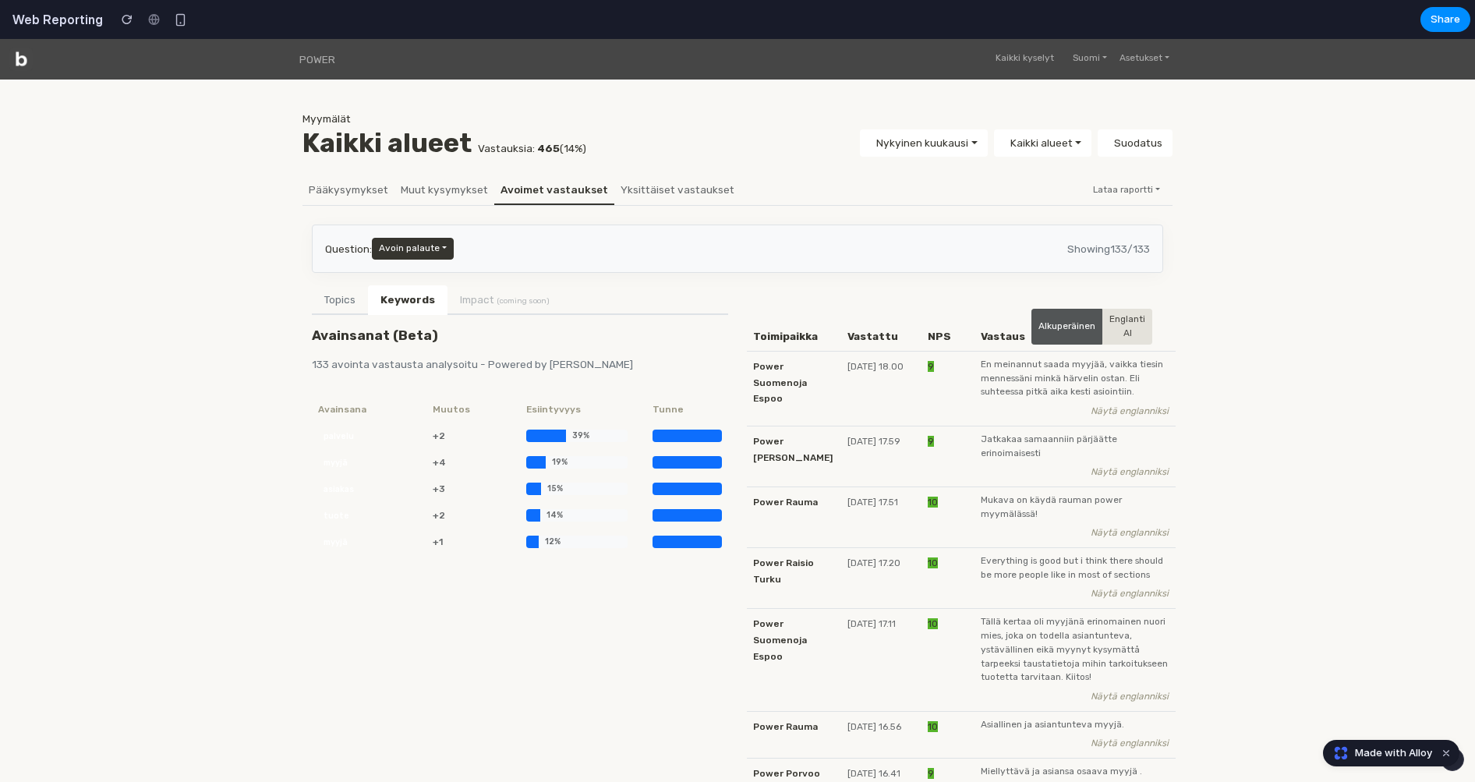
click at [468, 344] on div "Avainsanat (Beta) 133 avointa vastausta analysoitu - Powered by [PERSON_NAME] AI" at bounding box center [520, 355] width 435 height 57
click at [349, 303] on button "Topics" at bounding box center [340, 300] width 56 height 30
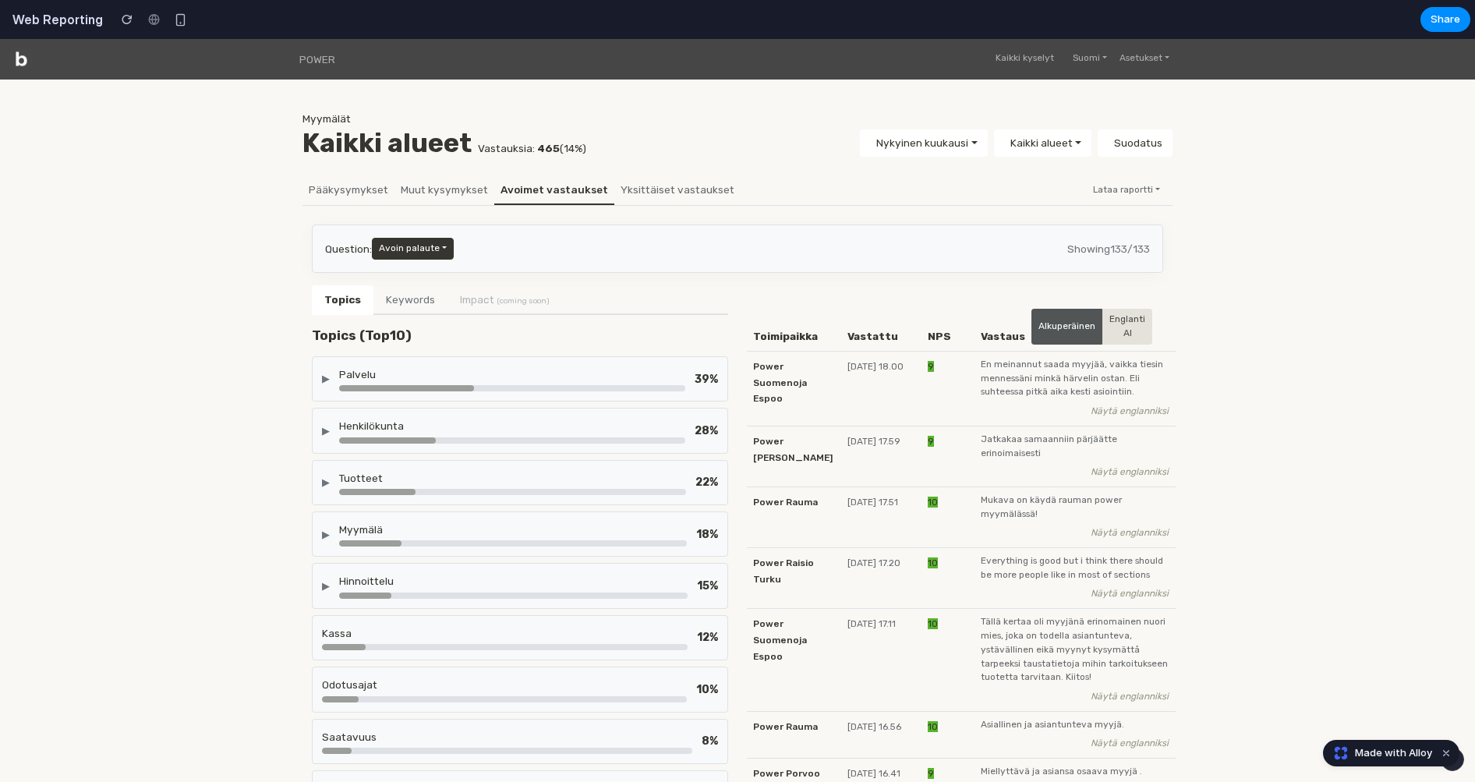
click at [334, 372] on div "▶ Palvelu 39 %" at bounding box center [520, 378] width 396 height 25
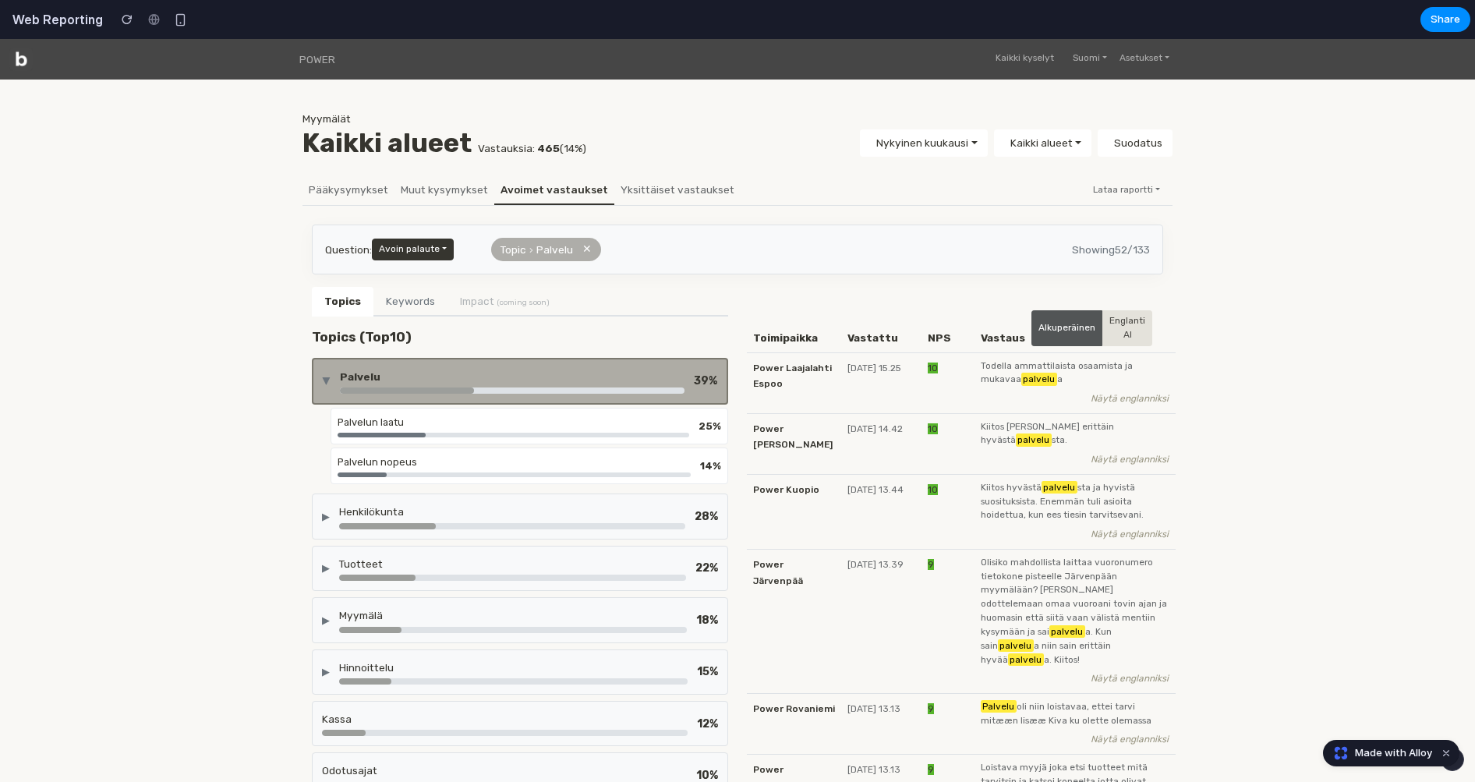
click at [334, 372] on div "▶ Palvelu 39 %" at bounding box center [520, 381] width 395 height 25
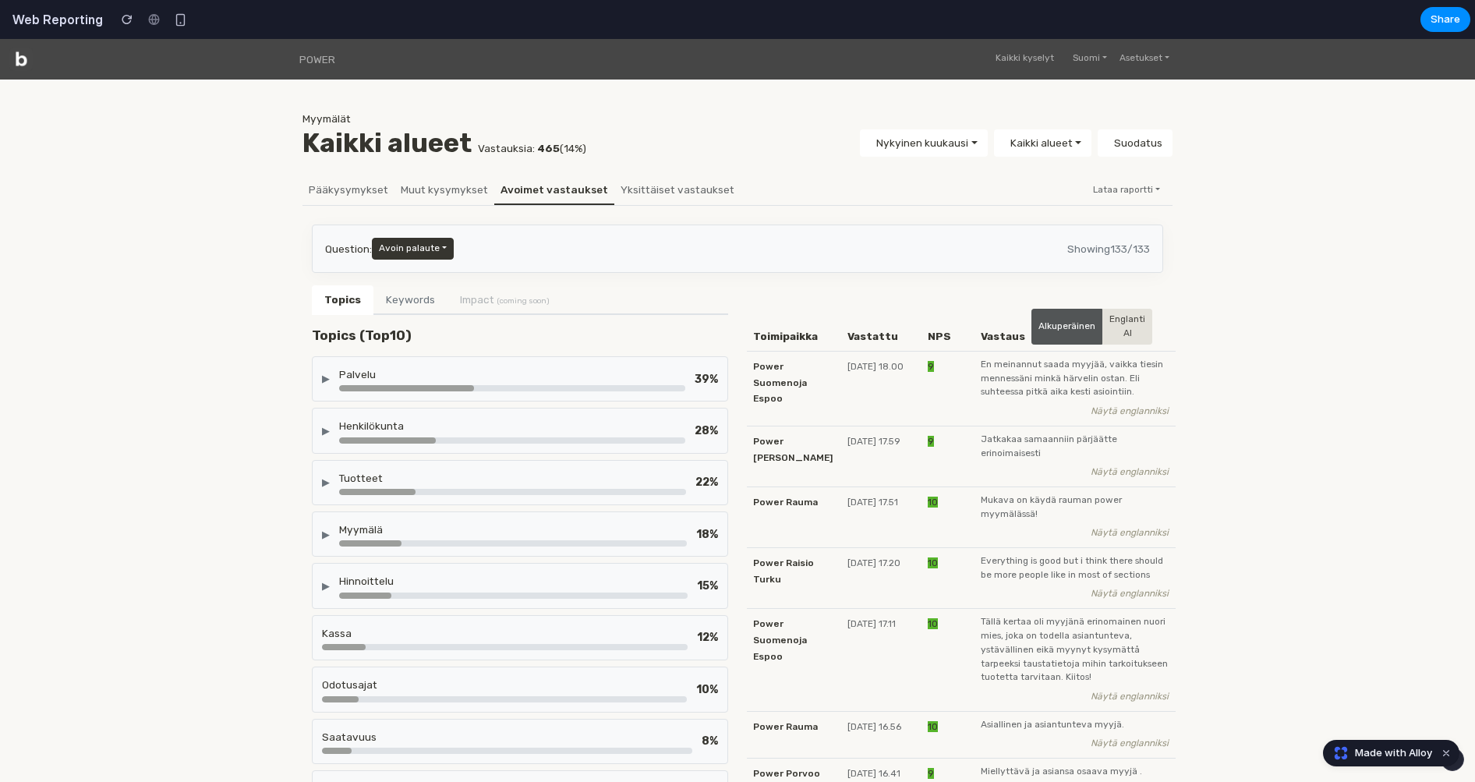
click at [483, 291] on li "Impact (coming soon)" at bounding box center [505, 299] width 115 height 28
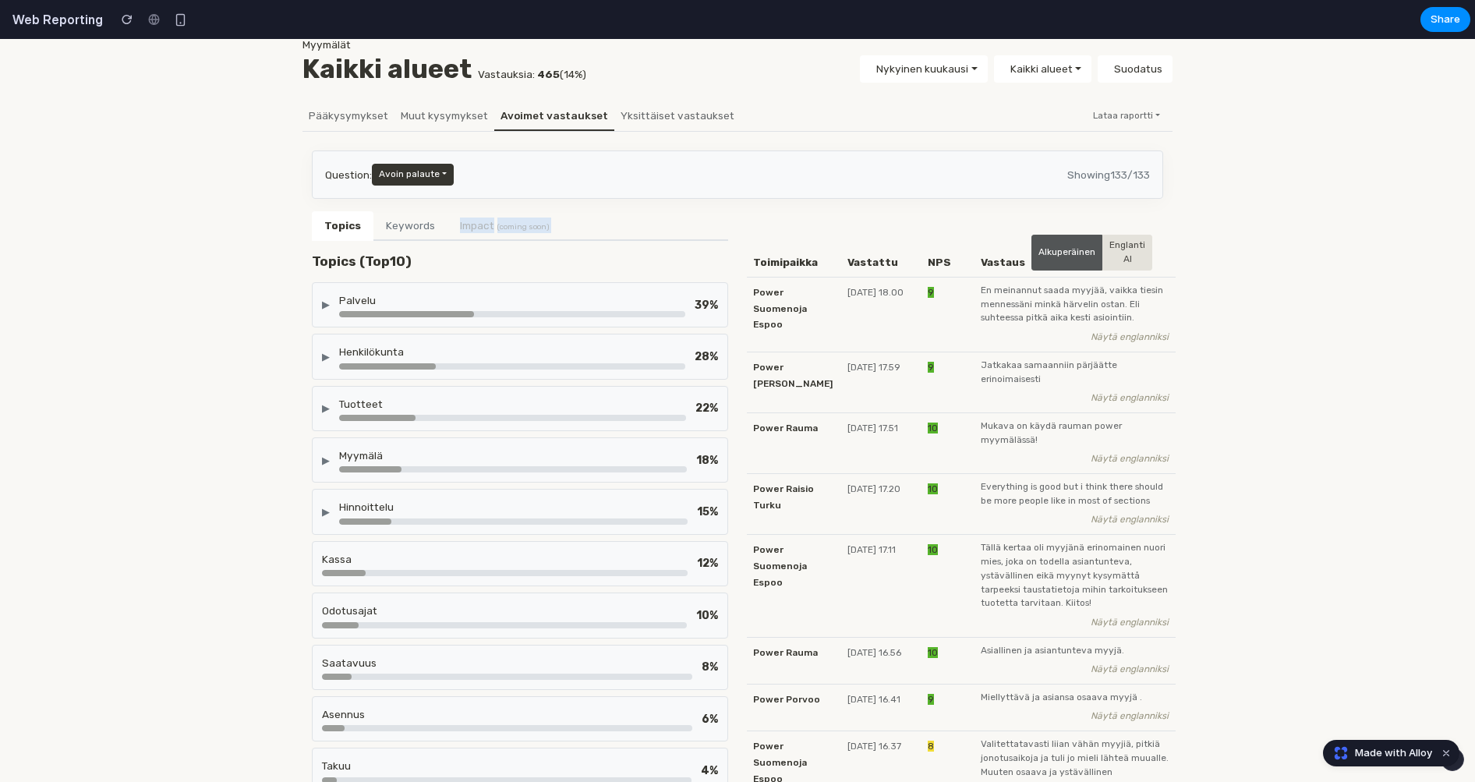
scroll to position [55, 0]
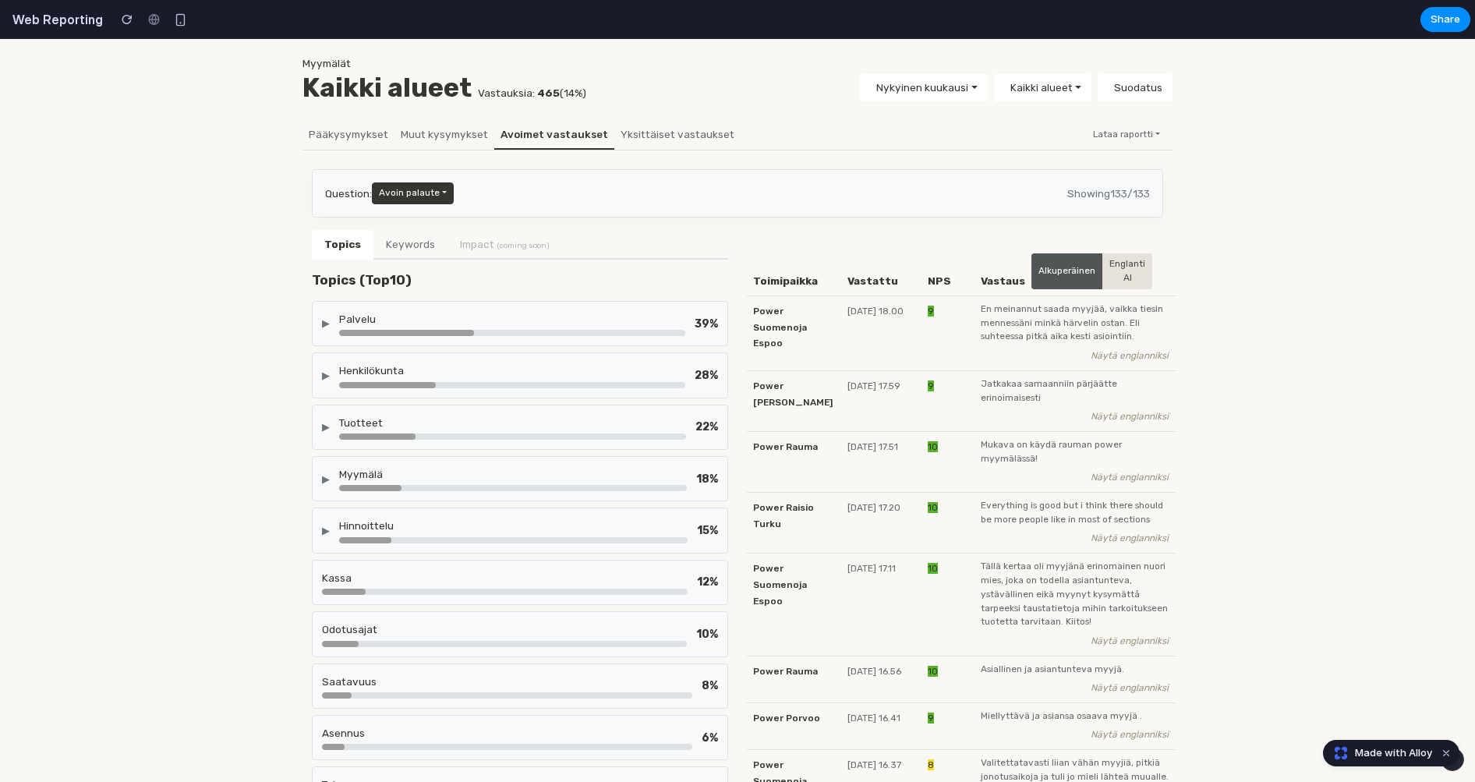
click at [318, 325] on div "▶ Palvelu 39 %" at bounding box center [520, 323] width 416 height 45
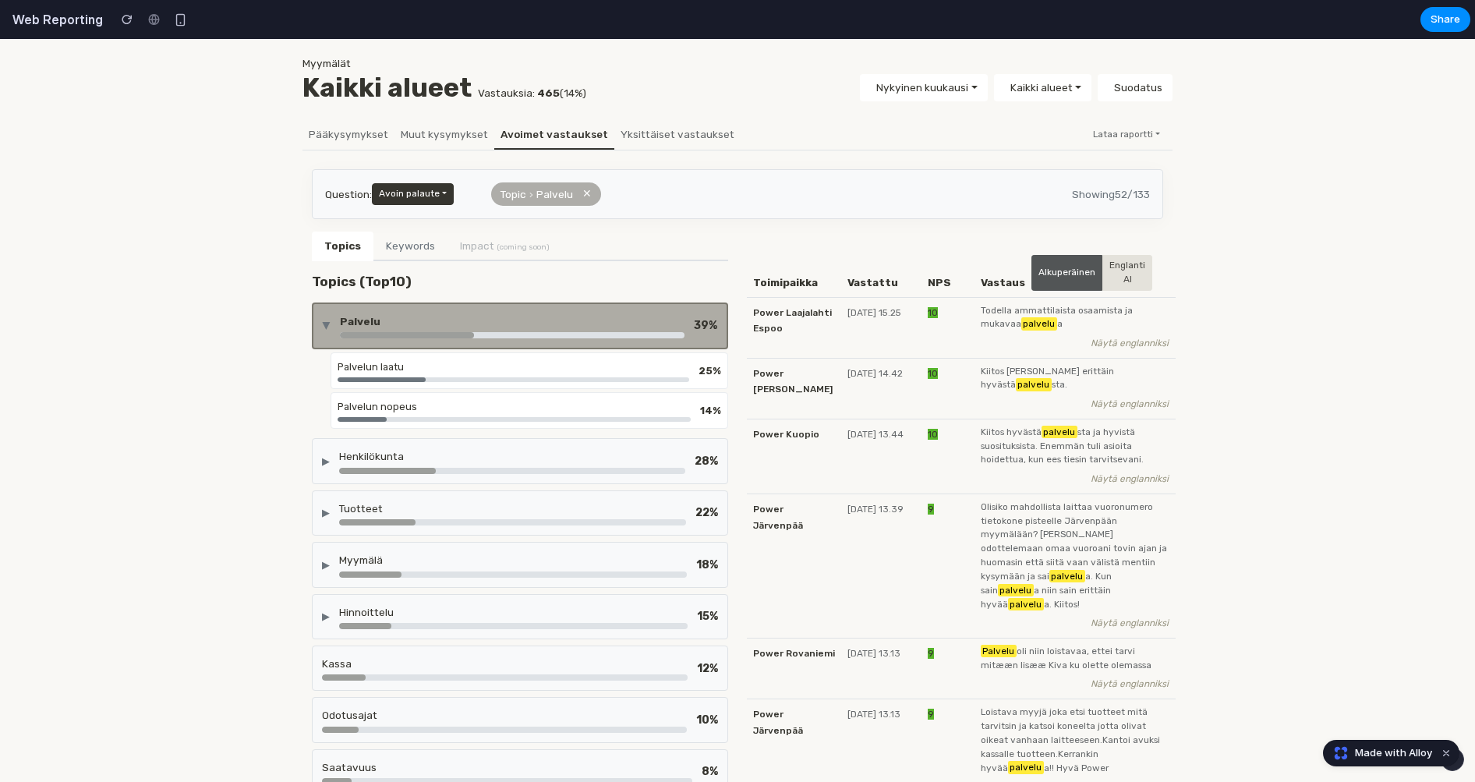
click at [313, 457] on div "▶ Henkilökunta 28 %" at bounding box center [520, 460] width 416 height 45
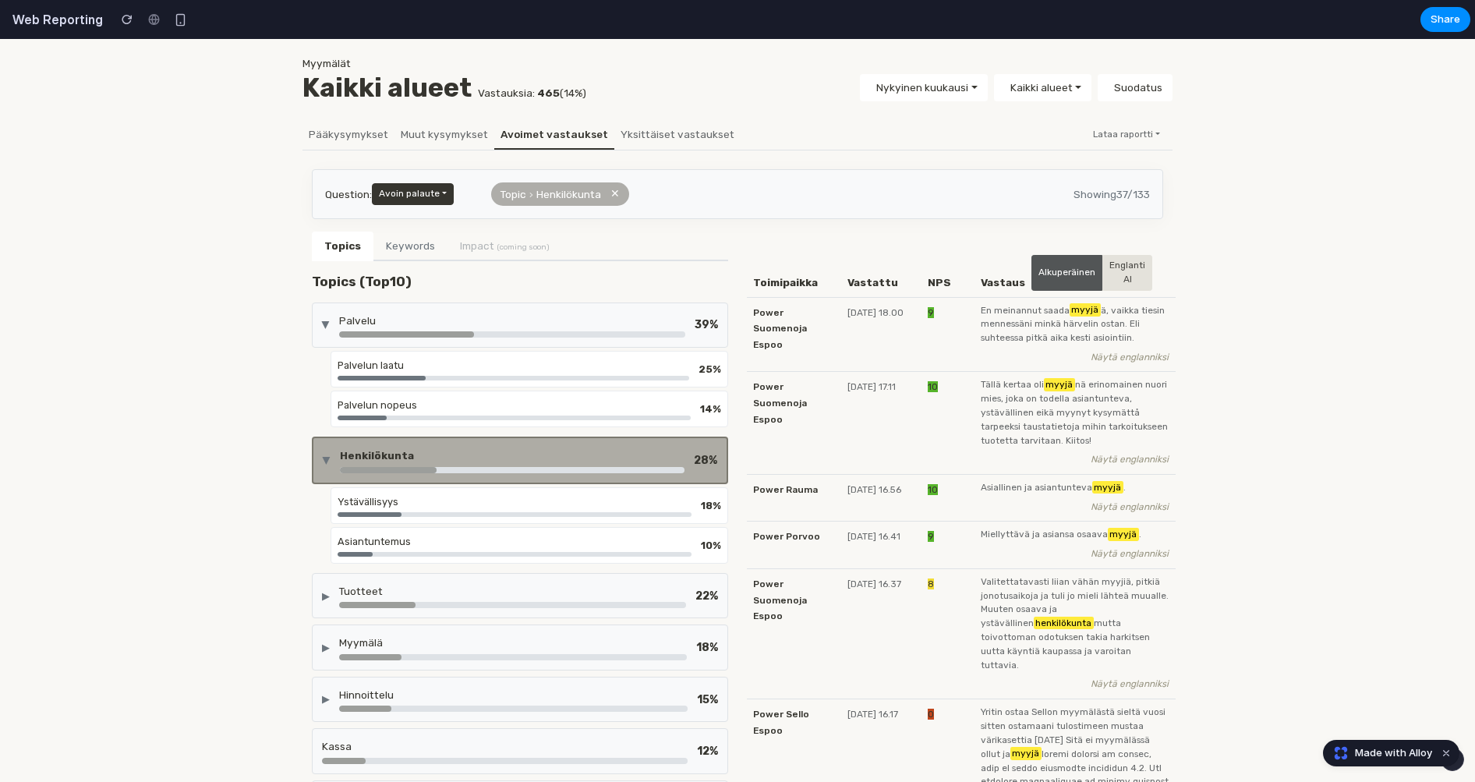
click at [331, 457] on div "▶" at bounding box center [326, 461] width 15 height 8
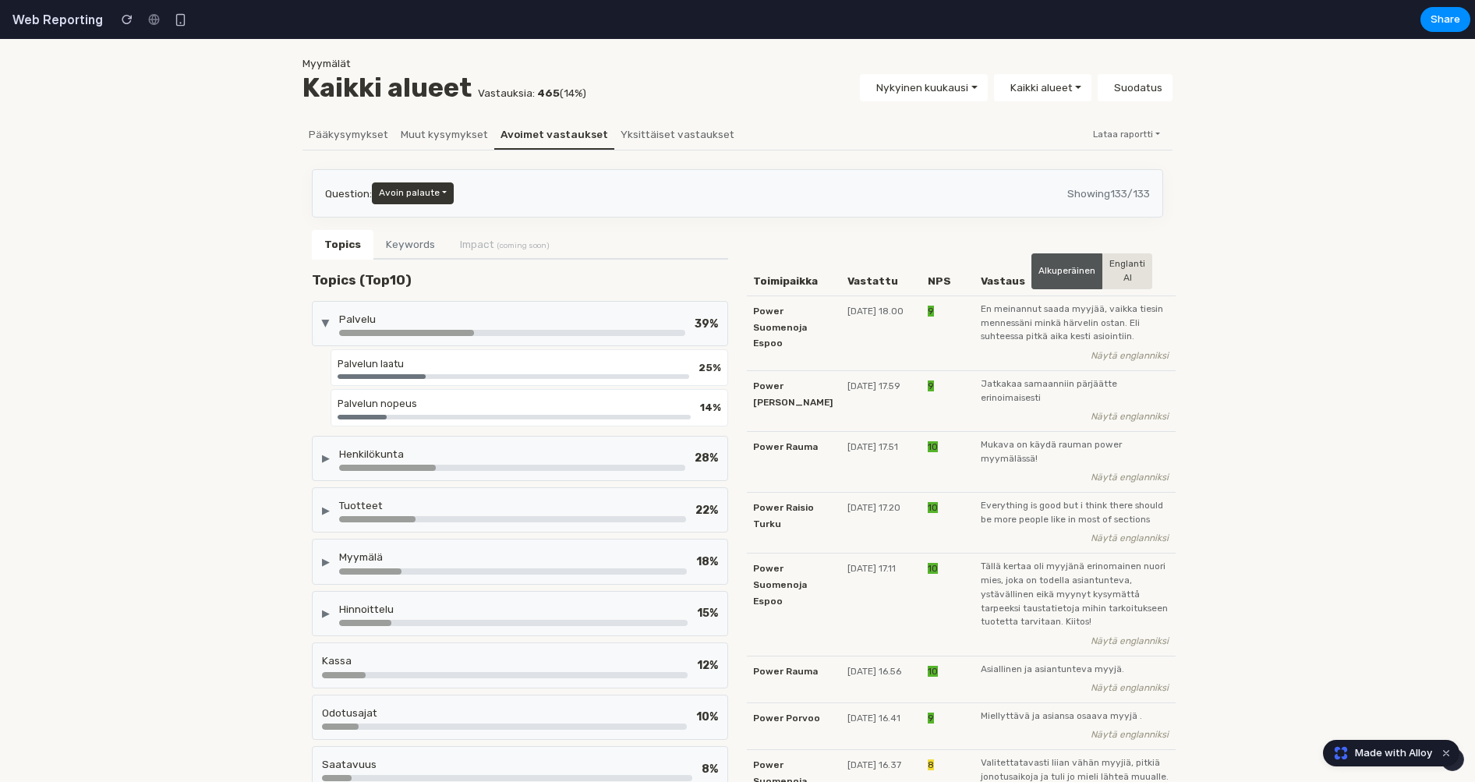
click at [331, 324] on div "▶" at bounding box center [325, 324] width 15 height 8
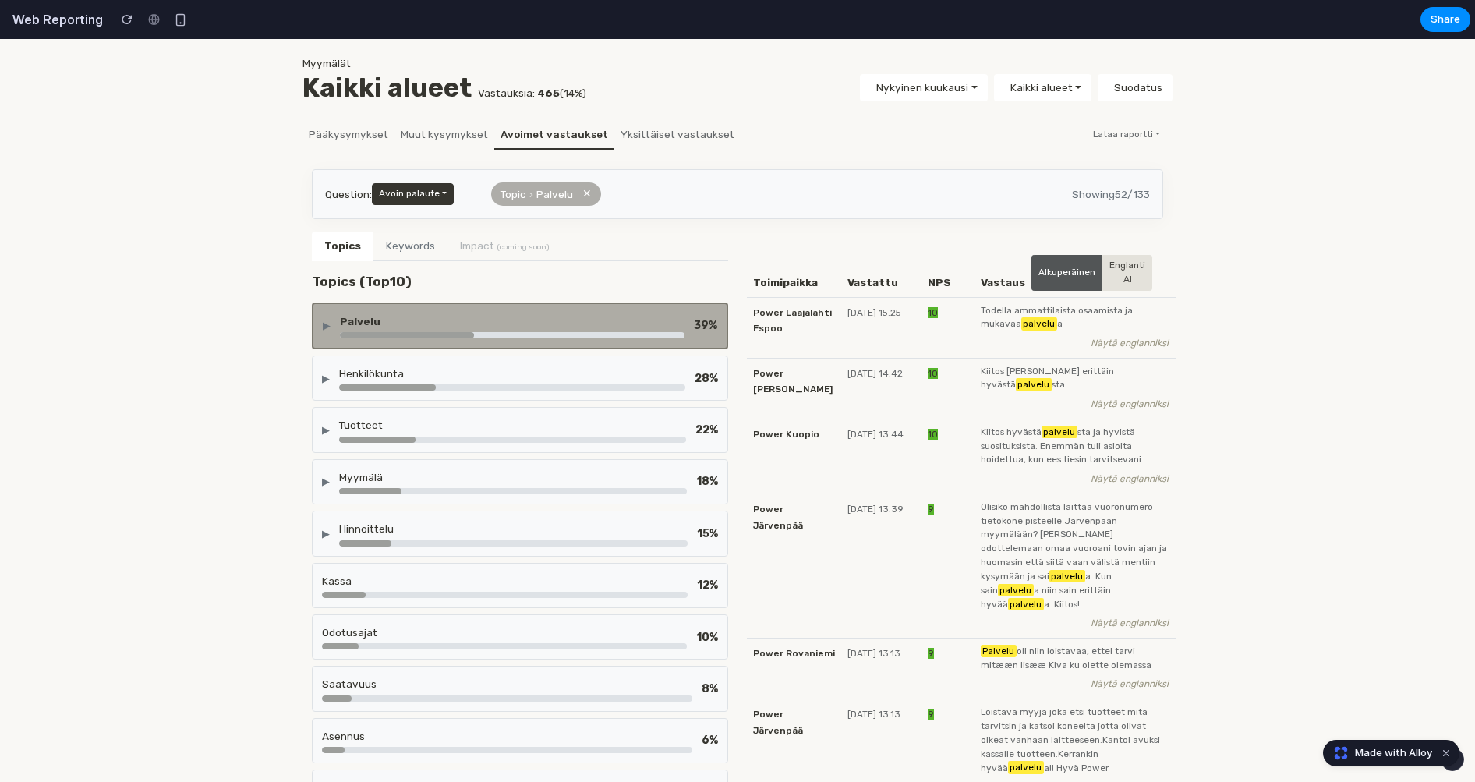
click at [246, 373] on div "POWER Kaikki kyselyt Suomi English Suomi Svenska Dansk Norsk Asetukset Oma tili…" at bounding box center [737, 461] width 1456 height 954
click at [455, 308] on div "▶ Palvelu 39 %" at bounding box center [520, 326] width 416 height 47
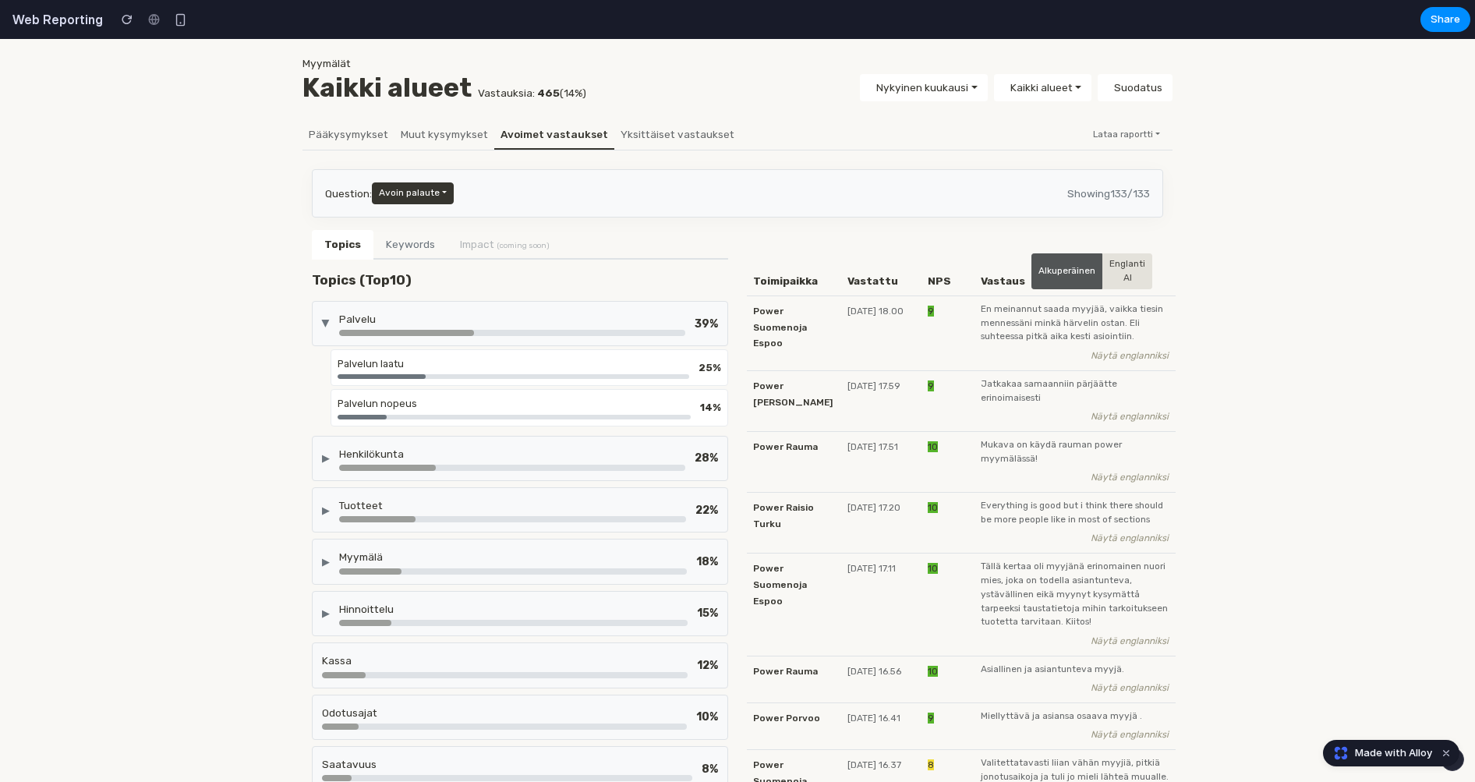
click at [455, 308] on div "▶ Palvelu 39 %" at bounding box center [520, 323] width 416 height 45
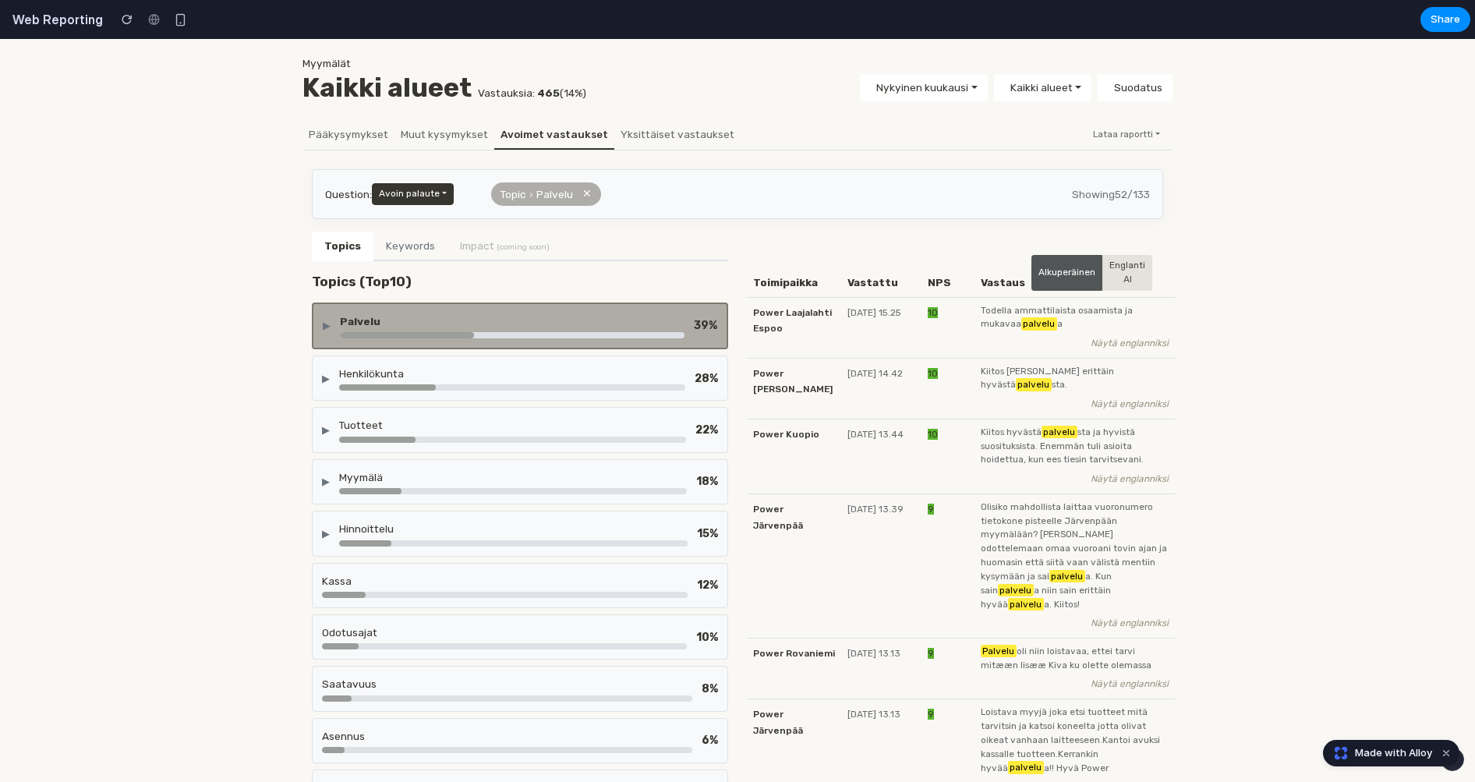
click at [581, 209] on div "Question: Avoin palaute Topic › Palvelu ✕ Showing 52 / 133" at bounding box center [737, 194] width 851 height 50
click at [588, 197] on button "✕" at bounding box center [586, 194] width 9 height 17
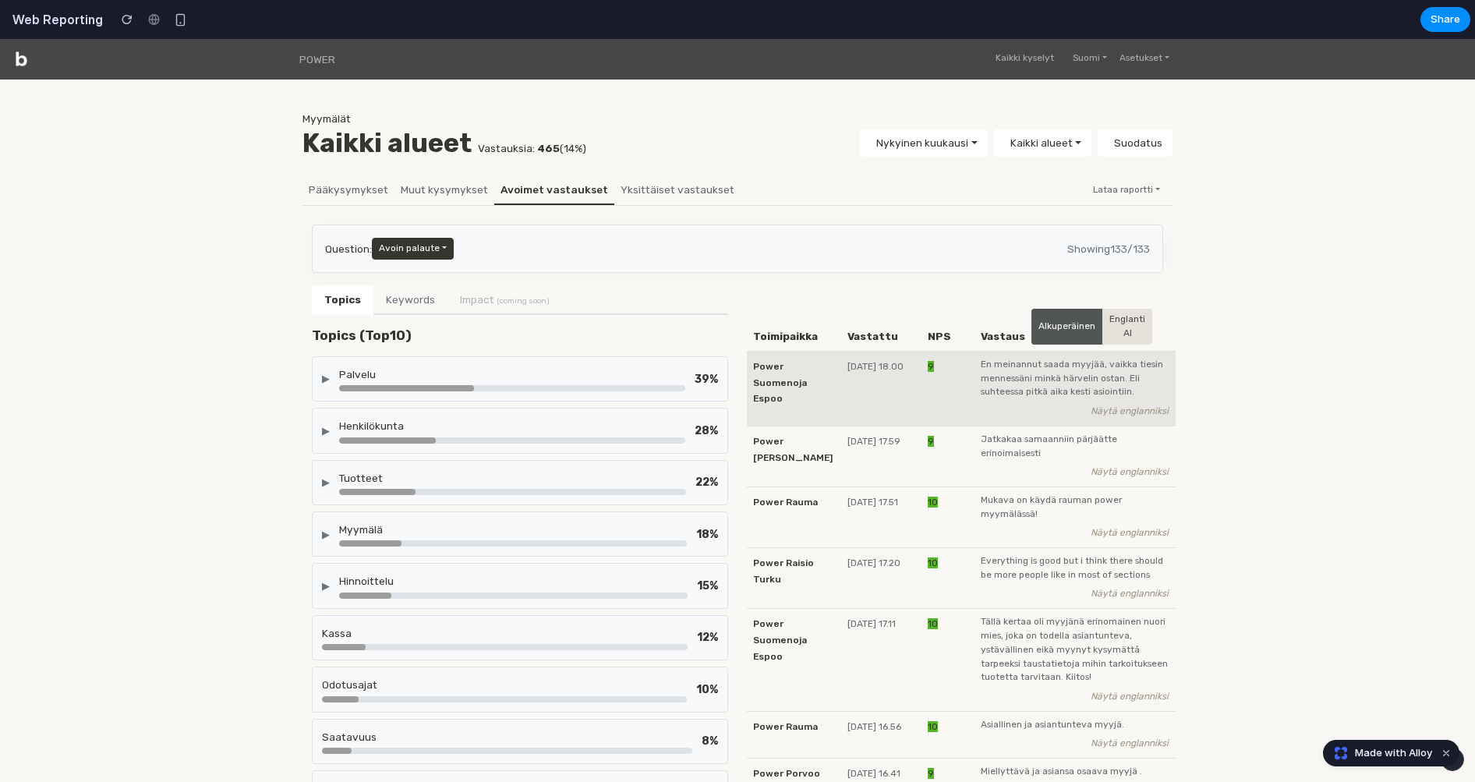
scroll to position [0, 0]
click at [807, 384] on span "Power Suomenoja Espoo" at bounding box center [780, 383] width 54 height 44
click at [883, 361] on span "[DATE] 18.00" at bounding box center [876, 366] width 56 height 11
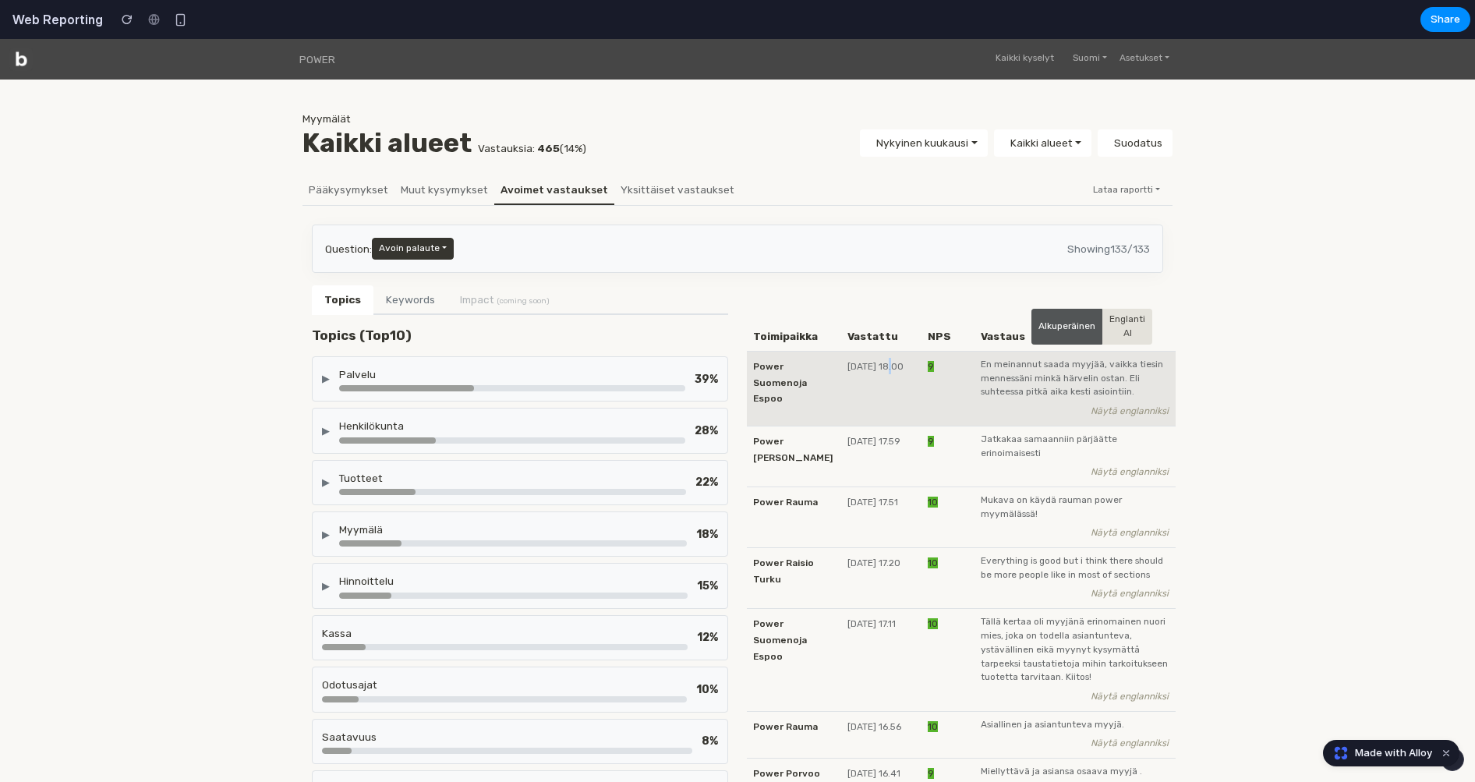
click at [883, 361] on span "[DATE] 18.00" at bounding box center [876, 366] width 56 height 11
click at [936, 354] on td "9" at bounding box center [948, 389] width 53 height 75
